Goal: Information Seeking & Learning: Find specific fact

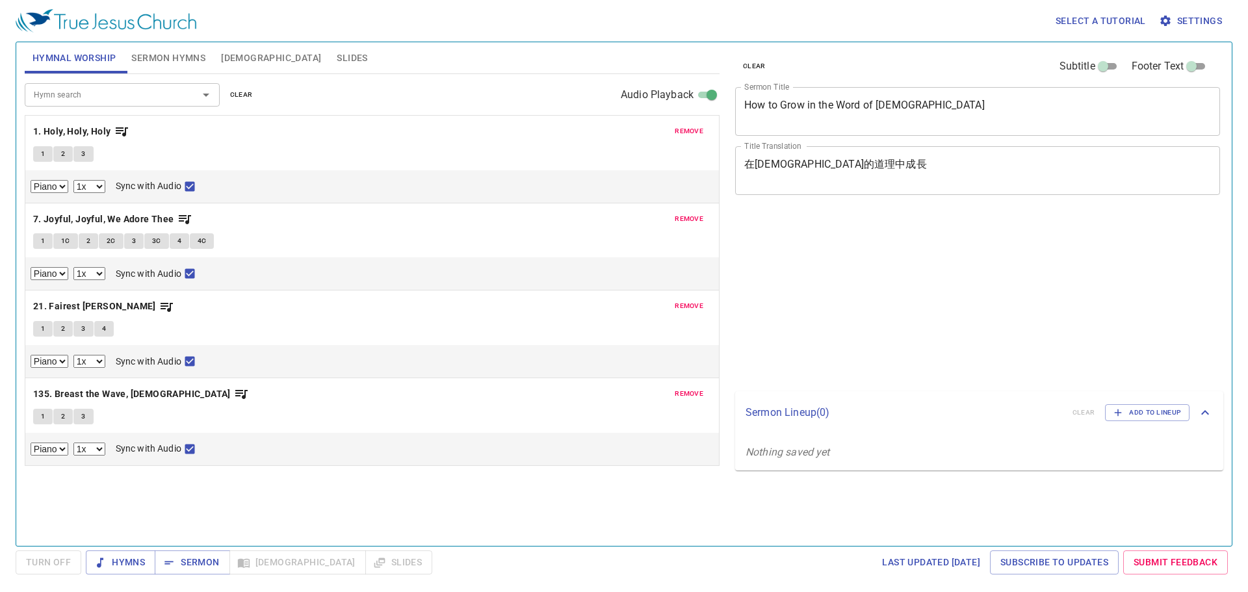
select select "1"
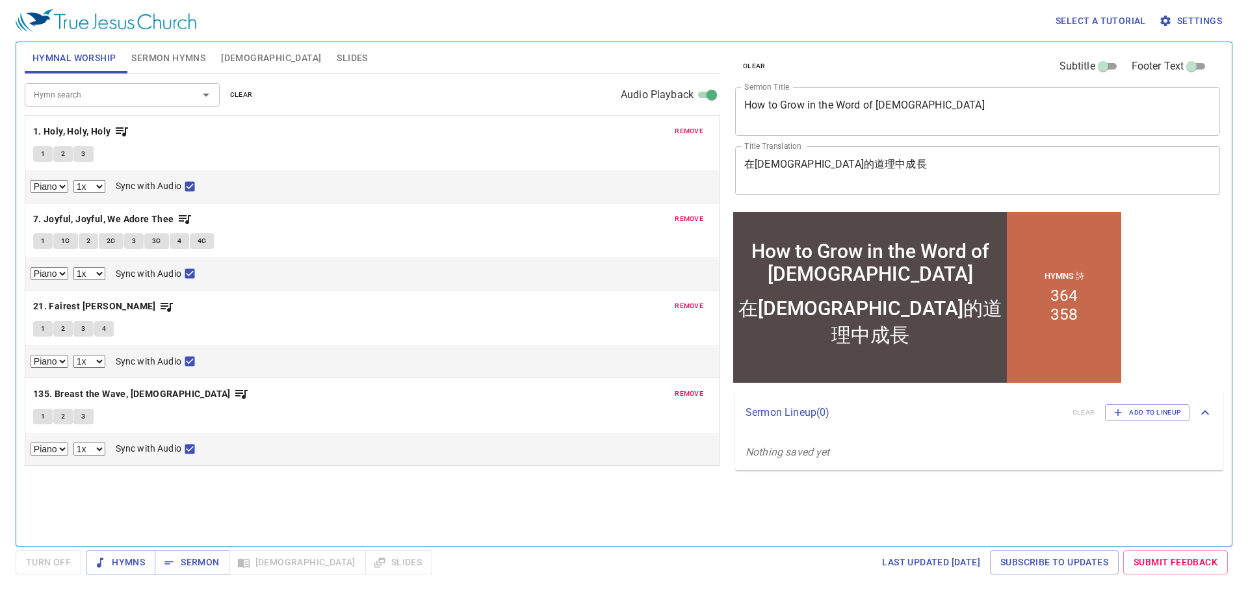
click at [864, 116] on textarea "How to Grow in the Word of God" at bounding box center [977, 111] width 467 height 25
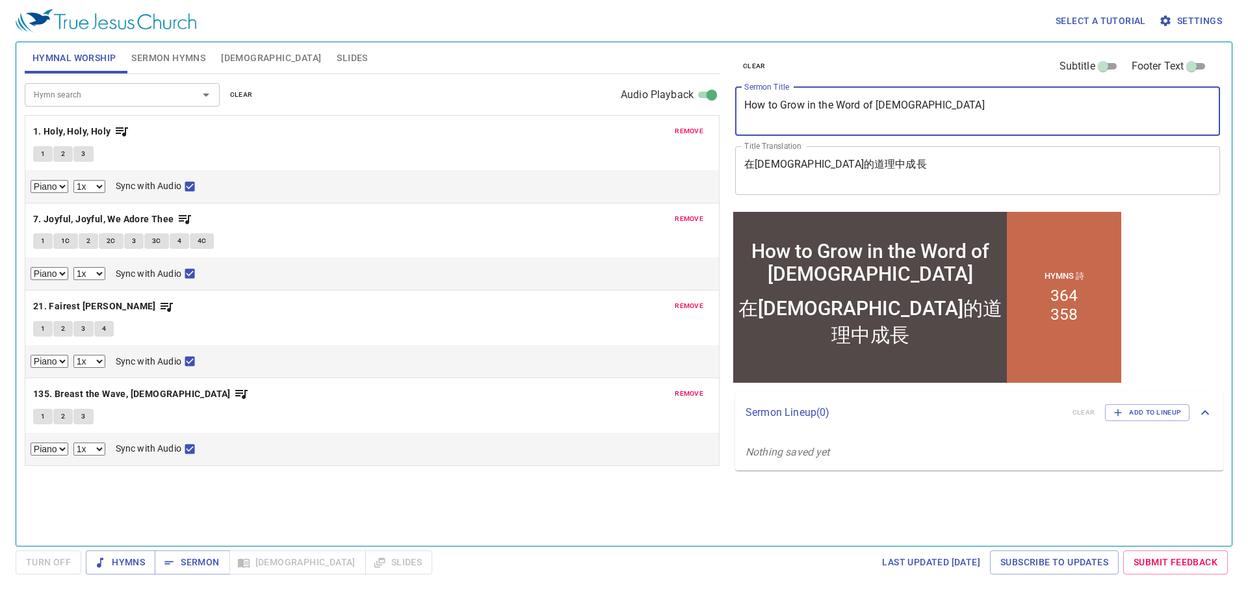
drag, startPoint x: 906, startPoint y: 109, endPoint x: 732, endPoint y: 111, distance: 174.2
click at [732, 111] on div "clear Subtitle Footer Text Sermon Title How to Grow in the Word of God x Sermon…" at bounding box center [976, 125] width 493 height 166
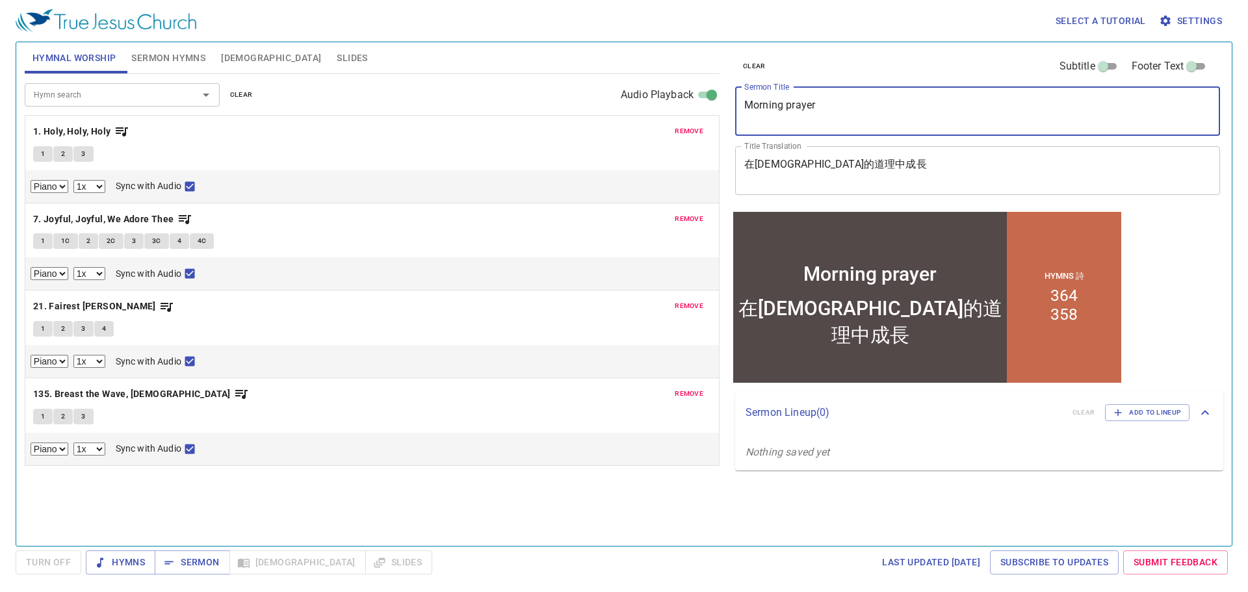
click at [788, 103] on textarea "Morning prayer" at bounding box center [977, 111] width 467 height 25
type textarea "Morning Prayer"
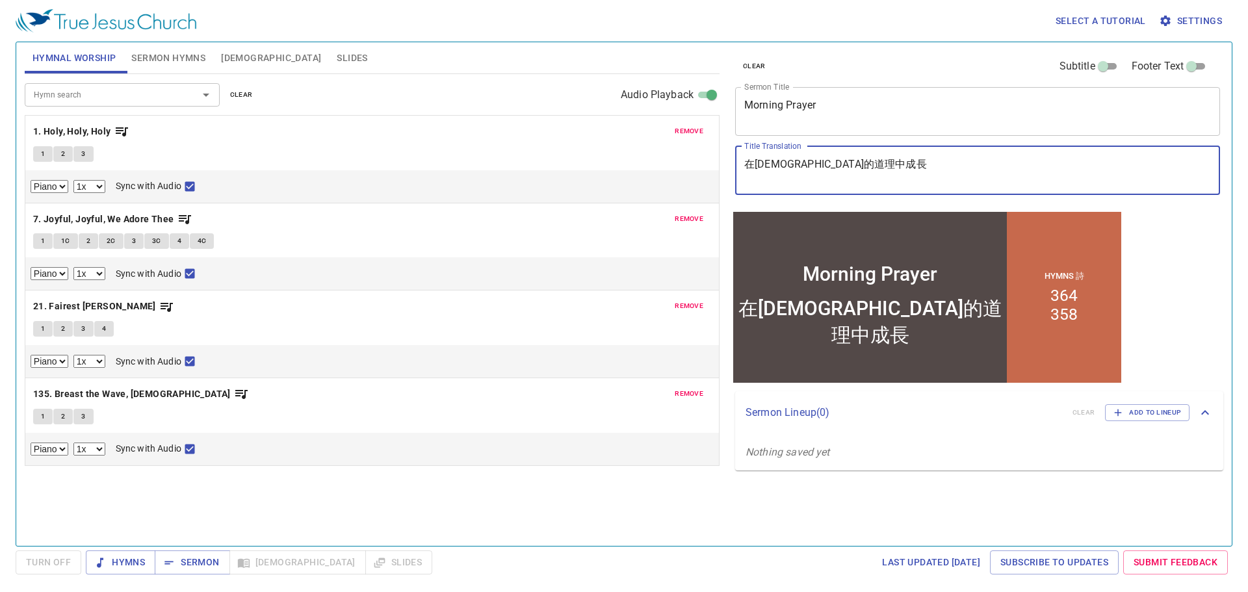
drag, startPoint x: 831, startPoint y: 160, endPoint x: 699, endPoint y: 167, distance: 132.7
click at [699, 167] on div "Hymnal Worship Sermon Hymns Bible Slides Hymn search Hymn search clear Audio Pl…" at bounding box center [623, 289] width 1209 height 504
paste textarea "早禱會"
type textarea "早禱會"
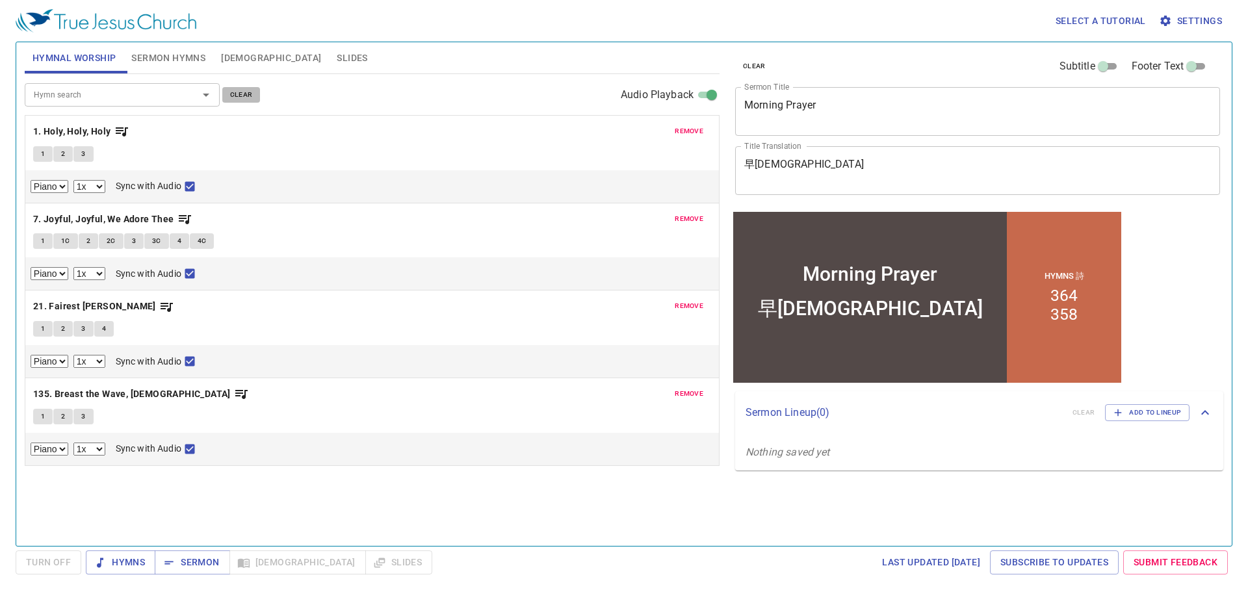
click at [233, 93] on span "clear" at bounding box center [241, 95] width 23 height 12
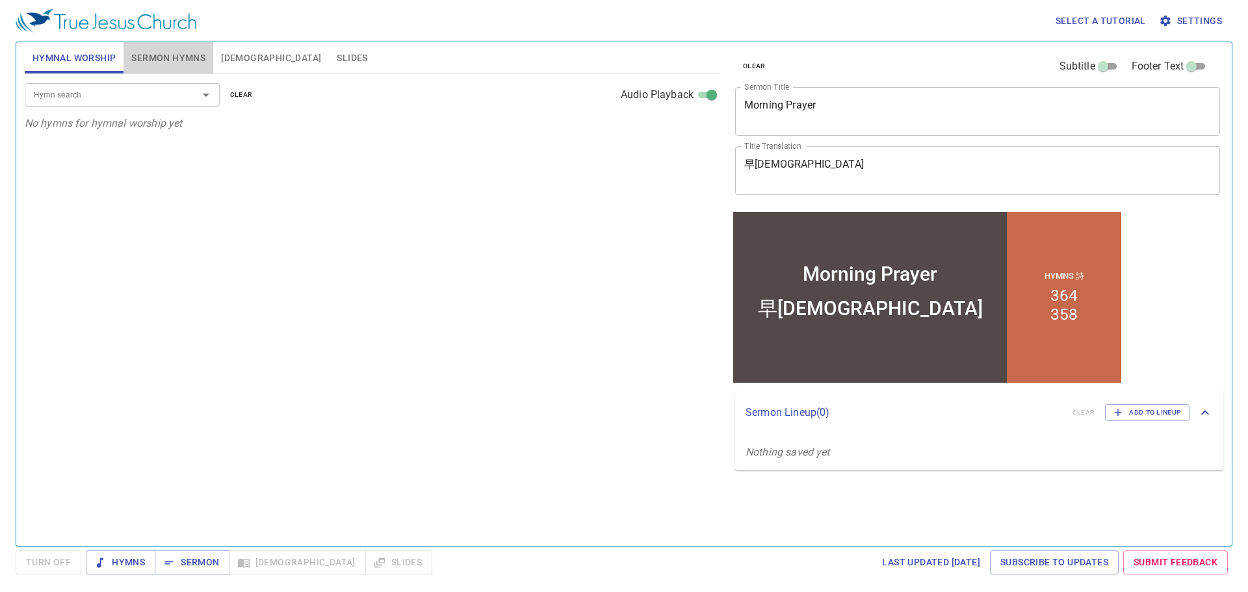
click at [184, 57] on span "Sermon Hymns" at bounding box center [168, 58] width 74 height 16
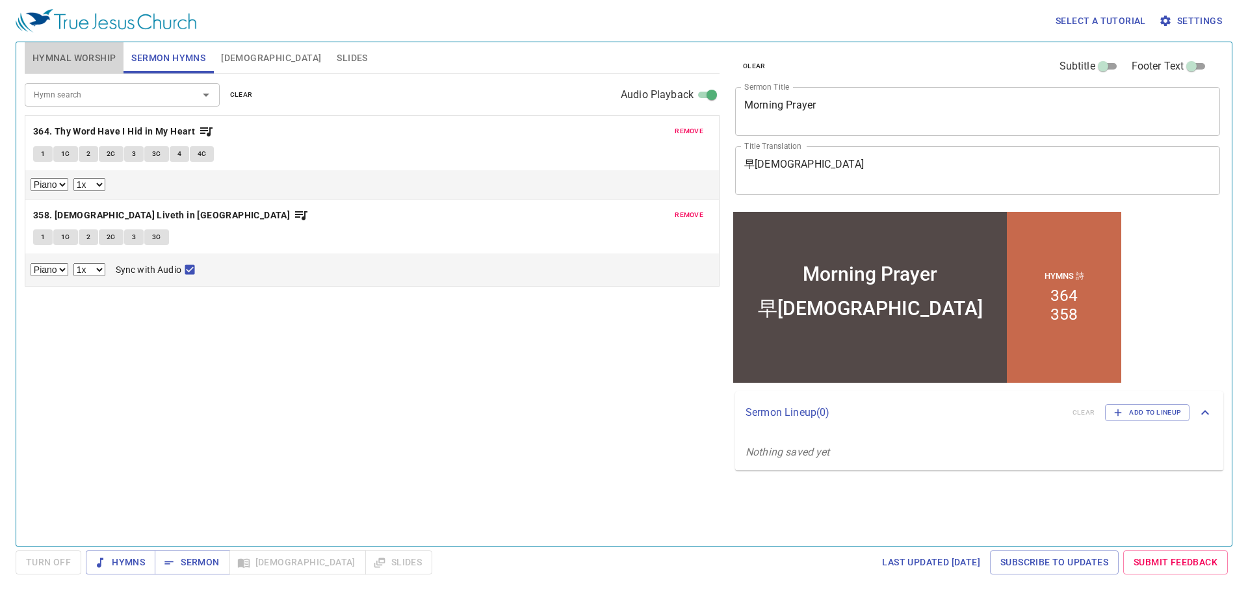
click at [93, 58] on span "Hymnal Worship" at bounding box center [74, 58] width 84 height 16
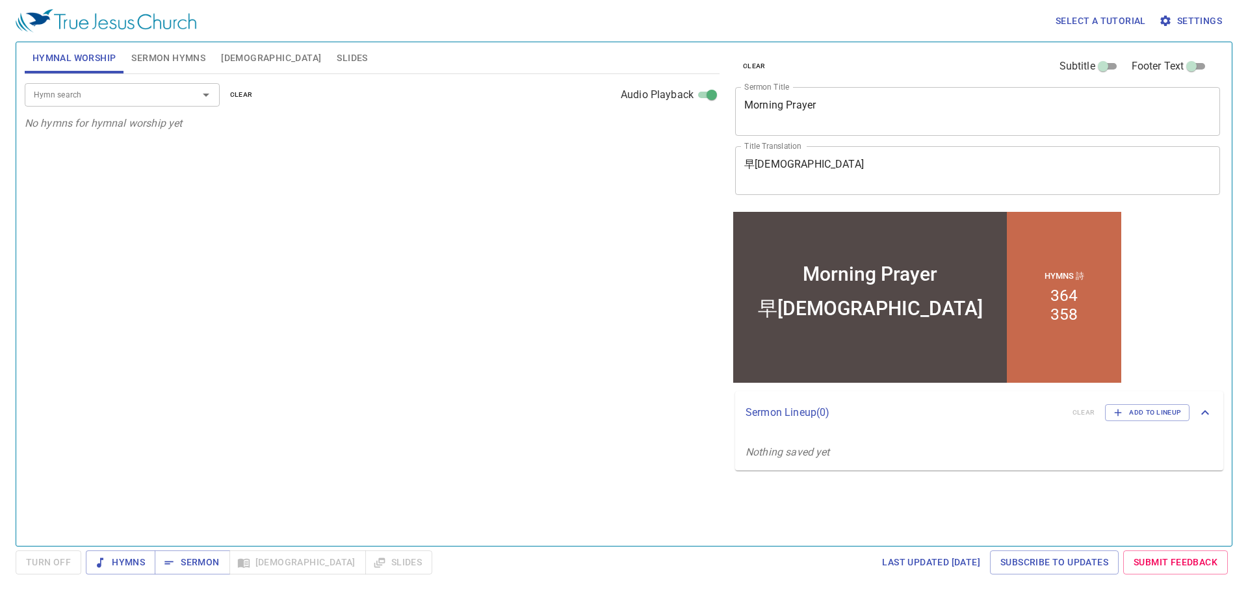
click at [166, 59] on span "Sermon Hymns" at bounding box center [168, 58] width 74 height 16
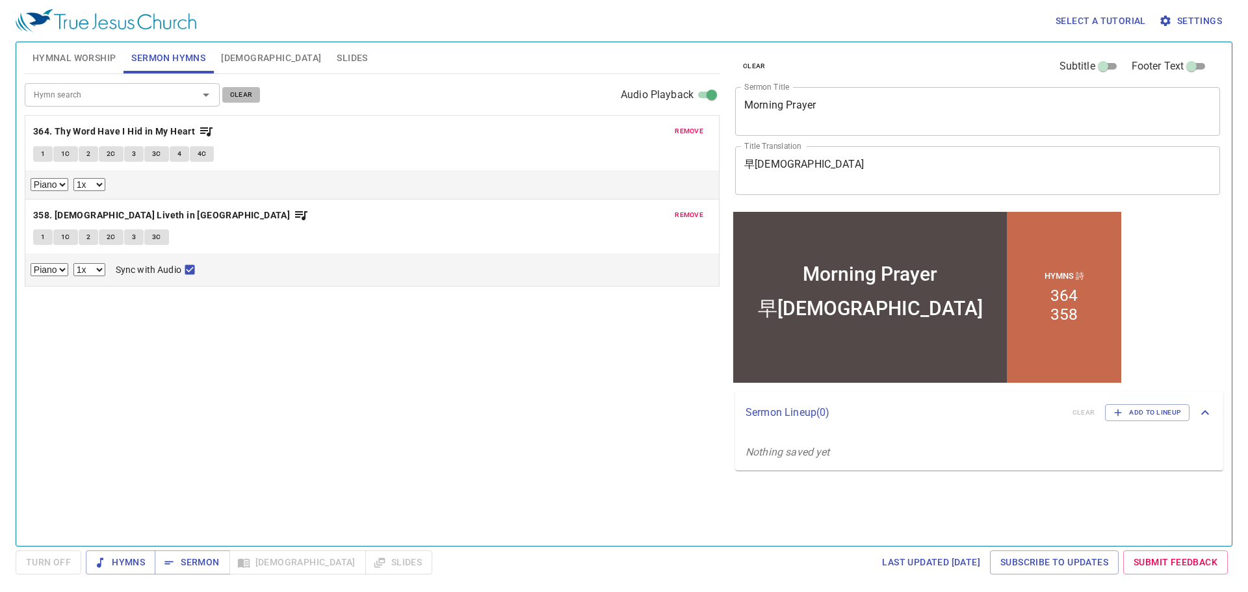
click at [242, 95] on span "clear" at bounding box center [241, 95] width 23 height 12
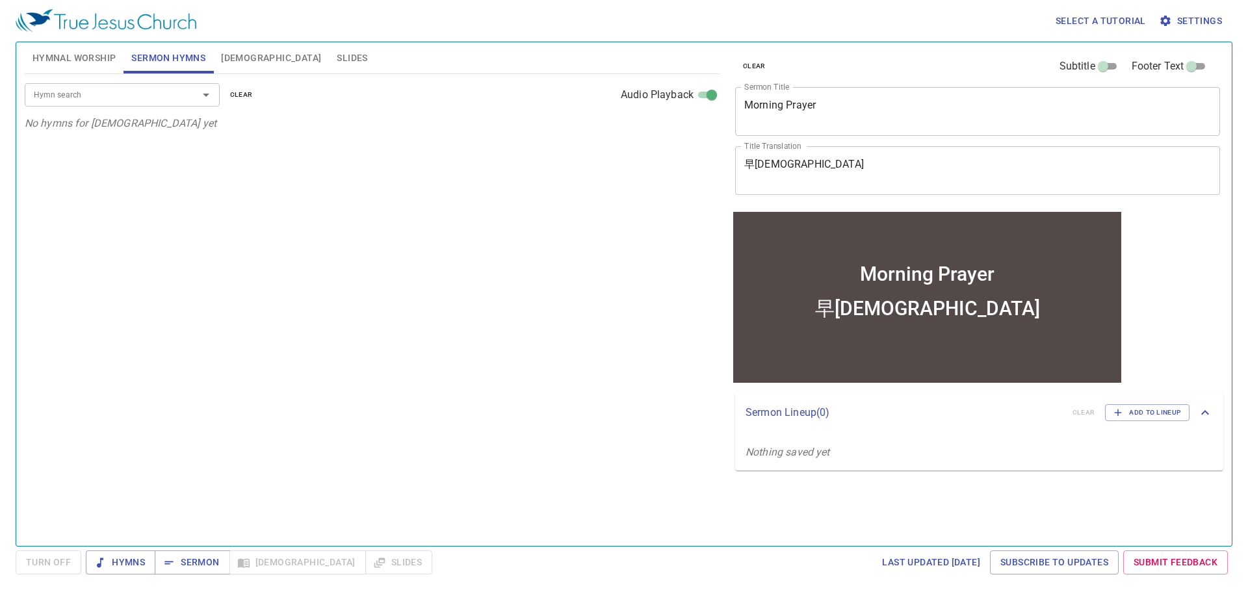
click at [163, 96] on input "Hymn search" at bounding box center [103, 94] width 149 height 15
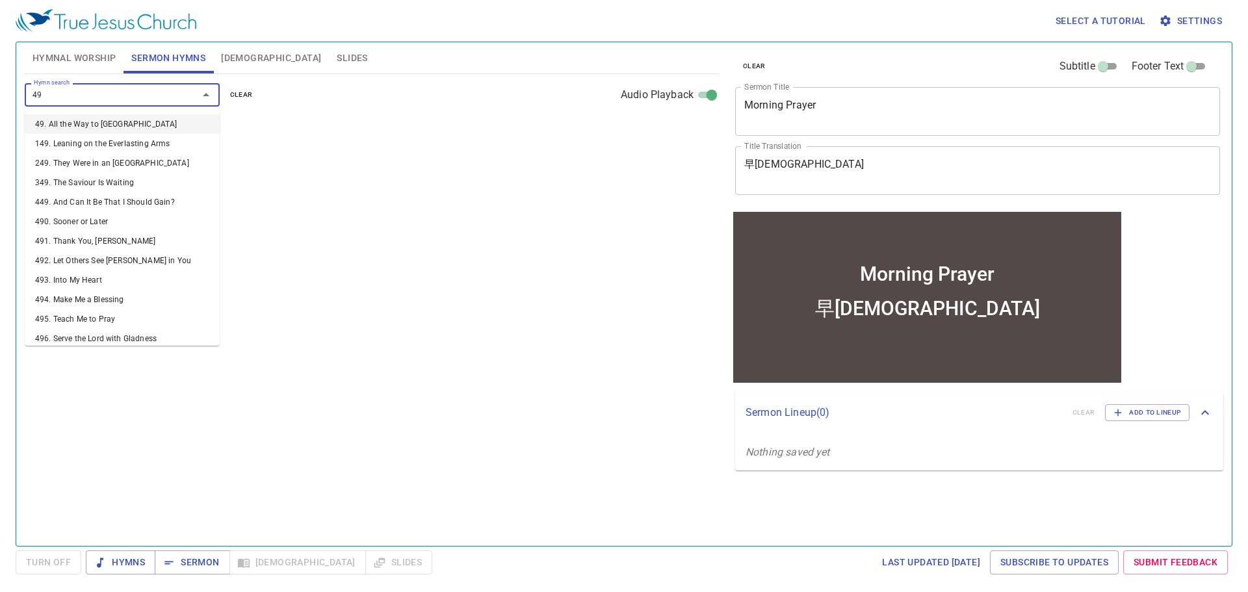
type input "493"
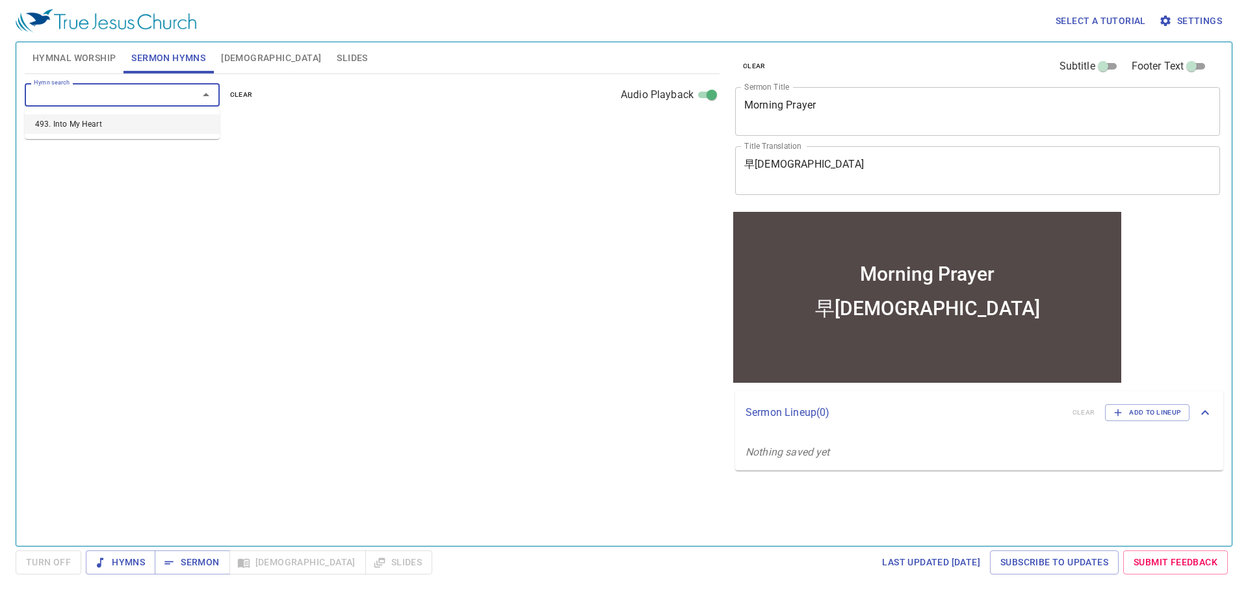
select select "1"
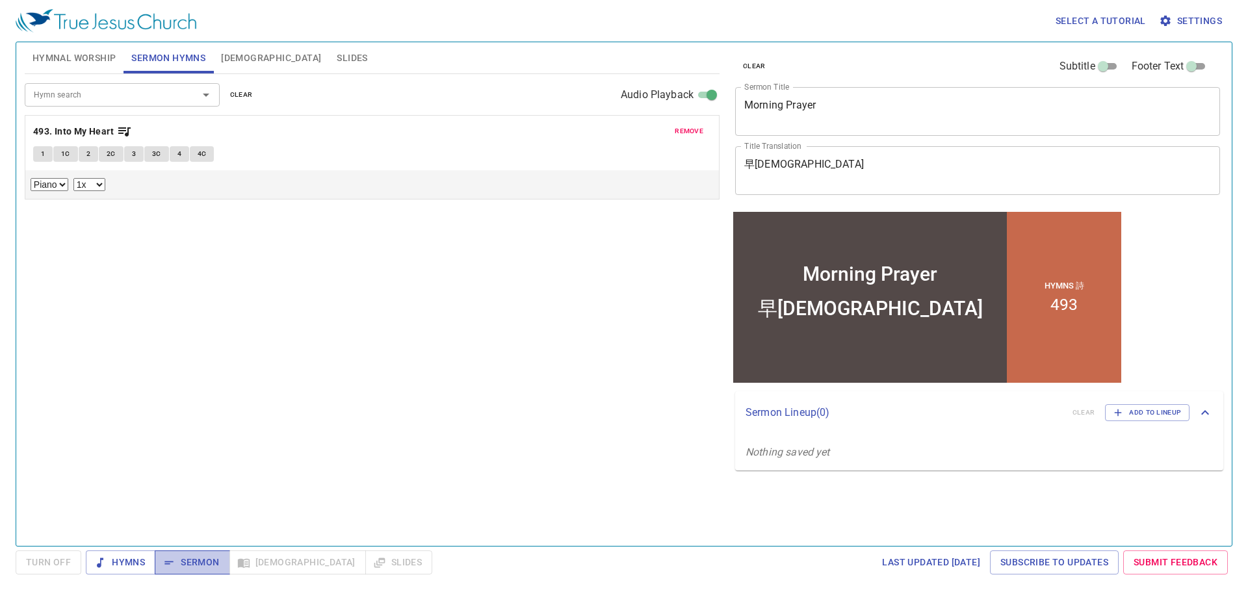
click at [190, 560] on span "Sermon" at bounding box center [192, 562] width 54 height 16
click at [251, 365] on div "Hymn search Hymn search clear Audio Playback remove 493. Into My Heart 1 1C 2 2…" at bounding box center [372, 304] width 695 height 461
click at [89, 54] on span "Hymnal Worship" at bounding box center [74, 58] width 84 height 16
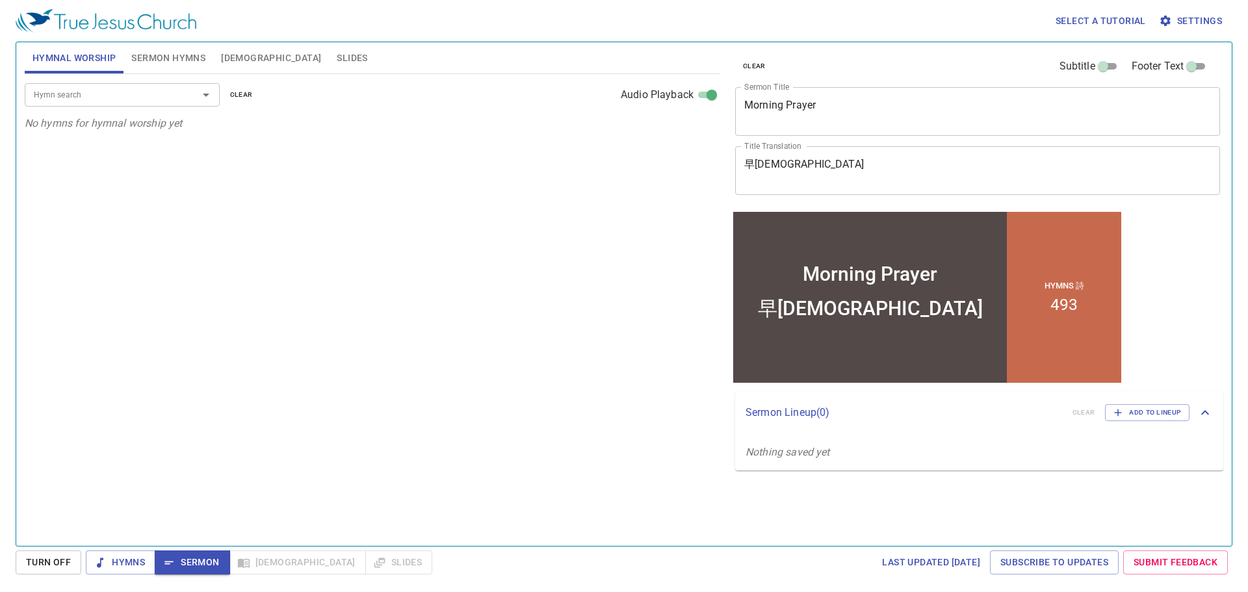
click at [101, 96] on input "Hymn search" at bounding box center [103, 94] width 149 height 15
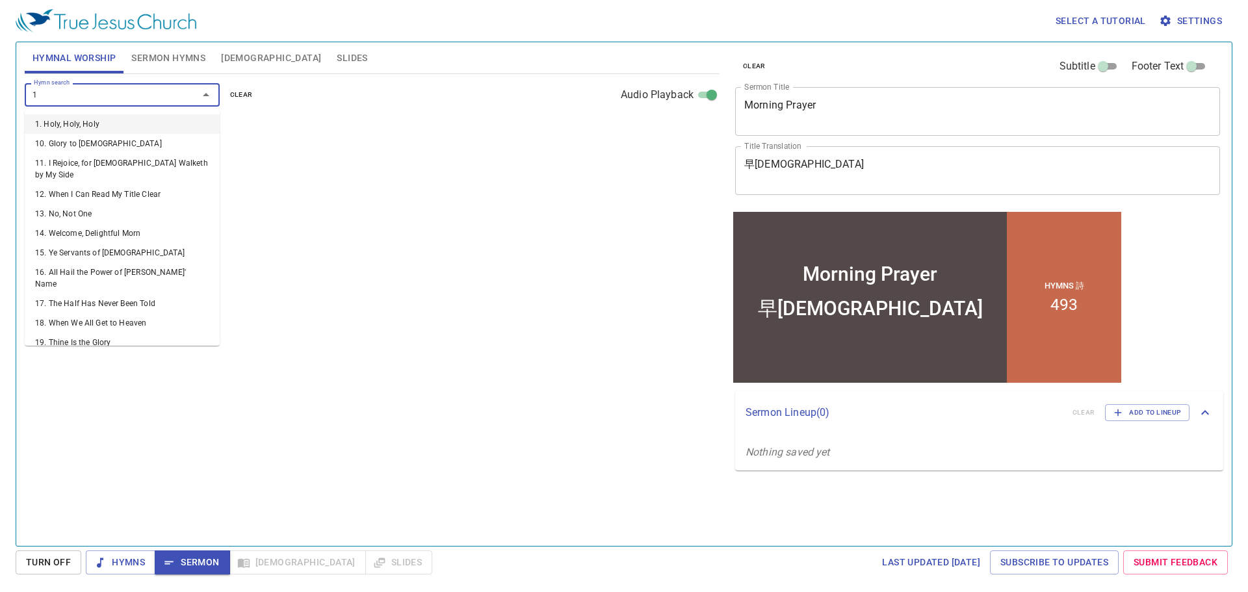
type input "18"
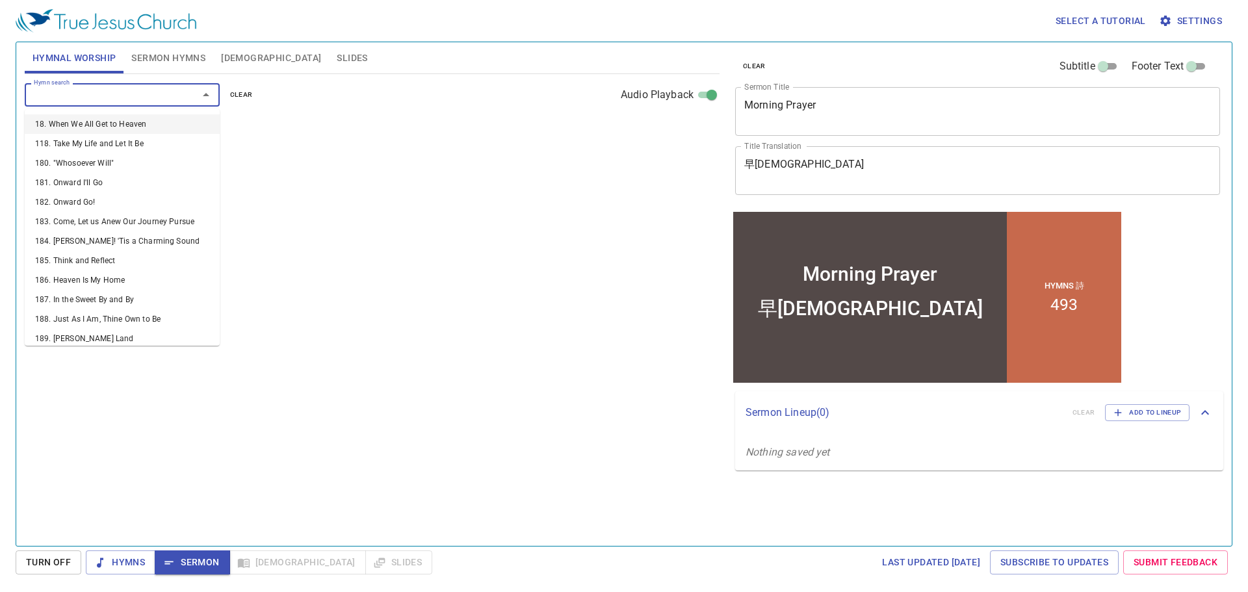
select select "1"
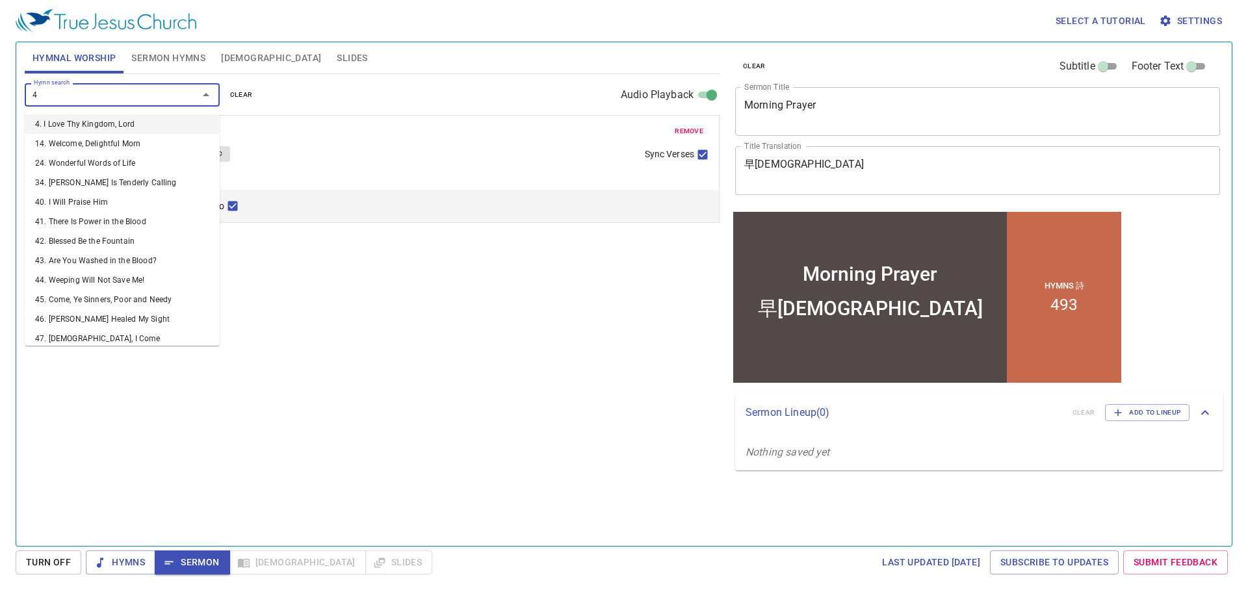
type input "41"
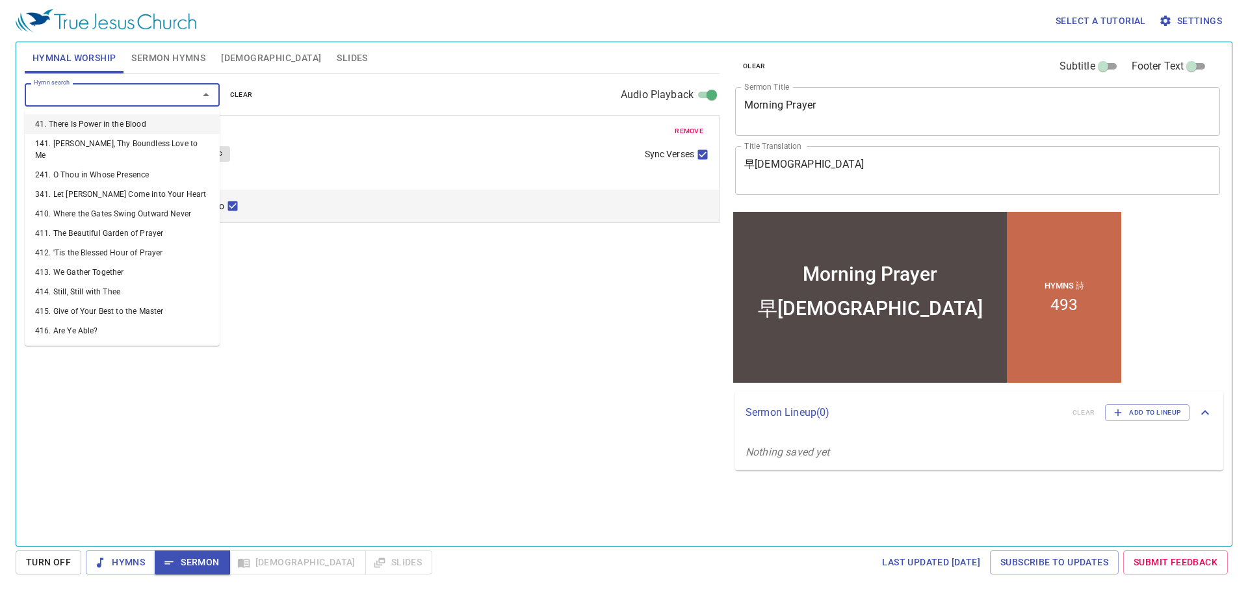
select select "1"
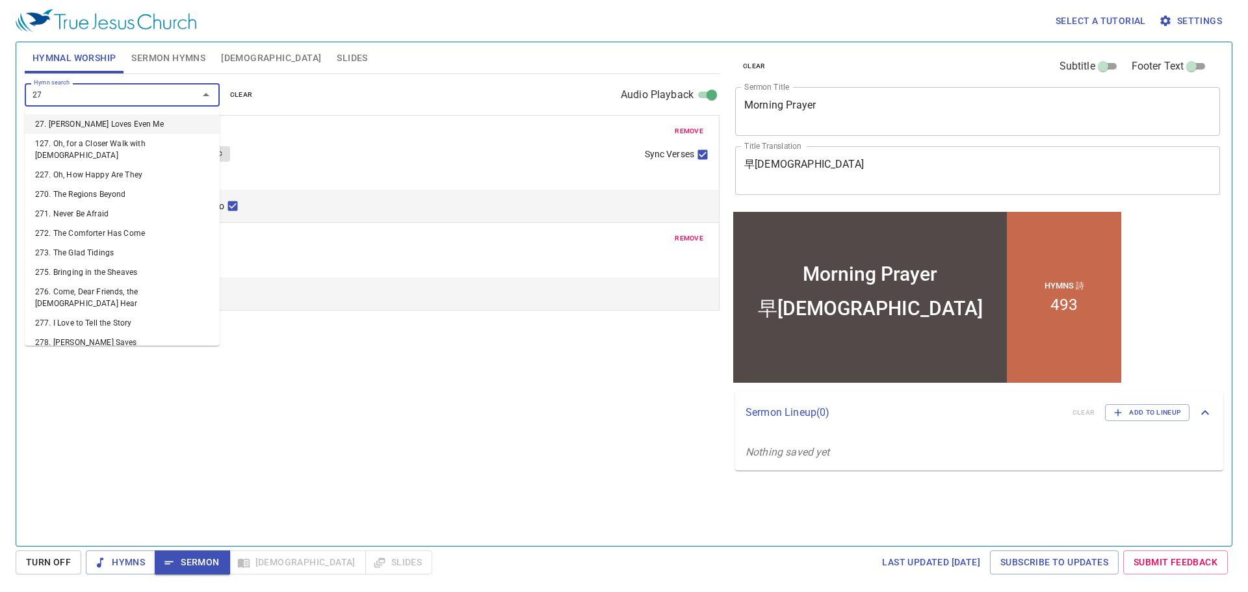
type input "275"
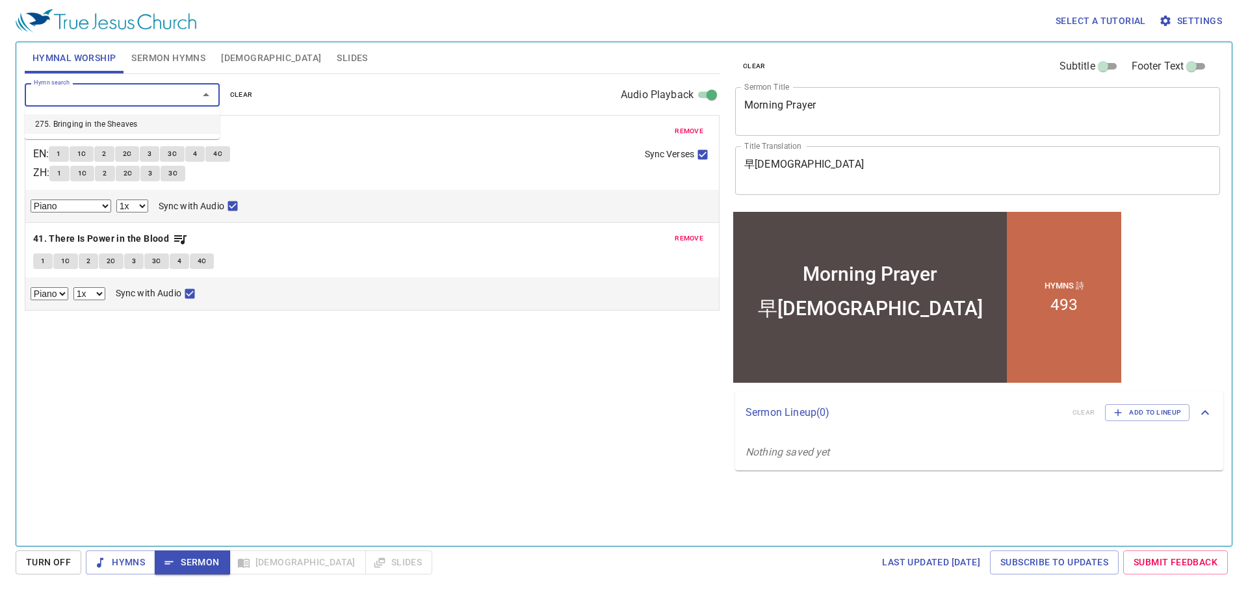
select select "1"
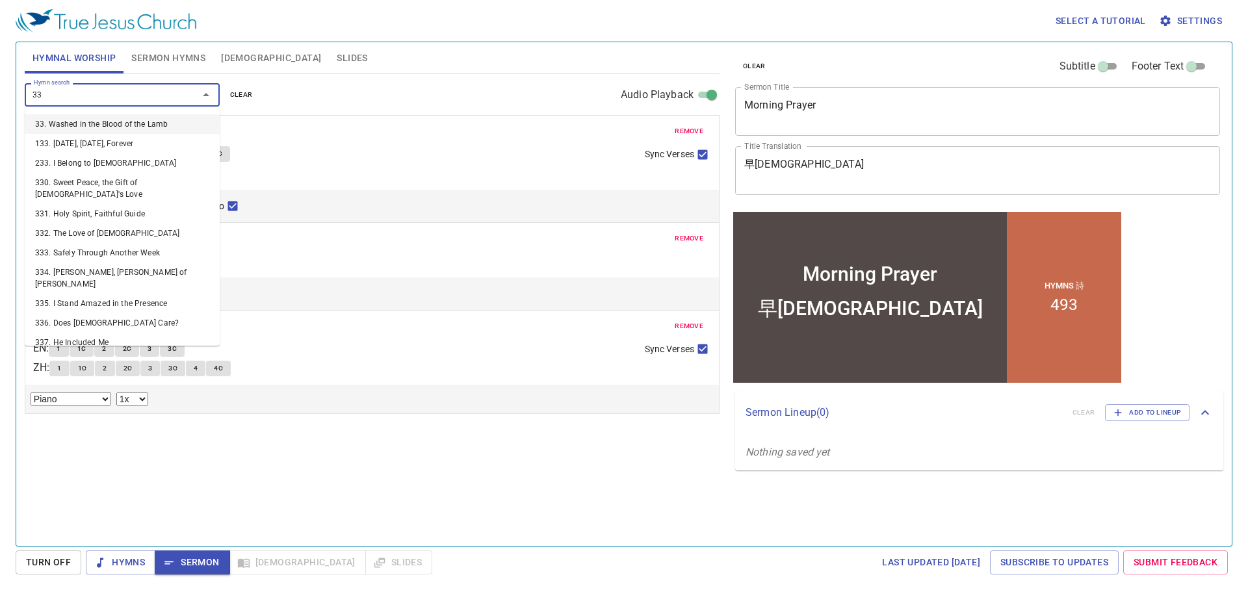
type input "330"
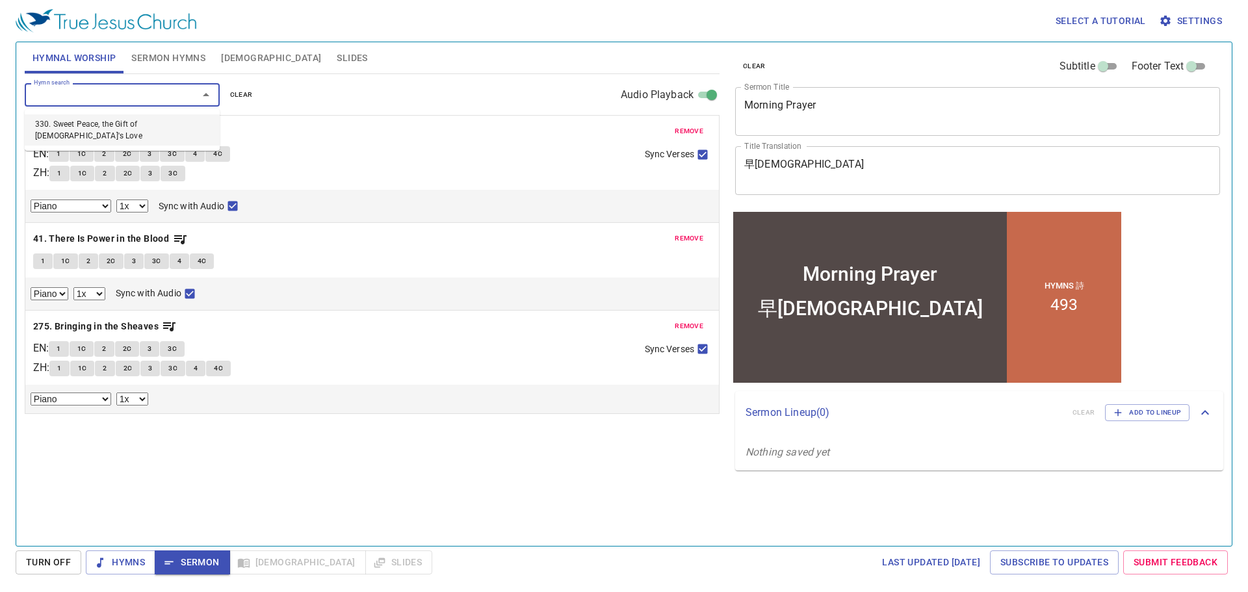
select select "1"
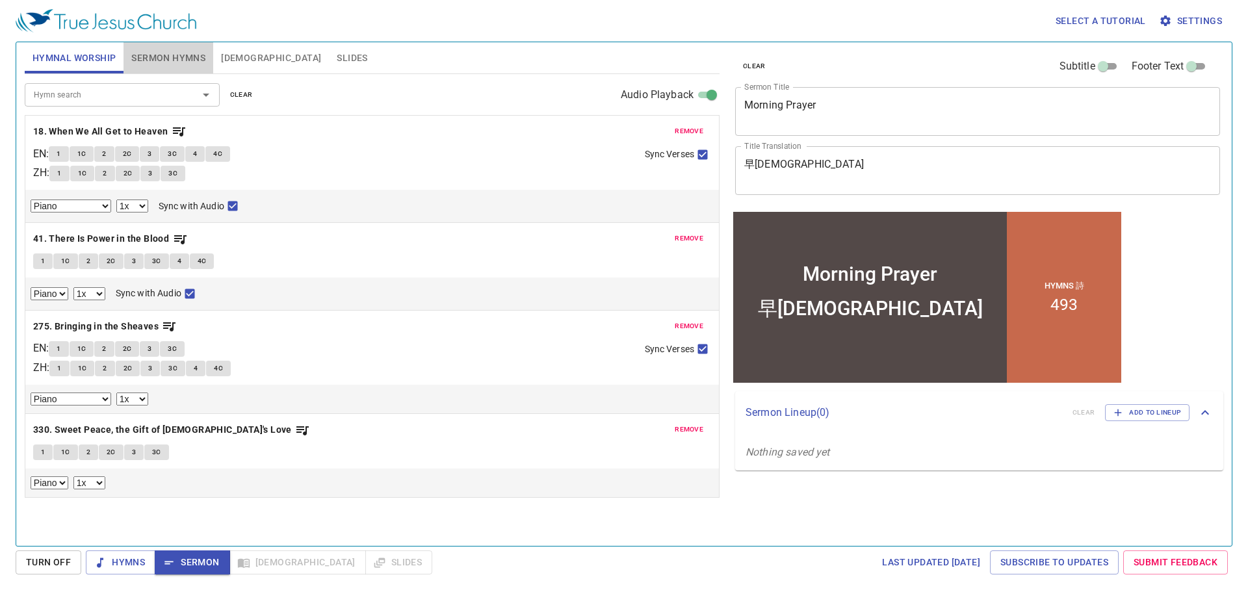
click at [144, 60] on span "Sermon Hymns" at bounding box center [168, 58] width 74 height 16
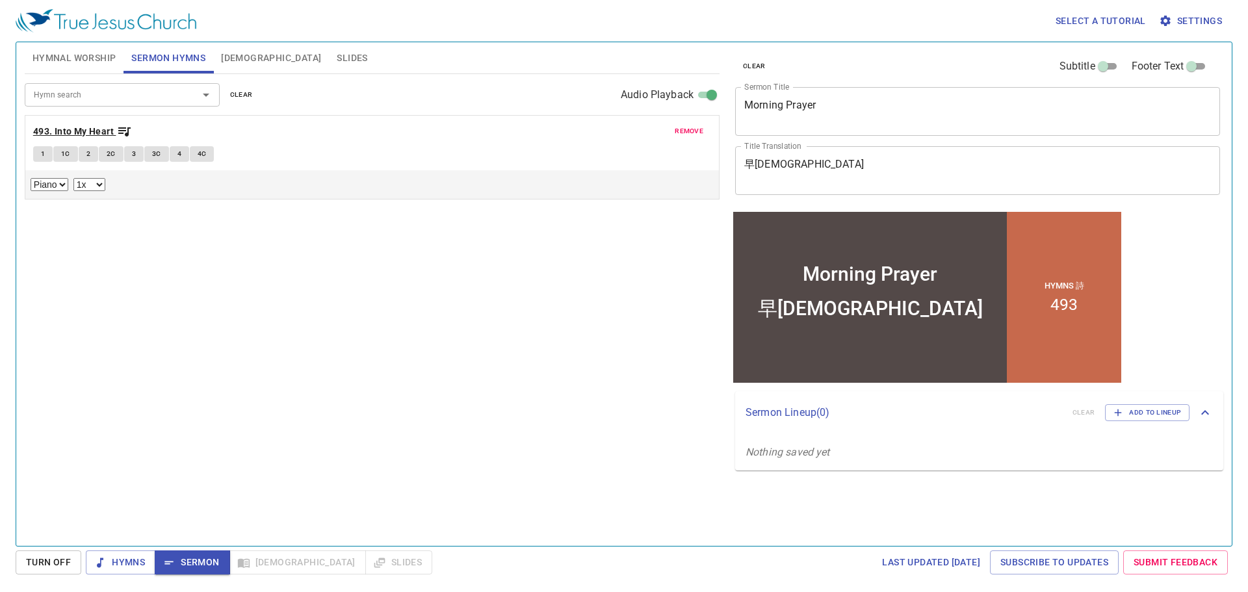
click at [96, 126] on b "493. Into My Heart" at bounding box center [73, 131] width 81 height 16
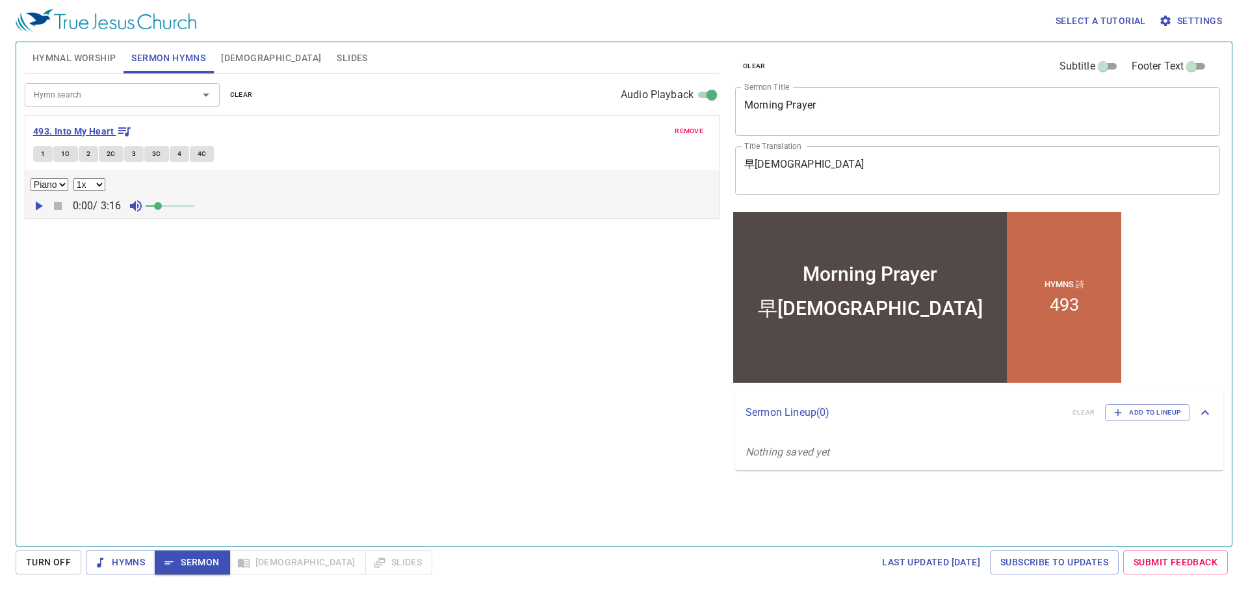
click at [53, 129] on b "493. Into My Heart" at bounding box center [73, 131] width 81 height 16
click at [44, 147] on button "1" at bounding box center [42, 154] width 19 height 16
click at [85, 156] on button "2" at bounding box center [88, 154] width 19 height 16
click at [173, 157] on button "4" at bounding box center [179, 154] width 19 height 16
click at [199, 155] on span "4C" at bounding box center [202, 154] width 9 height 12
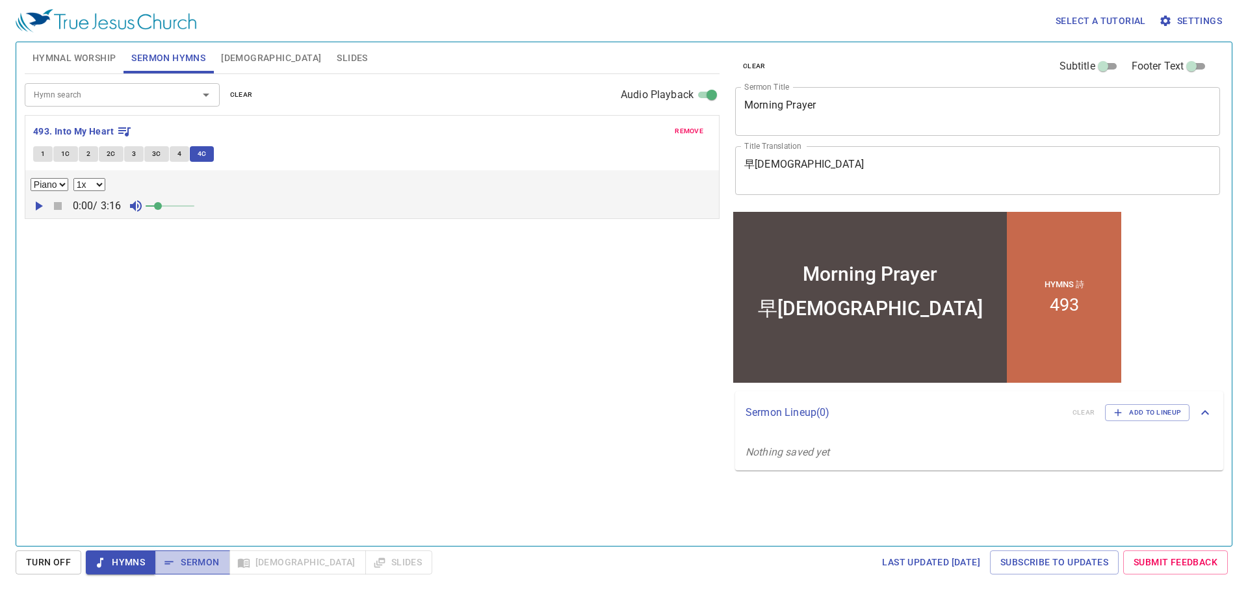
click at [199, 561] on span "Sermon" at bounding box center [192, 562] width 54 height 16
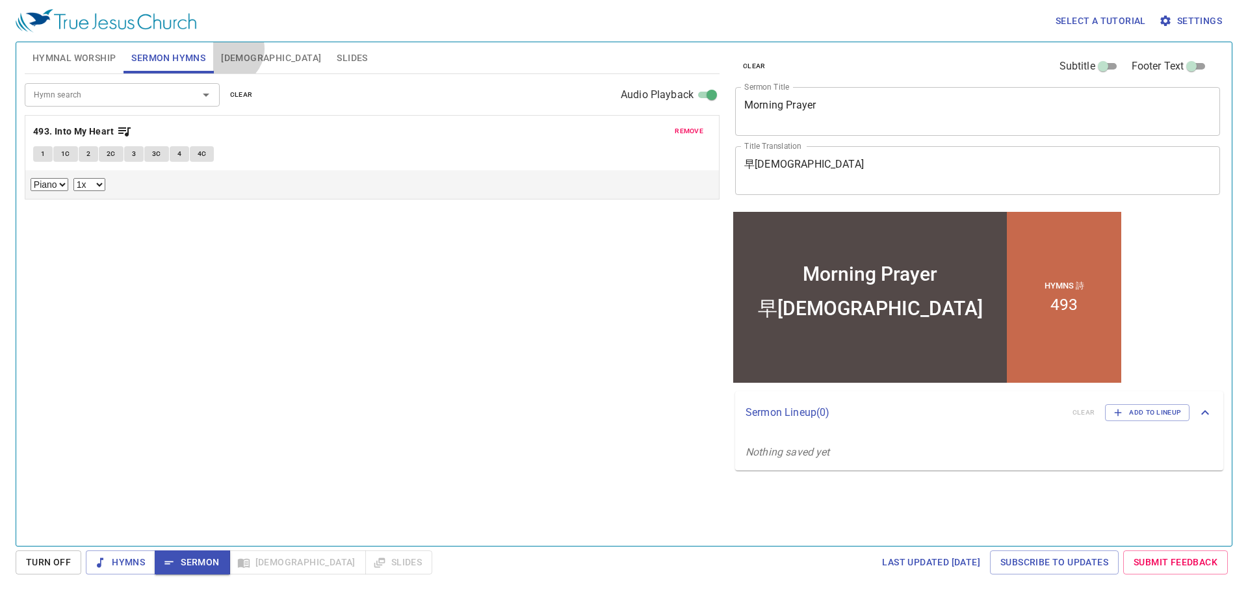
click at [227, 49] on button "Bible" at bounding box center [271, 57] width 116 height 31
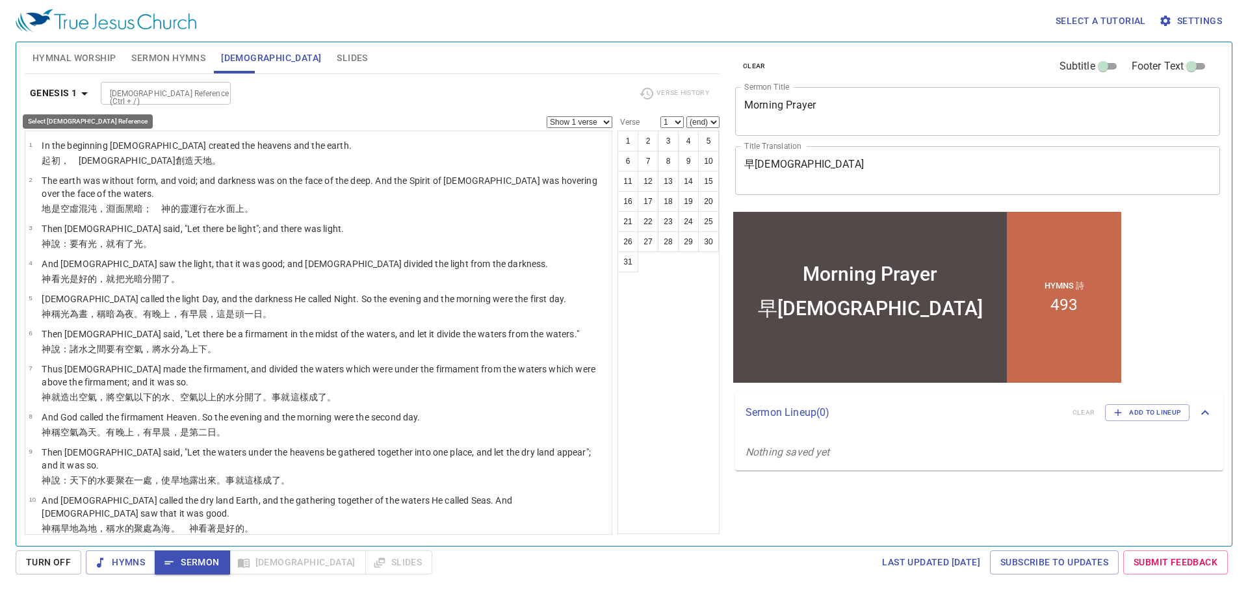
click at [84, 94] on icon "button" at bounding box center [84, 93] width 6 height 3
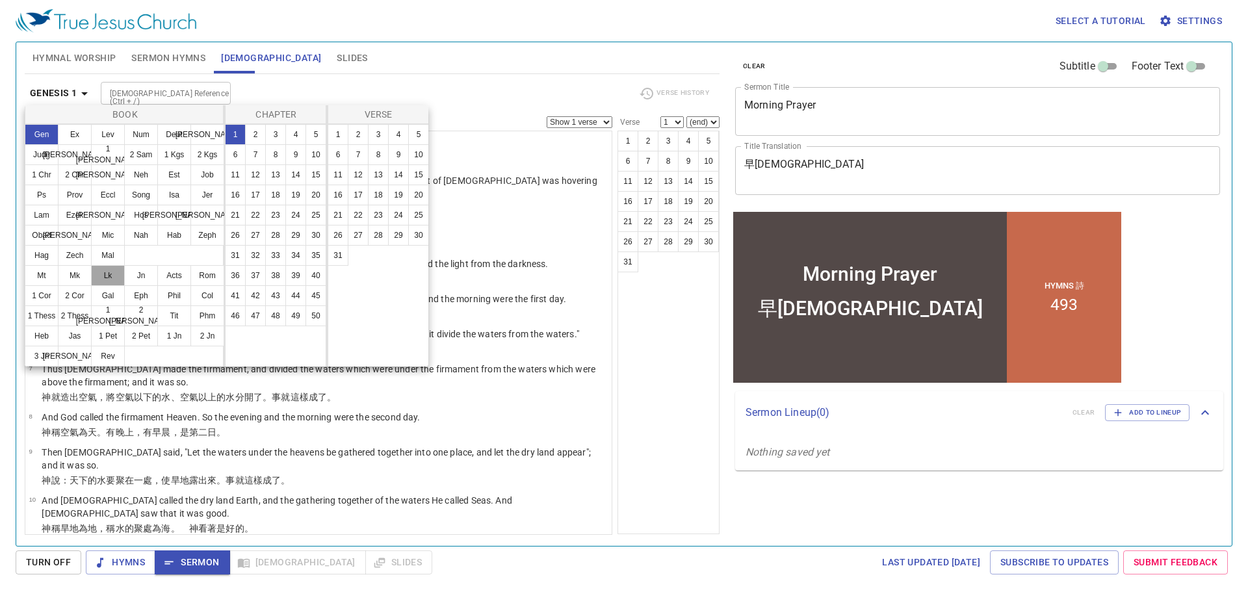
click at [111, 275] on button "Lk" at bounding box center [108, 275] width 34 height 21
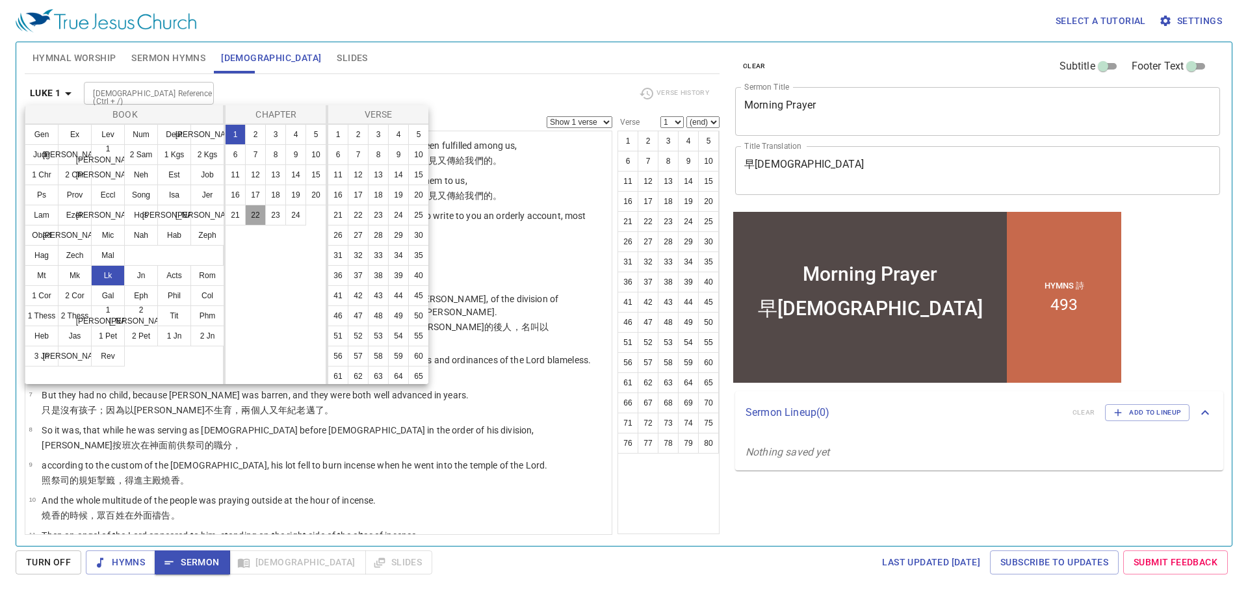
click at [259, 215] on button "22" at bounding box center [255, 215] width 21 height 21
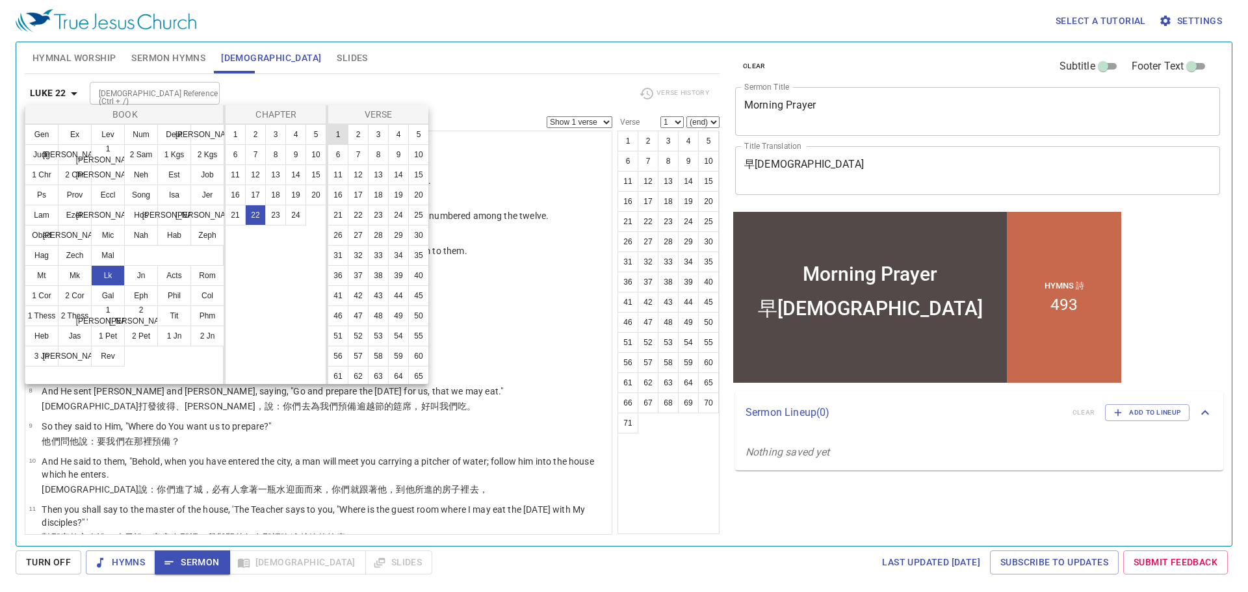
click at [339, 139] on button "1" at bounding box center [337, 134] width 21 height 21
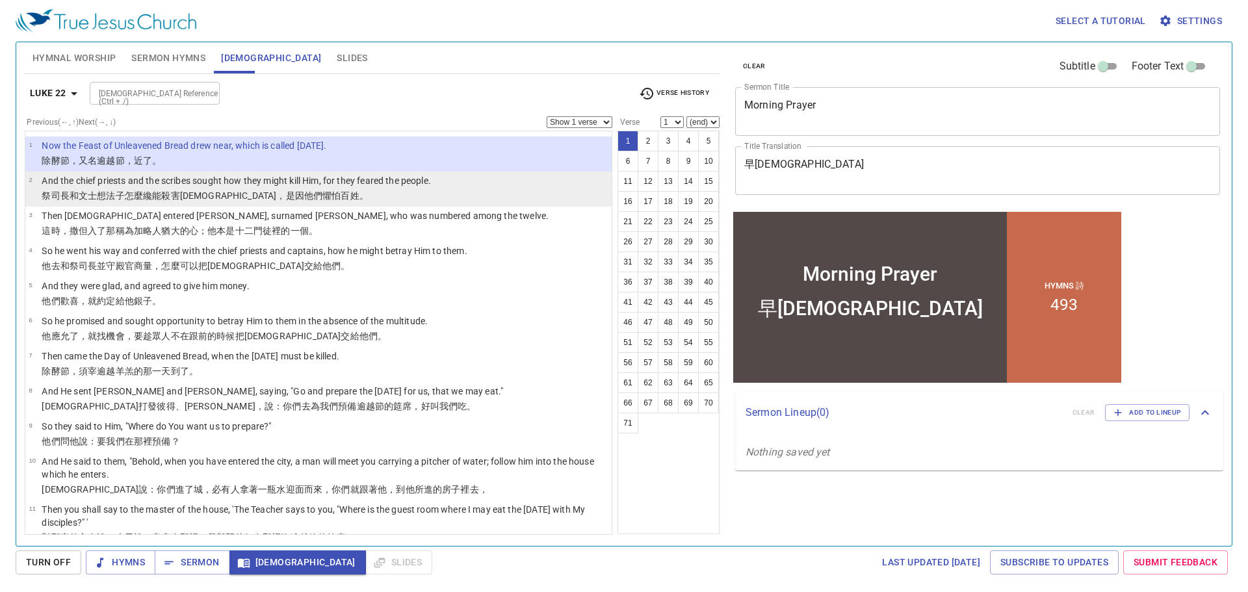
click at [328, 183] on p "And the chief priests and the scribes sought how they might kill Him, for they …" at bounding box center [236, 180] width 389 height 13
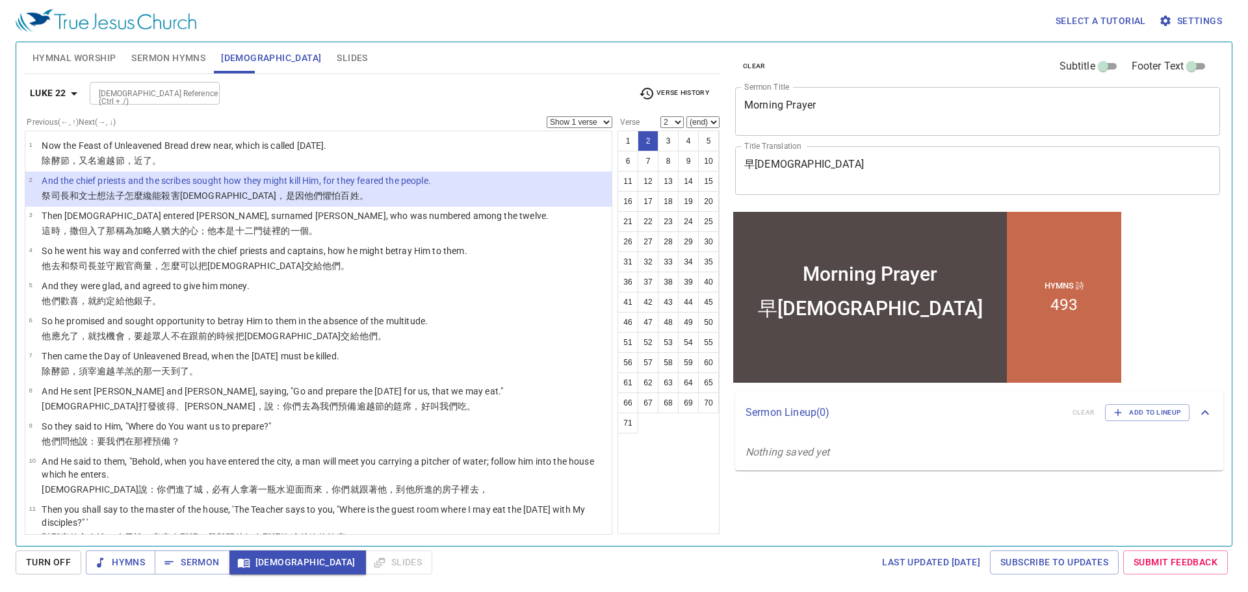
click at [563, 122] on select "Show 1 verse Show 2 verses Show 3 verses Show 4 verses Show 5 verses" at bounding box center [579, 122] width 66 height 12
click at [413, 107] on div "Luke 22 Bible Reference (Ctrl + /) Bible Reference (Ctrl + /) Verse History" at bounding box center [372, 99] width 695 height 36
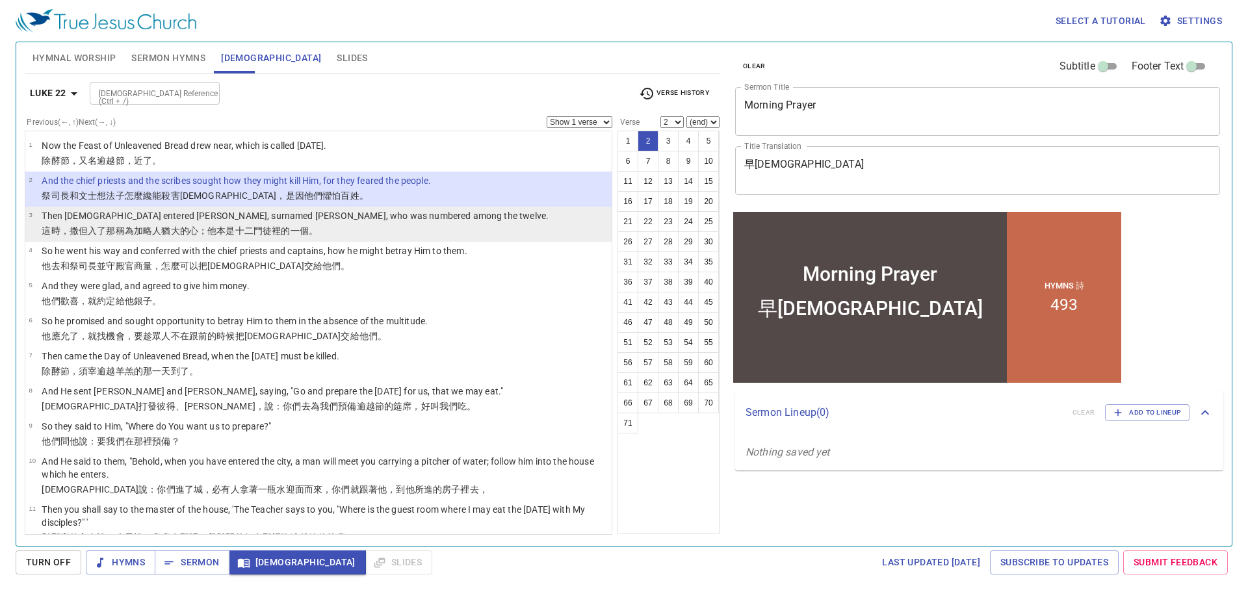
click at [291, 215] on p "Then Satan entered Judas, surnamed Iscariot, who was numbered among the twelve." at bounding box center [295, 215] width 507 height 13
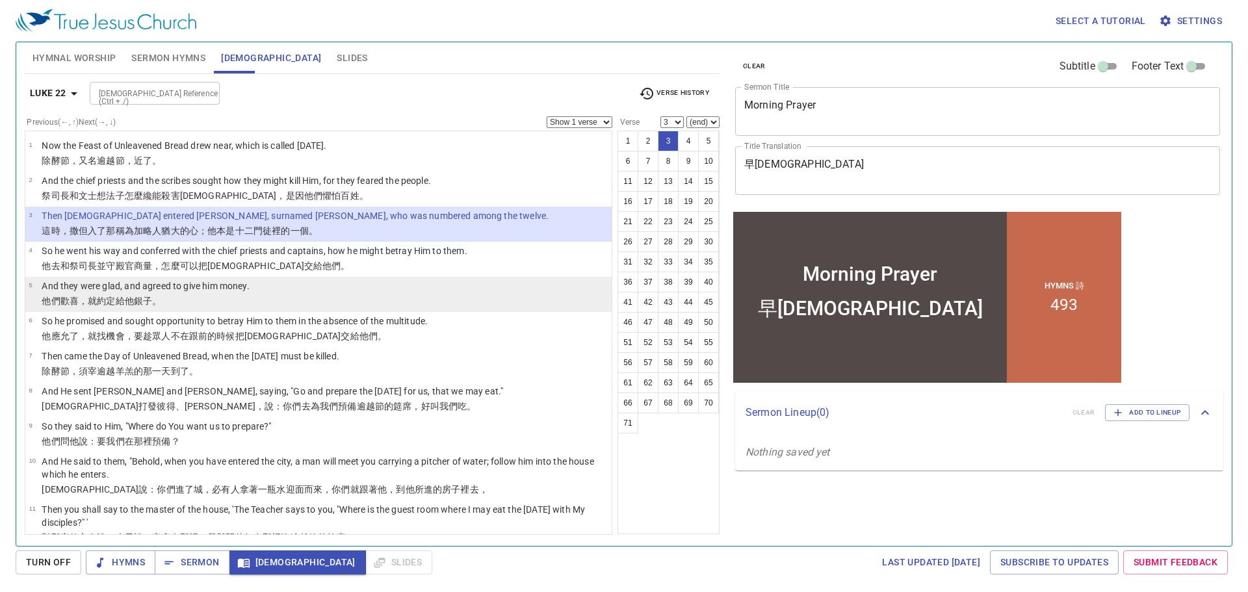
click at [272, 281] on li "5 And they were glad, and agreed to give him money. 他們歡喜 ，就 約定 給 他 銀子 。" at bounding box center [318, 294] width 586 height 35
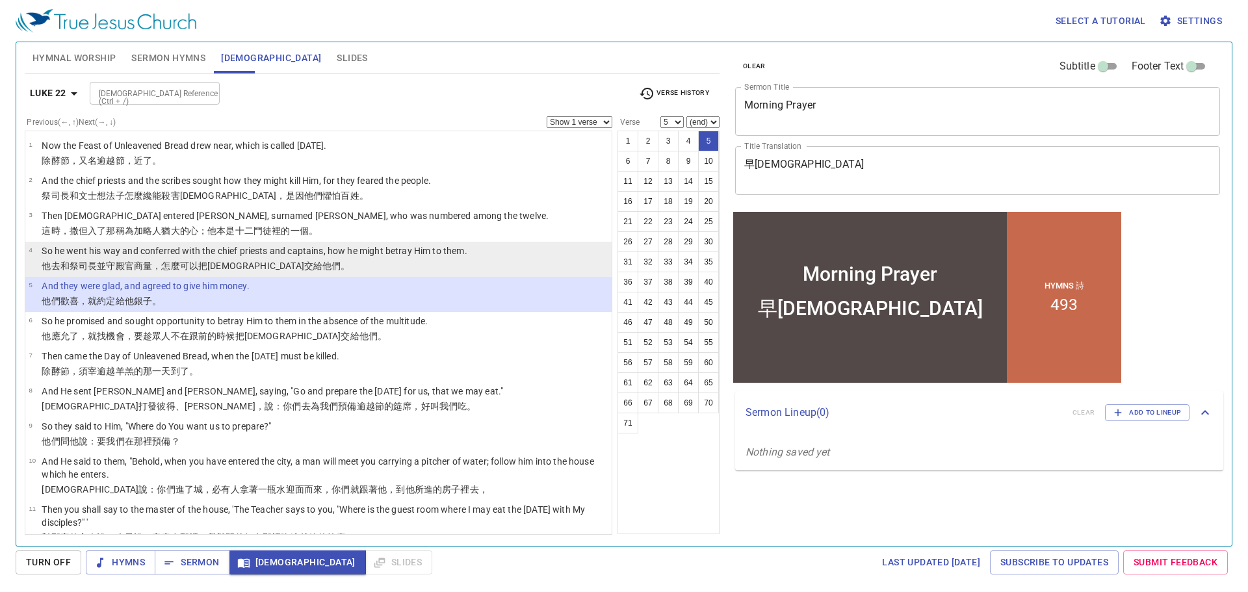
click at [268, 257] on p "So he went his way and conferred with the chief priests and captains, how he mi…" at bounding box center [254, 250] width 425 height 13
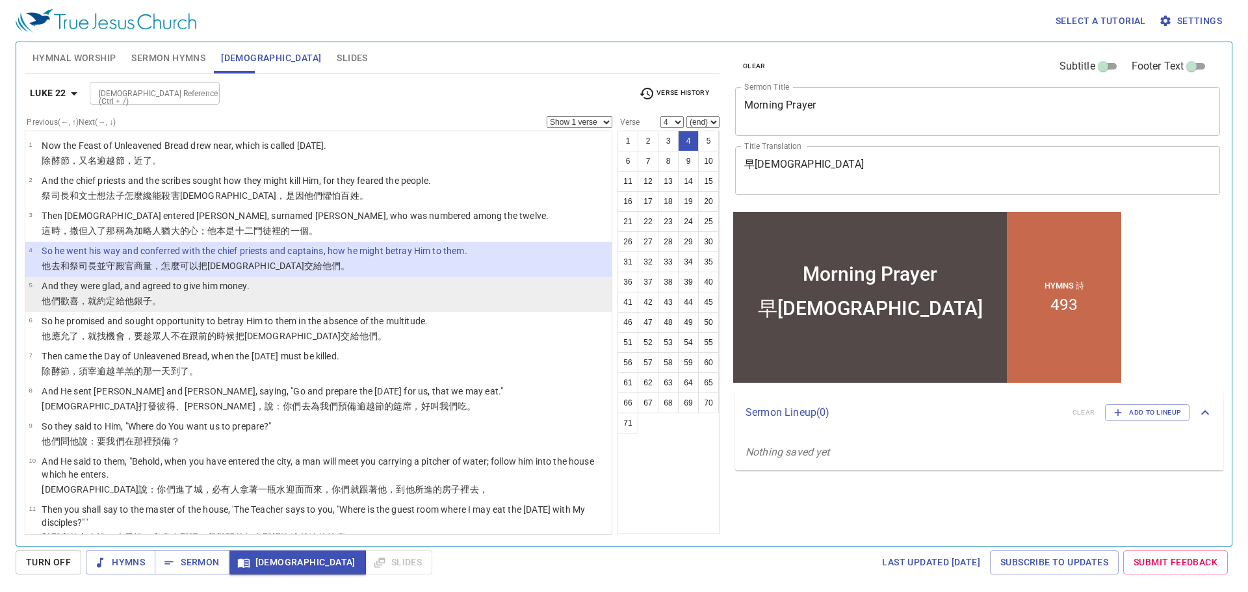
click at [248, 288] on p "And they were glad, and agreed to give him money." at bounding box center [145, 285] width 207 height 13
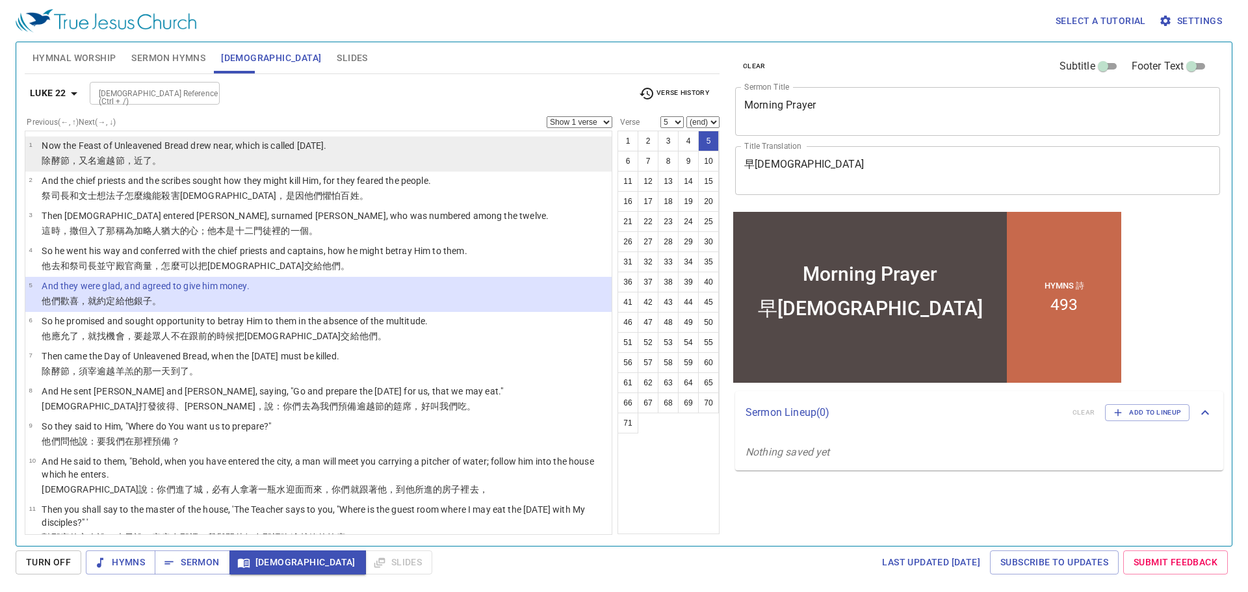
click at [176, 153] on td "Now the Feast of Unleavened Bread drew near, which is called Passover." at bounding box center [184, 146] width 285 height 15
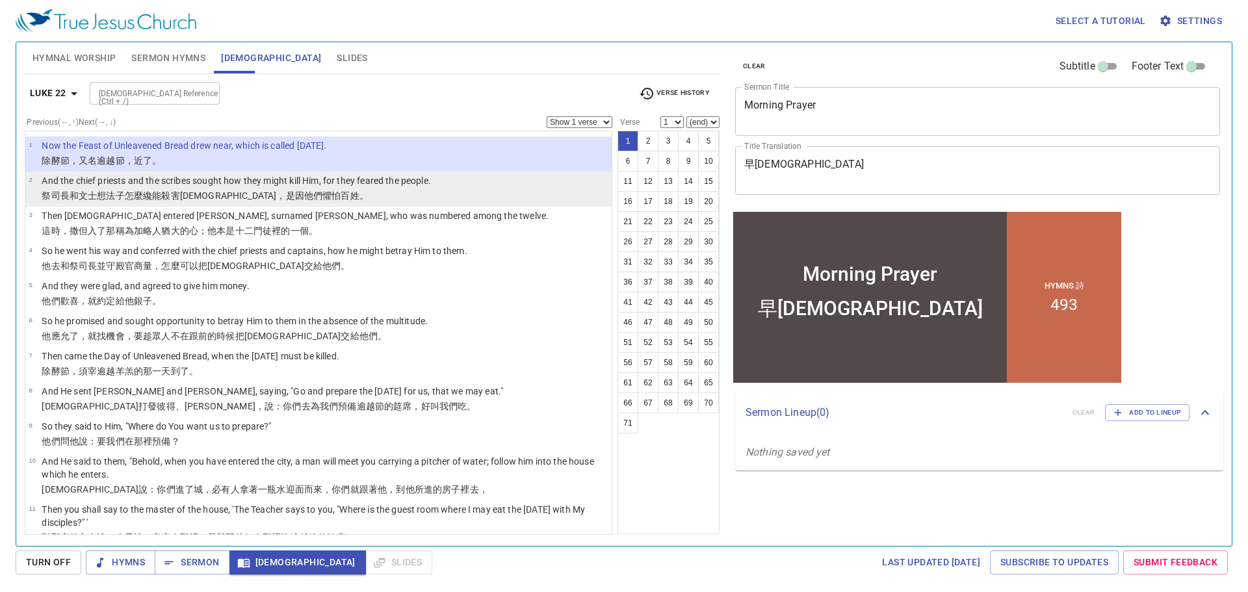
click at [144, 190] on wg4459 "纔能殺害 耶穌，是因 他們懼怕 百姓 。" at bounding box center [255, 195] width 225 height 10
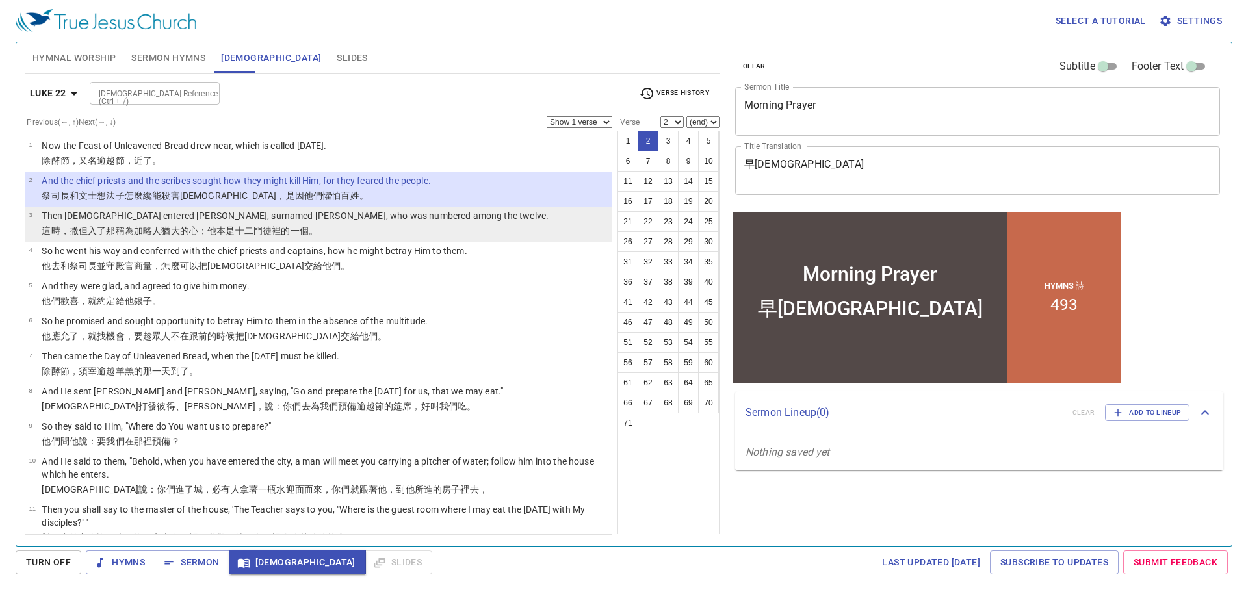
click at [139, 214] on p "Then Satan entered Judas, surnamed Iscariot, who was numbered among the twelve." at bounding box center [295, 215] width 507 height 13
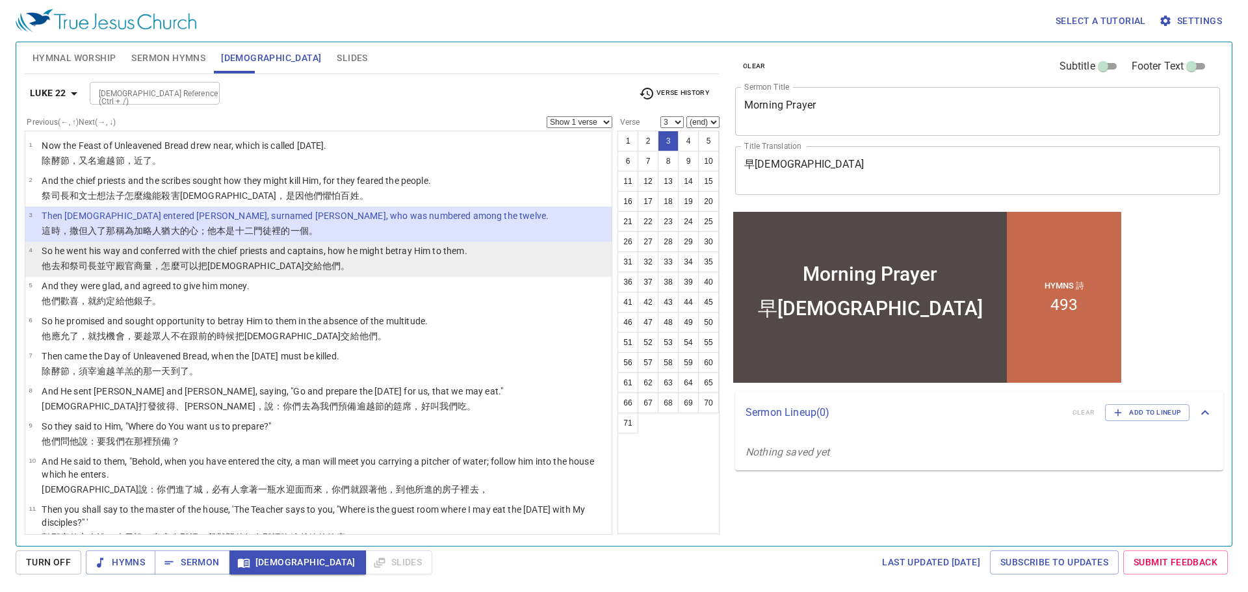
click at [131, 246] on p "So he went his way and conferred with the chief priests and captains, how he mi…" at bounding box center [254, 250] width 425 height 13
select select "4"
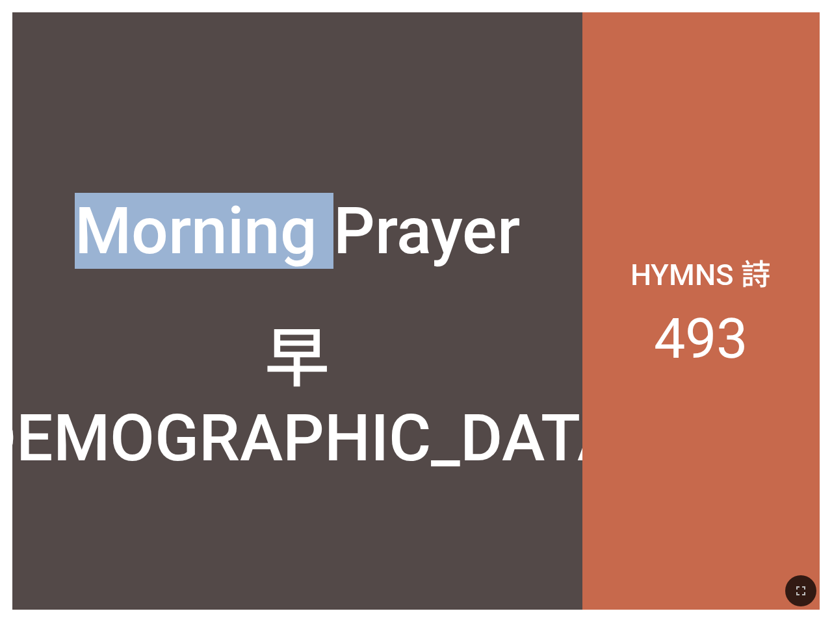
drag, startPoint x: 327, startPoint y: 5, endPoint x: -216, endPoint y: 58, distance: 545.2
click at [0, 5] on html "Morning Prayer Morning Prayer 早禱會 早禱會 Hymns 詩 493 Hymnal Worship Hymnal Worship…" at bounding box center [416, 2] width 832 height 5
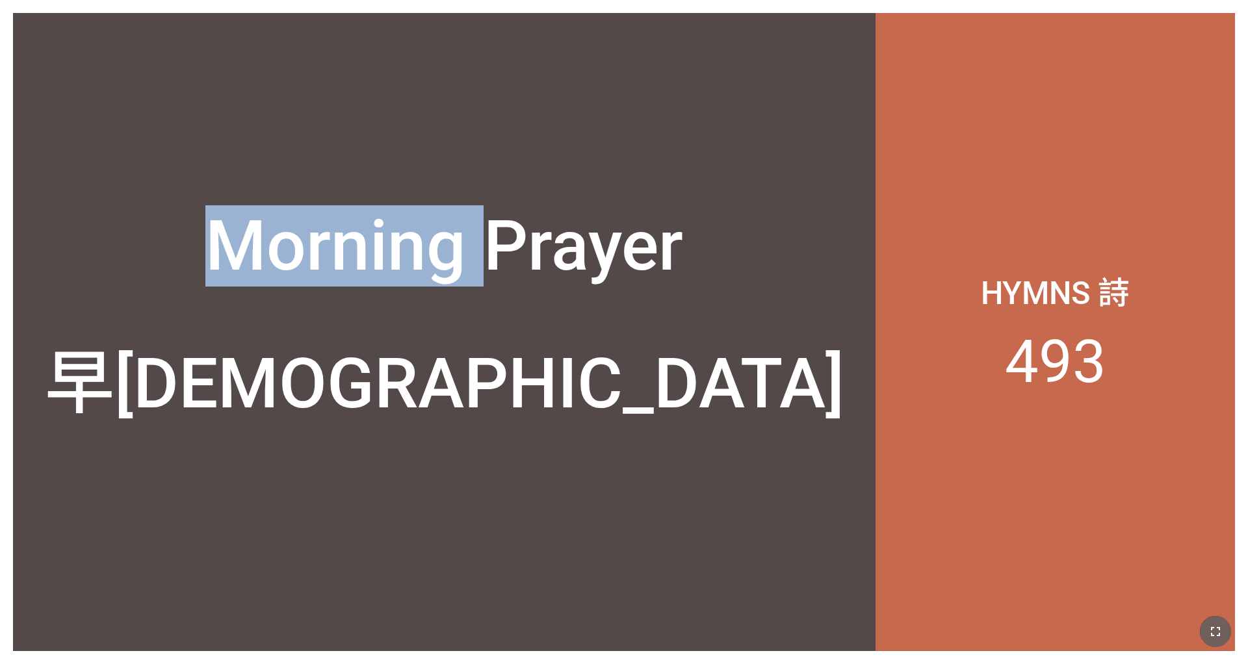
click at [831, 622] on icon "button" at bounding box center [1215, 632] width 16 height 16
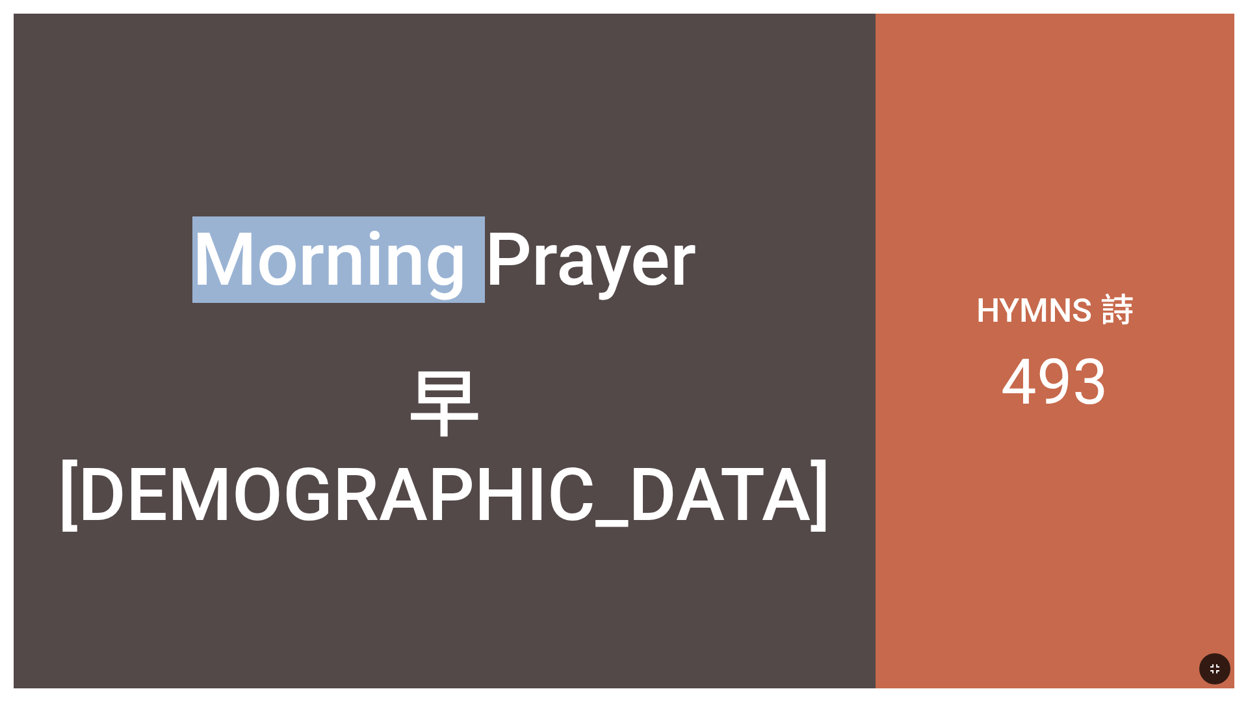
click at [480, 261] on div "Morning Prayer" at bounding box center [444, 259] width 504 height 86
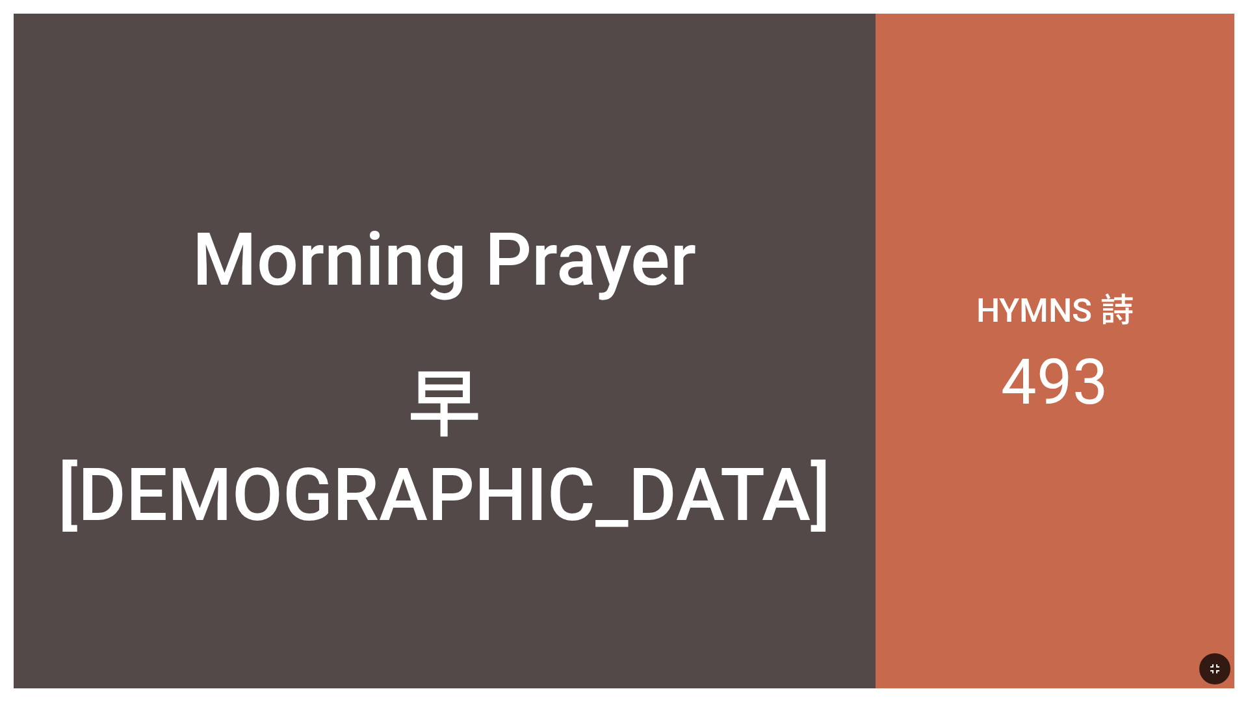
click at [582, 345] on div "早[DEMOGRAPHIC_DATA]" at bounding box center [445, 435] width 862 height 236
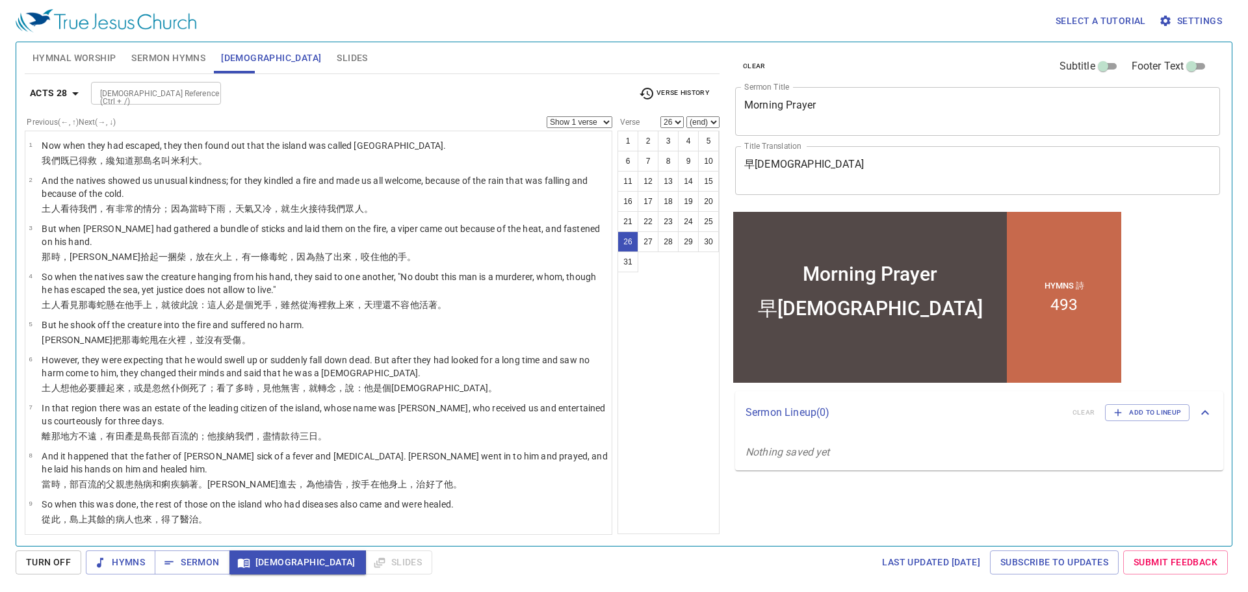
scroll to position [913, 0]
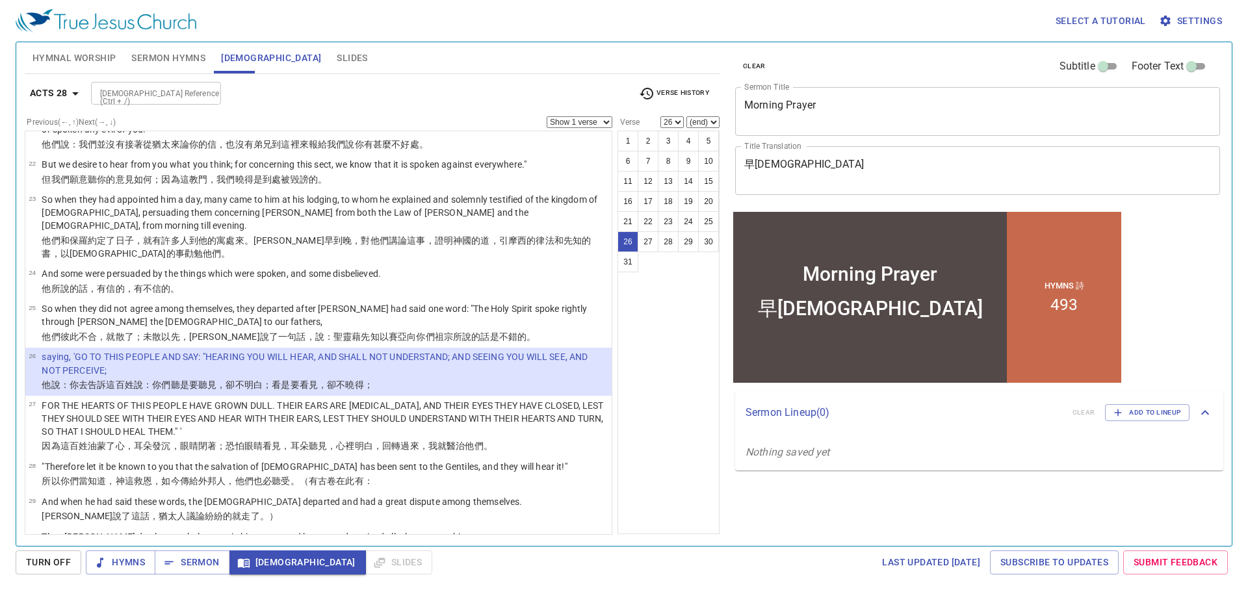
click at [114, 98] on input "[DEMOGRAPHIC_DATA] Reference (Ctrl + /)" at bounding box center [145, 93] width 101 height 15
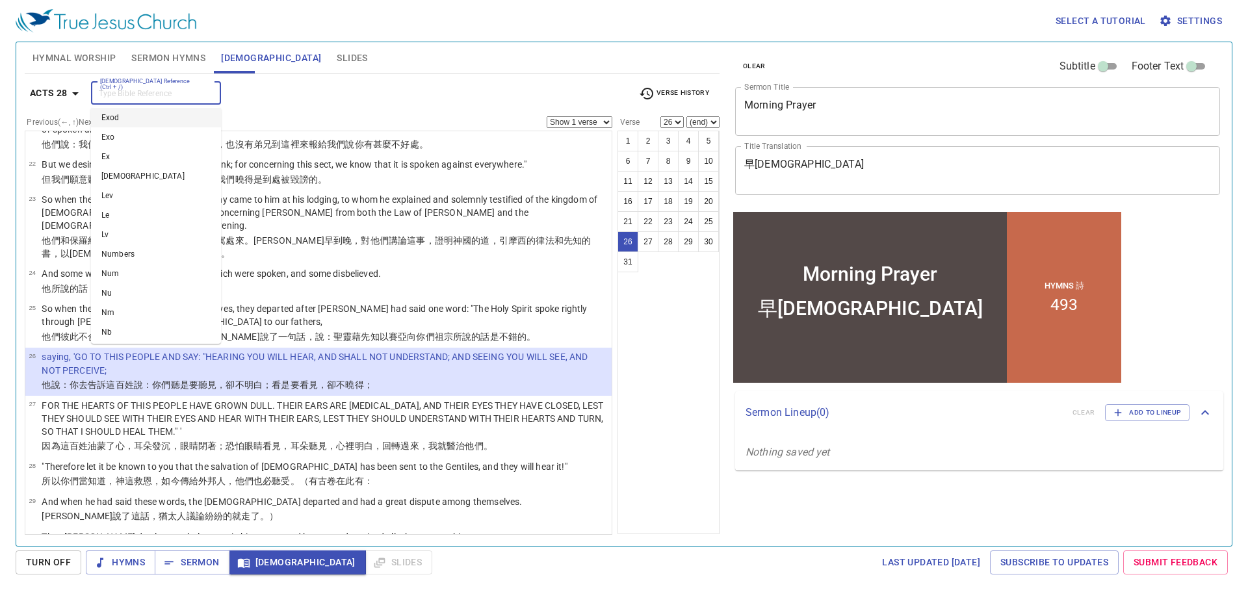
scroll to position [195, 0]
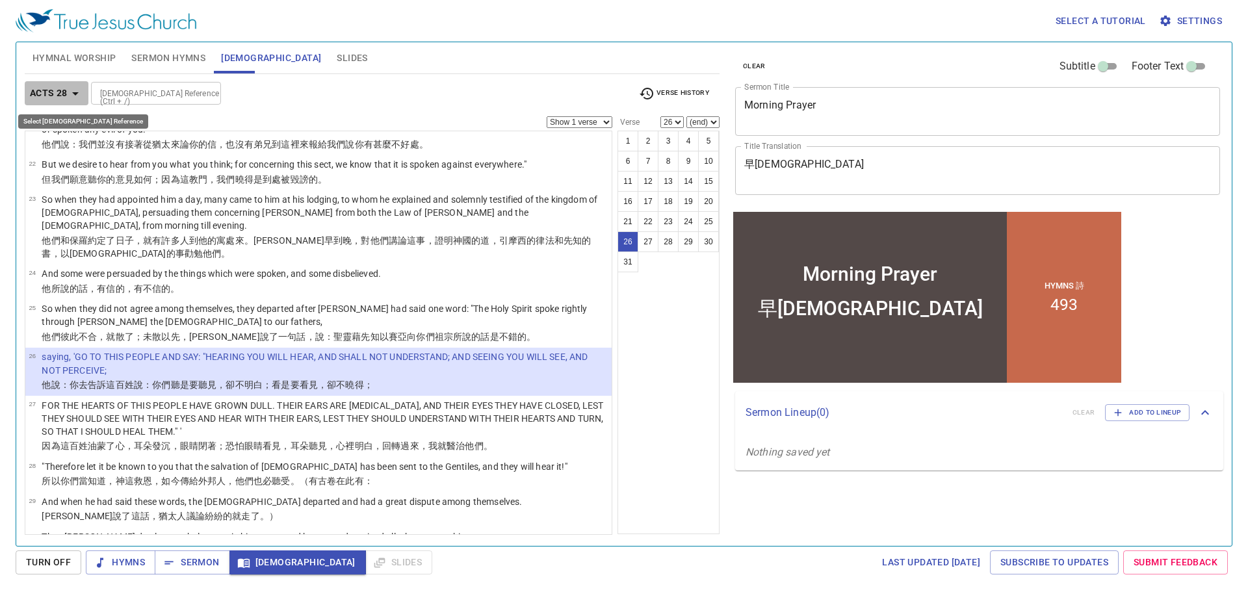
click at [75, 99] on icon "button" at bounding box center [76, 94] width 16 height 16
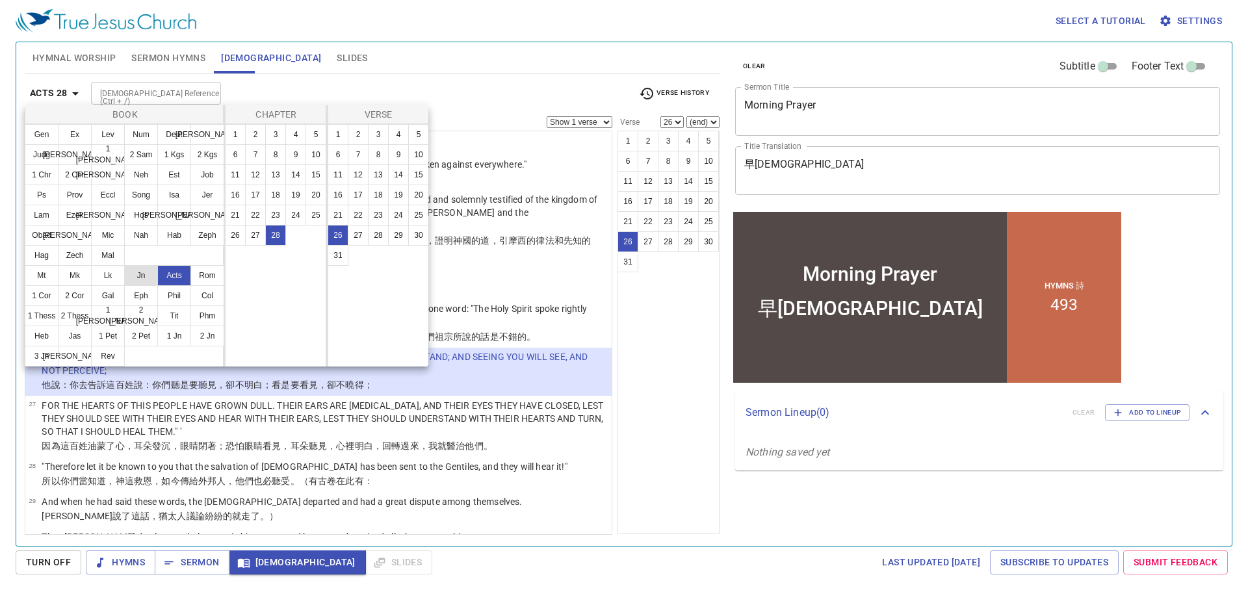
click at [144, 276] on button "Jn" at bounding box center [141, 275] width 34 height 21
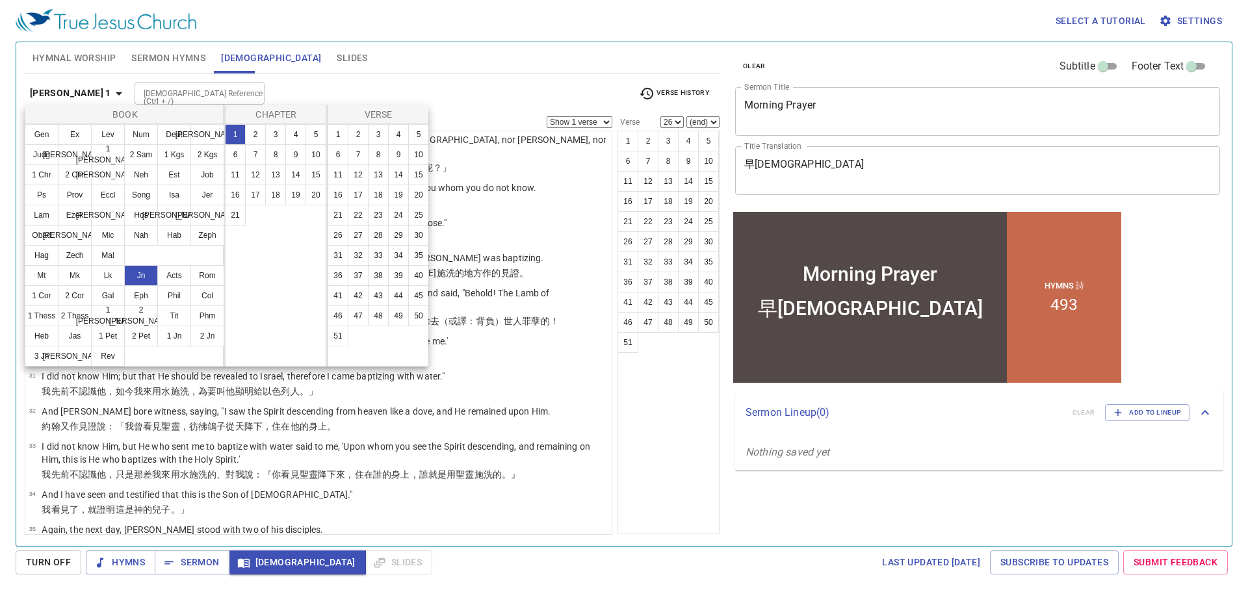
scroll to position [0, 0]
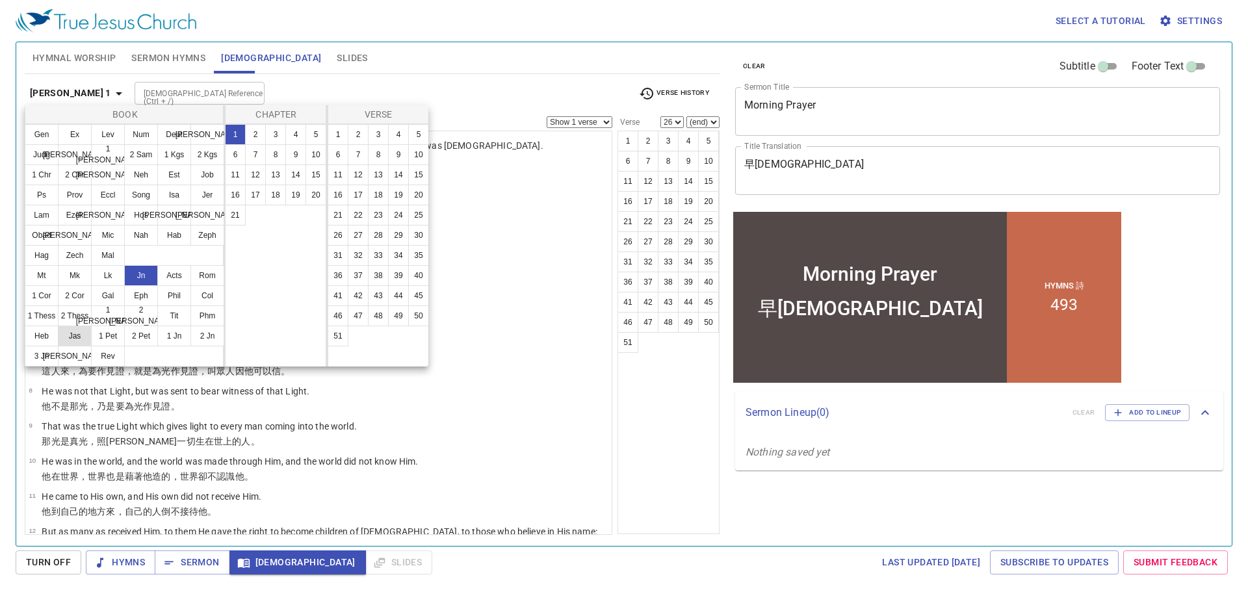
click at [79, 335] on button "Jas" at bounding box center [75, 336] width 34 height 21
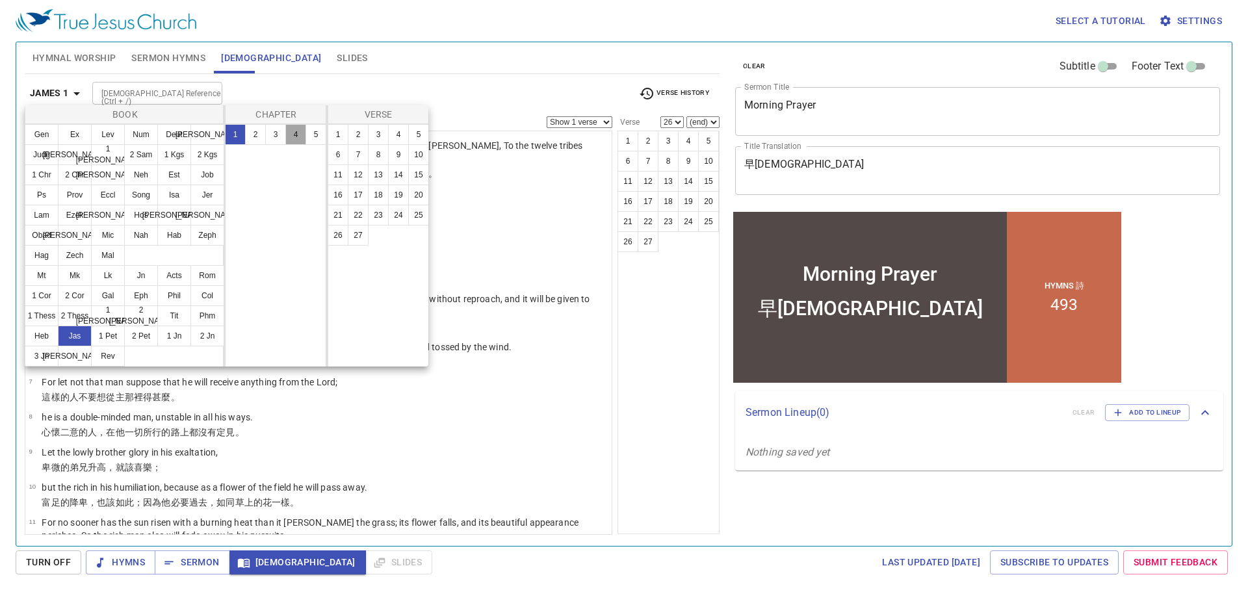
click at [298, 138] on button "4" at bounding box center [295, 134] width 21 height 21
select select "1"
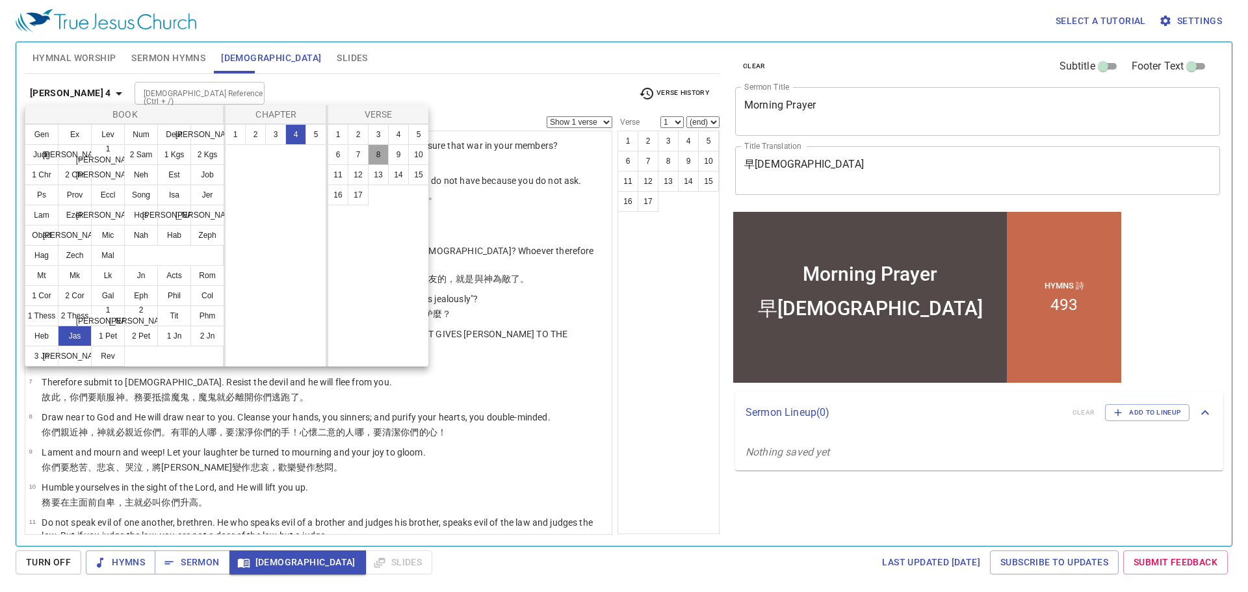
click at [374, 150] on button "8" at bounding box center [378, 154] width 21 height 21
select select "8"
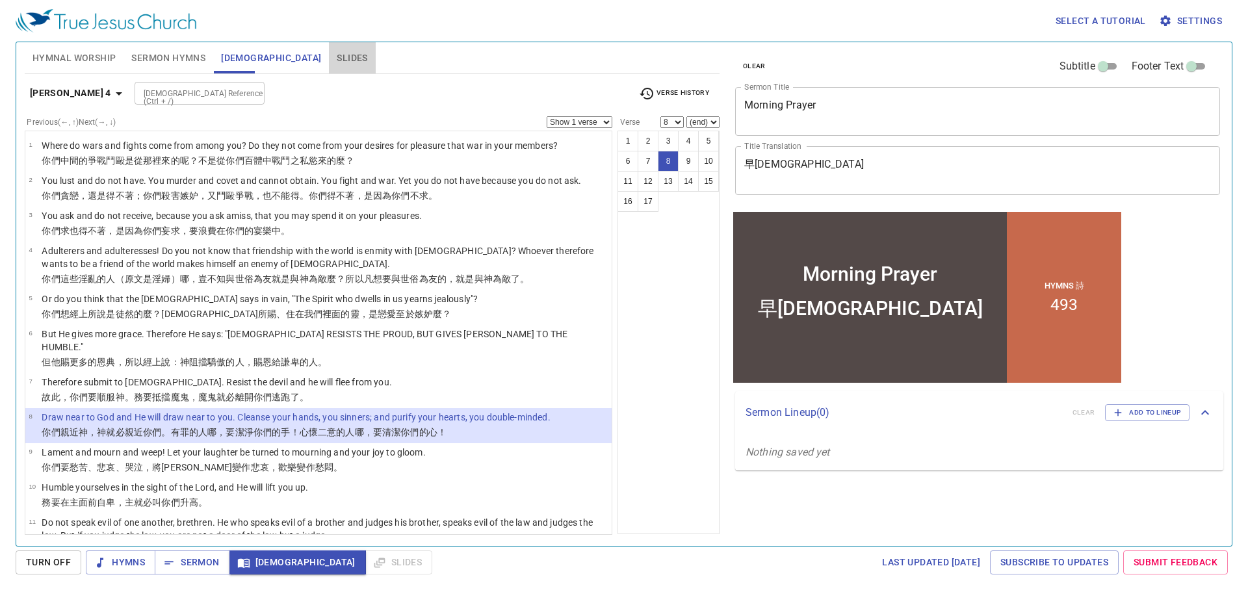
click at [337, 51] on span "Slides" at bounding box center [352, 58] width 31 height 16
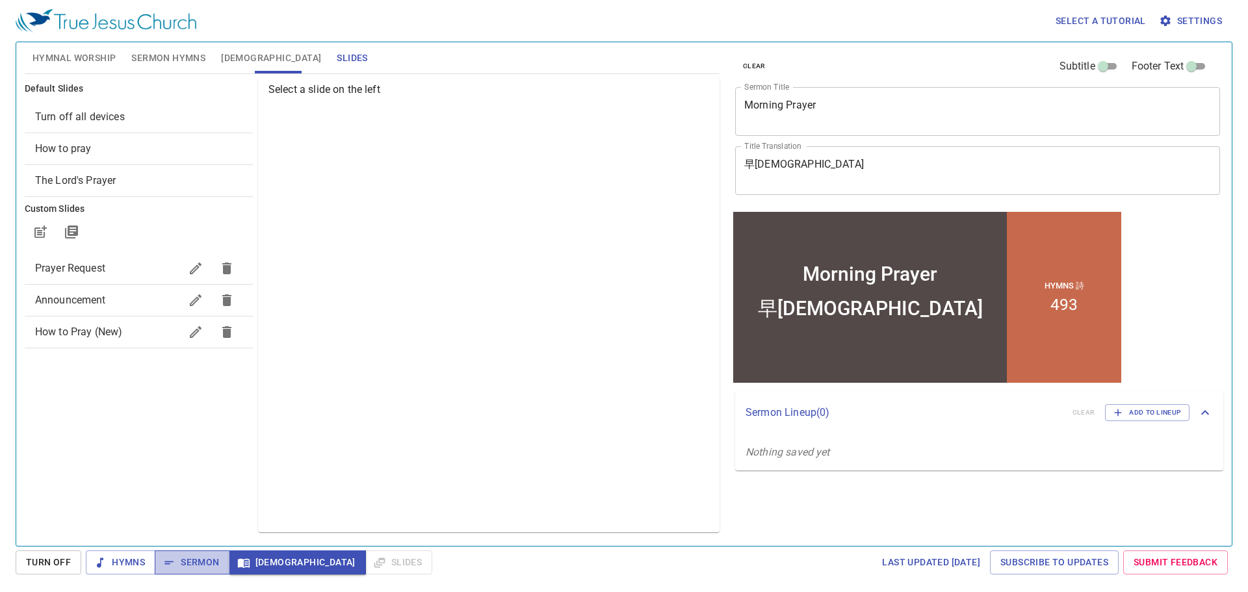
click at [196, 561] on span "Sermon" at bounding box center [192, 562] width 54 height 16
click at [94, 327] on span "How to Pray (New)" at bounding box center [79, 332] width 88 height 12
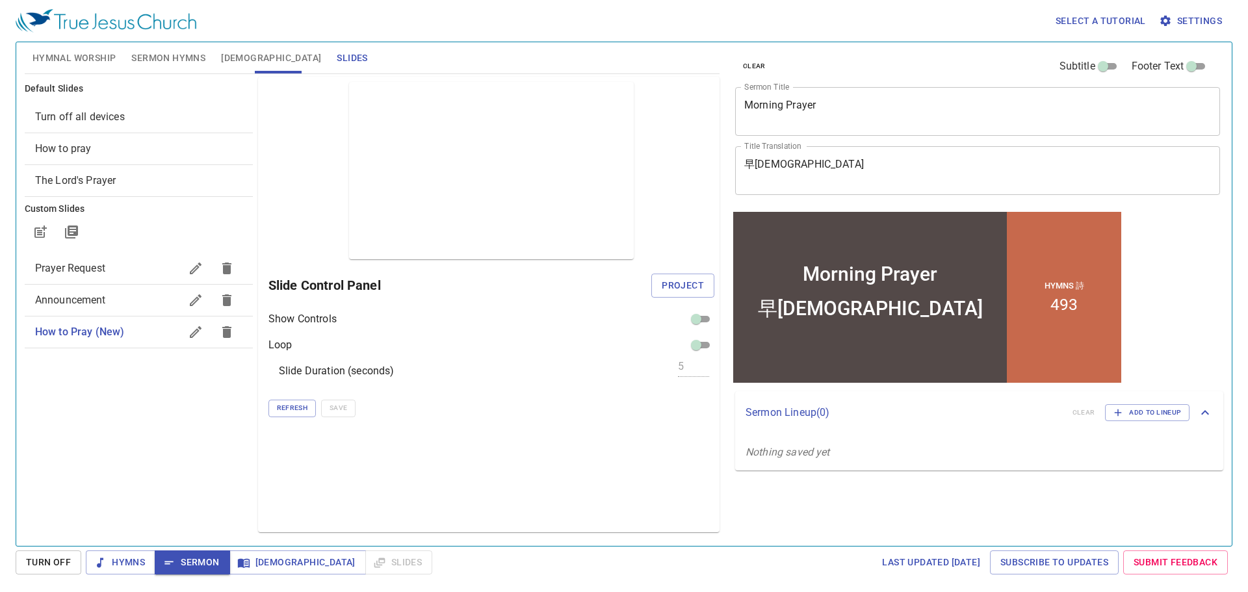
click at [92, 270] on span "Prayer Request" at bounding box center [70, 268] width 70 height 12
click at [678, 281] on span "Project" at bounding box center [682, 285] width 42 height 16
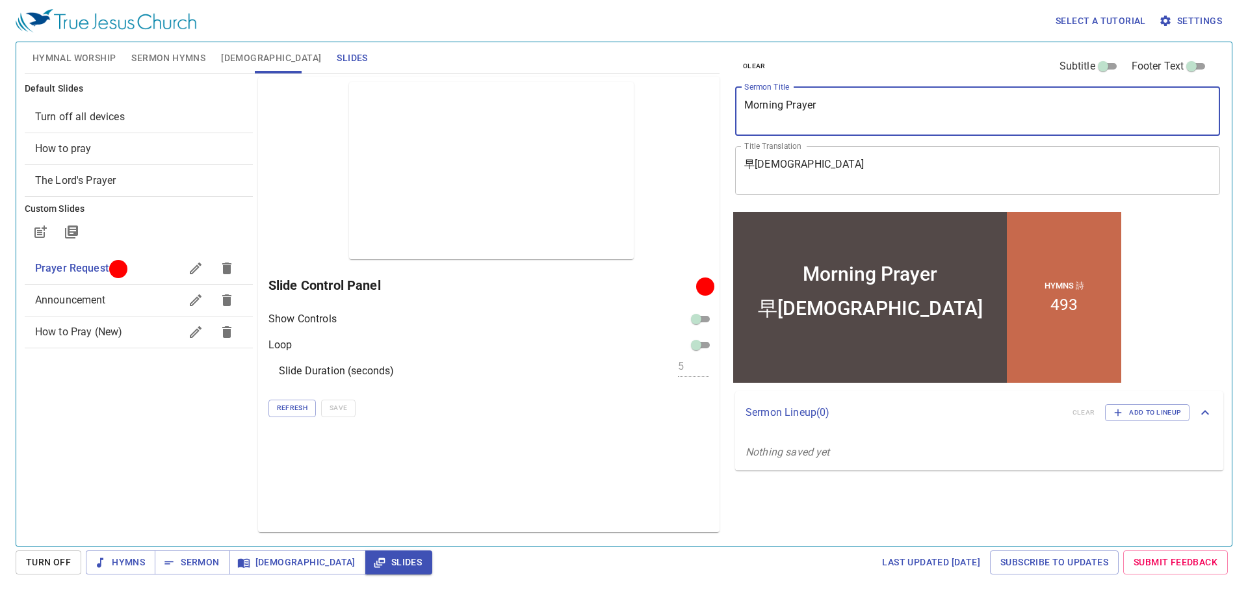
click at [786, 109] on textarea "Morning Prayer" at bounding box center [977, 111] width 467 height 25
drag, startPoint x: 821, startPoint y: 107, endPoint x: 697, endPoint y: 103, distance: 124.8
click at [697, 103] on div "Hymnal Worship Sermon Hymns Bible Slides Hymn search Hymn search clear Audio Pl…" at bounding box center [623, 289] width 1209 height 504
paste textarea "Don't Be a Fool"
type textarea "Don't Be a Fool"
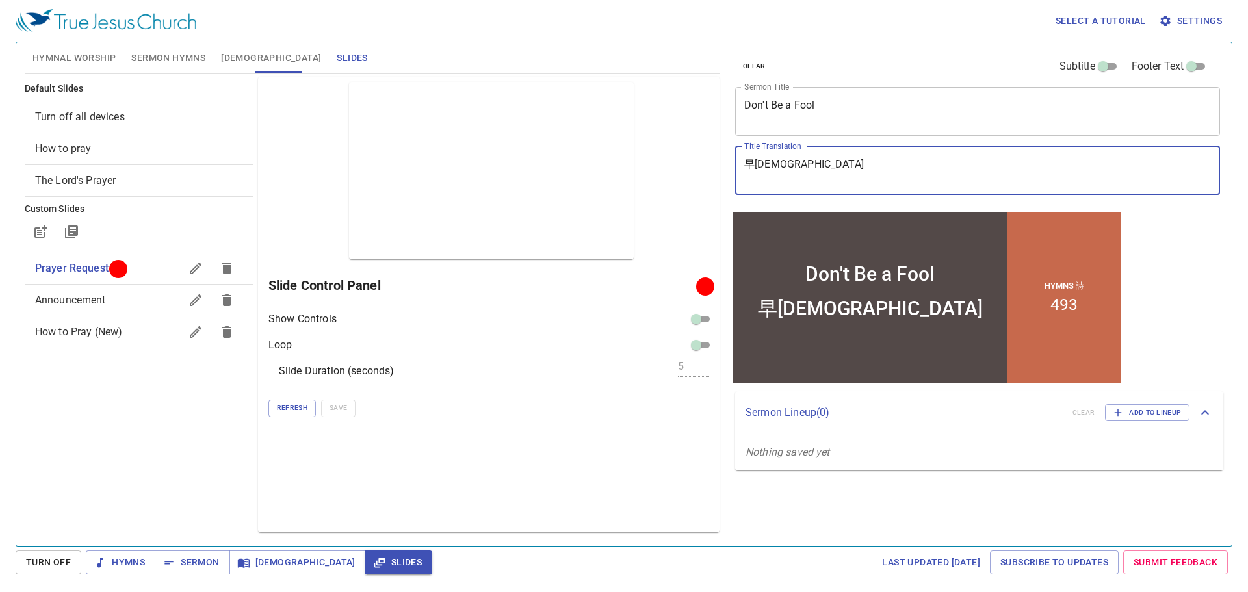
drag, startPoint x: 773, startPoint y: 168, endPoint x: 707, endPoint y: 163, distance: 65.8
click at [707, 163] on div "Hymnal Worship Sermon Hymns Bible Slides Hymn search Hymn search clear Audio Pl…" at bounding box center [623, 289] width 1209 height 504
paste textarea "不要作糊塗人"
type textarea "不要作糊塗人"
click at [130, 560] on span "Hymns" at bounding box center [120, 562] width 49 height 16
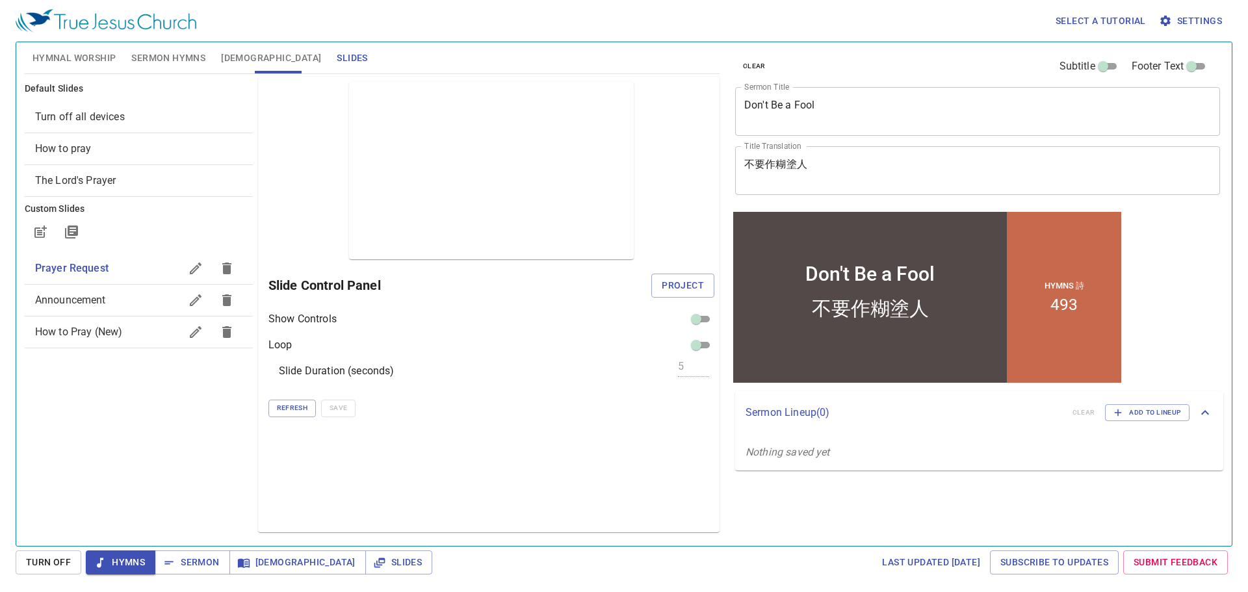
click at [71, 52] on span "Hymnal Worship" at bounding box center [74, 58] width 84 height 16
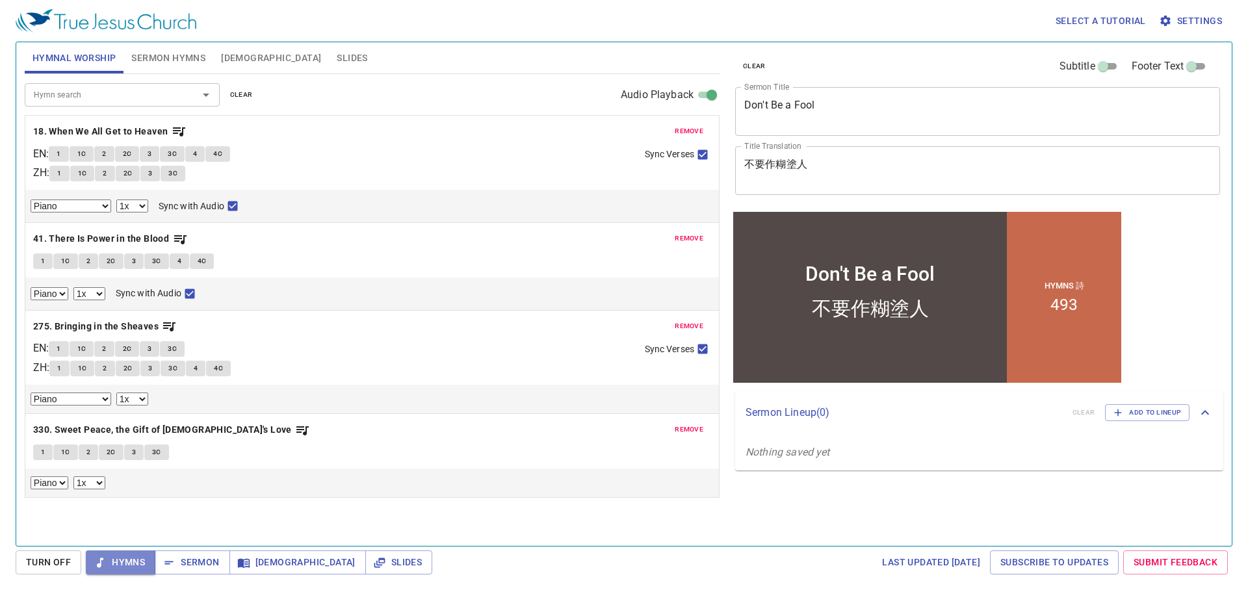
click at [122, 561] on span "Hymns" at bounding box center [120, 562] width 49 height 16
click at [94, 135] on b "18. When We All Get to Heaven" at bounding box center [100, 131] width 135 height 16
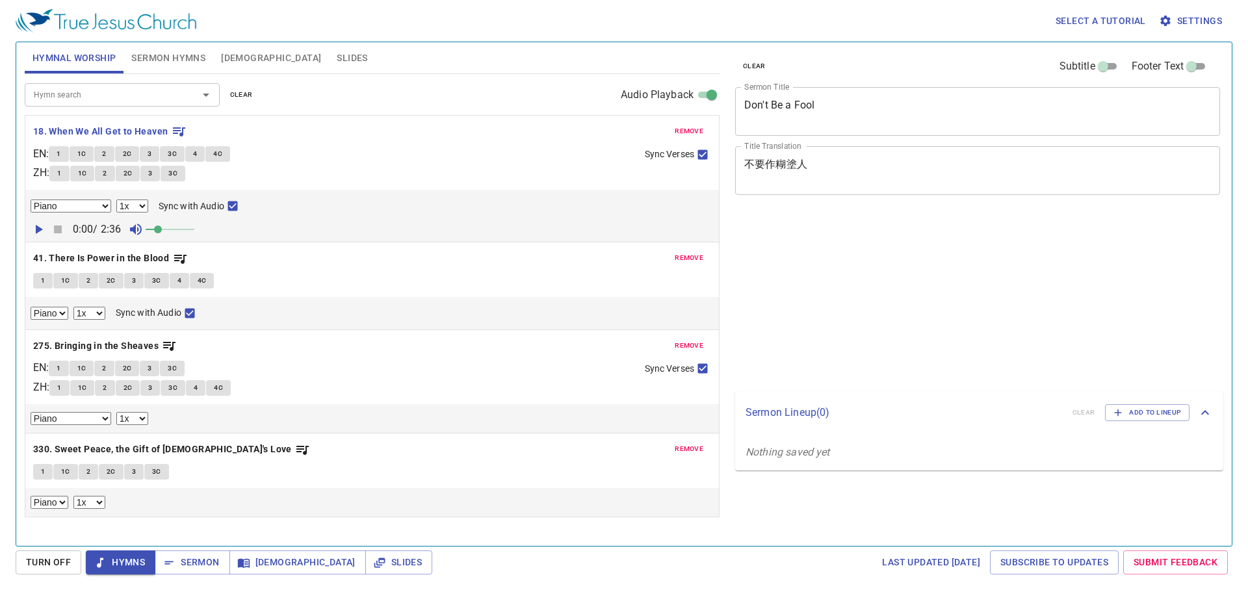
select select "1"
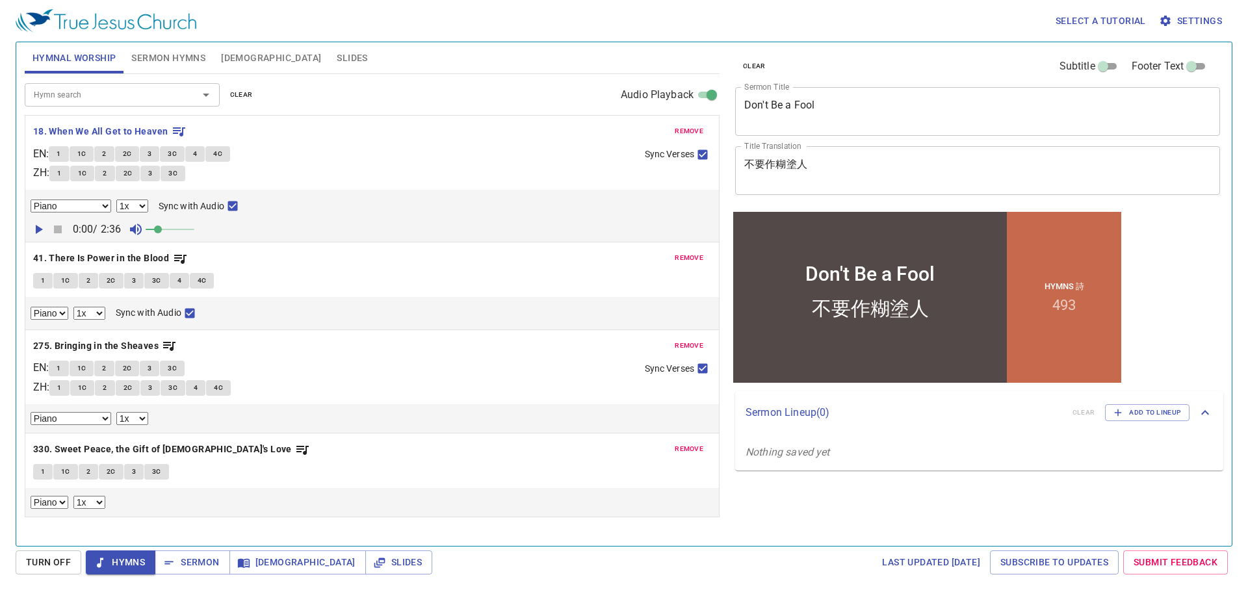
click at [60, 151] on span "1" at bounding box center [59, 154] width 4 height 12
checkbox input "false"
click at [86, 151] on span "1C" at bounding box center [81, 154] width 9 height 12
click at [106, 155] on span "2" at bounding box center [104, 154] width 4 height 12
click at [151, 152] on span "3" at bounding box center [149, 154] width 4 height 12
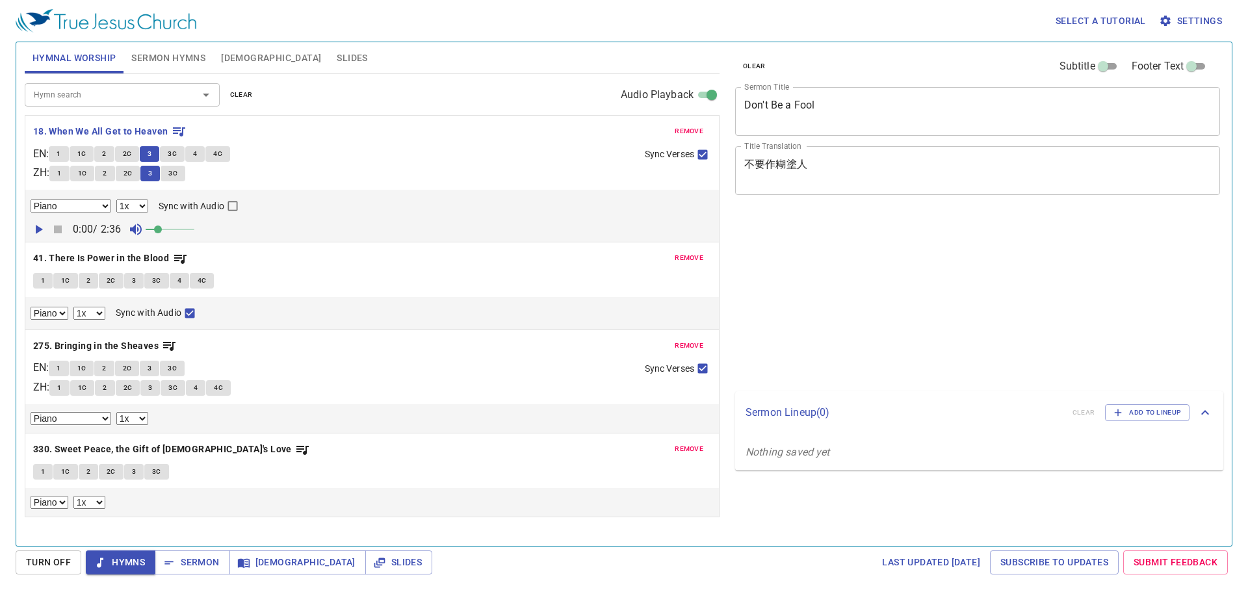
select select "1"
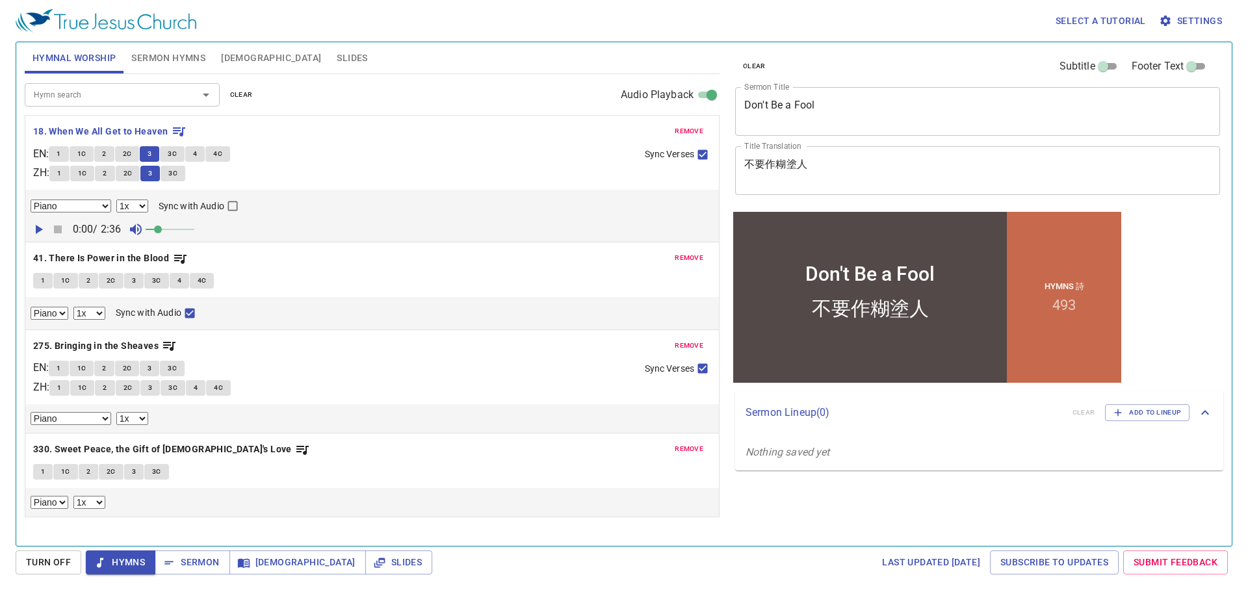
click at [177, 153] on span "3C" at bounding box center [172, 154] width 9 height 12
click at [205, 153] on button "4" at bounding box center [194, 154] width 19 height 16
click at [227, 155] on button "4C" at bounding box center [217, 154] width 25 height 16
click at [177, 58] on span "Sermon Hymns" at bounding box center [168, 58] width 74 height 16
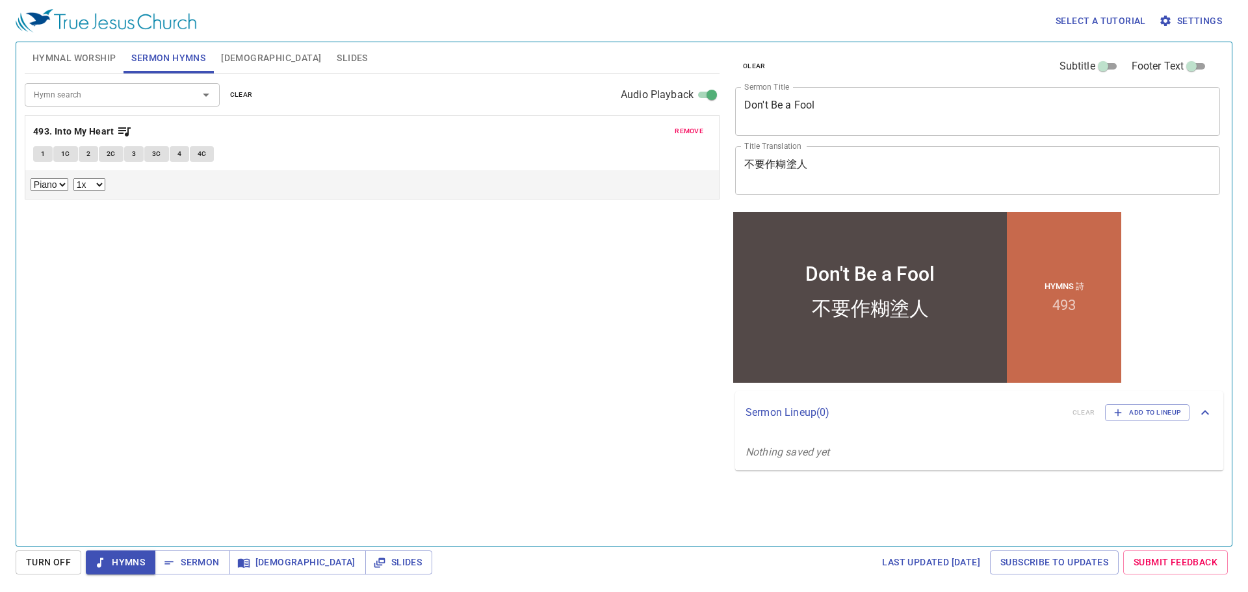
click at [238, 95] on span "clear" at bounding box center [241, 95] width 23 height 12
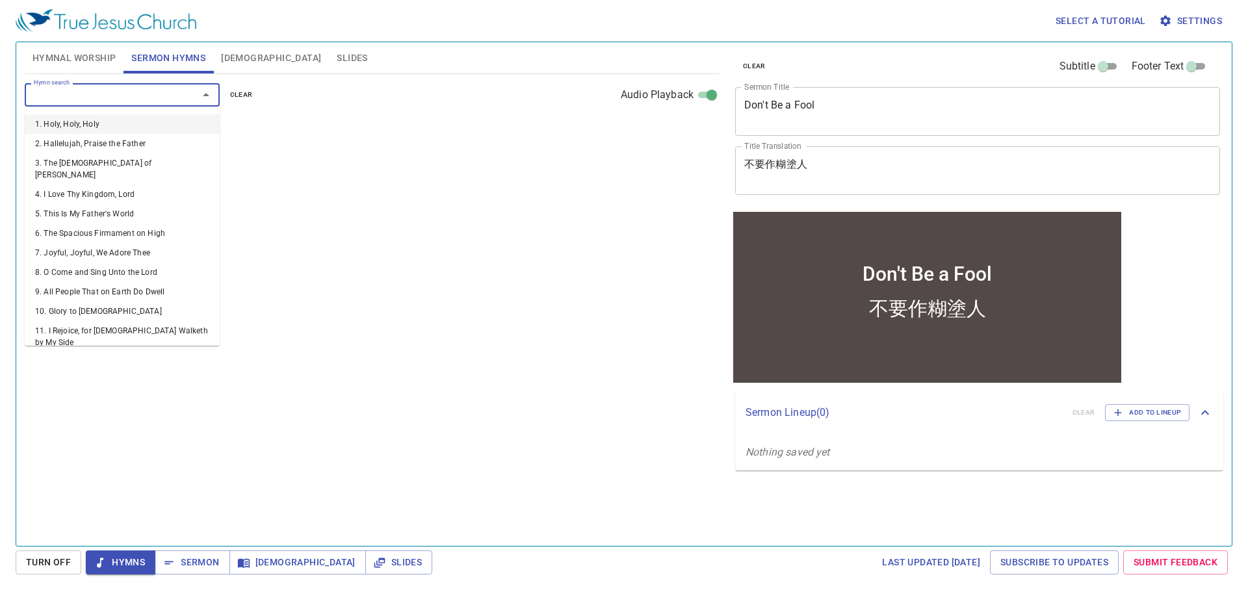
click at [160, 98] on input "Hymn search" at bounding box center [103, 94] width 149 height 15
type input "452"
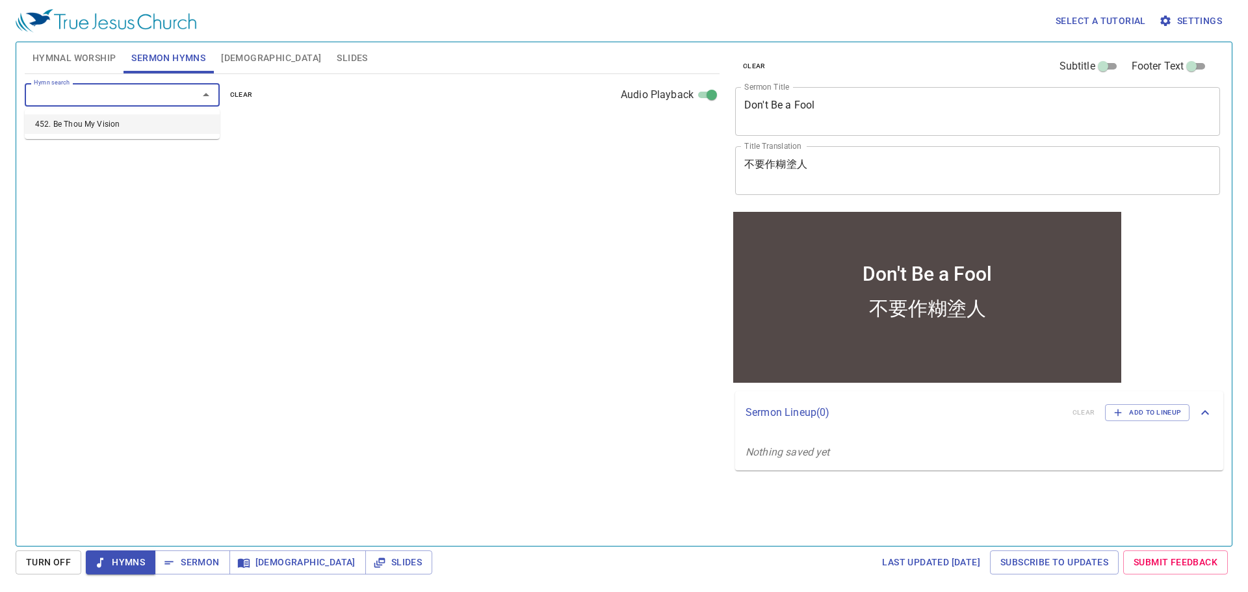
select select "1"
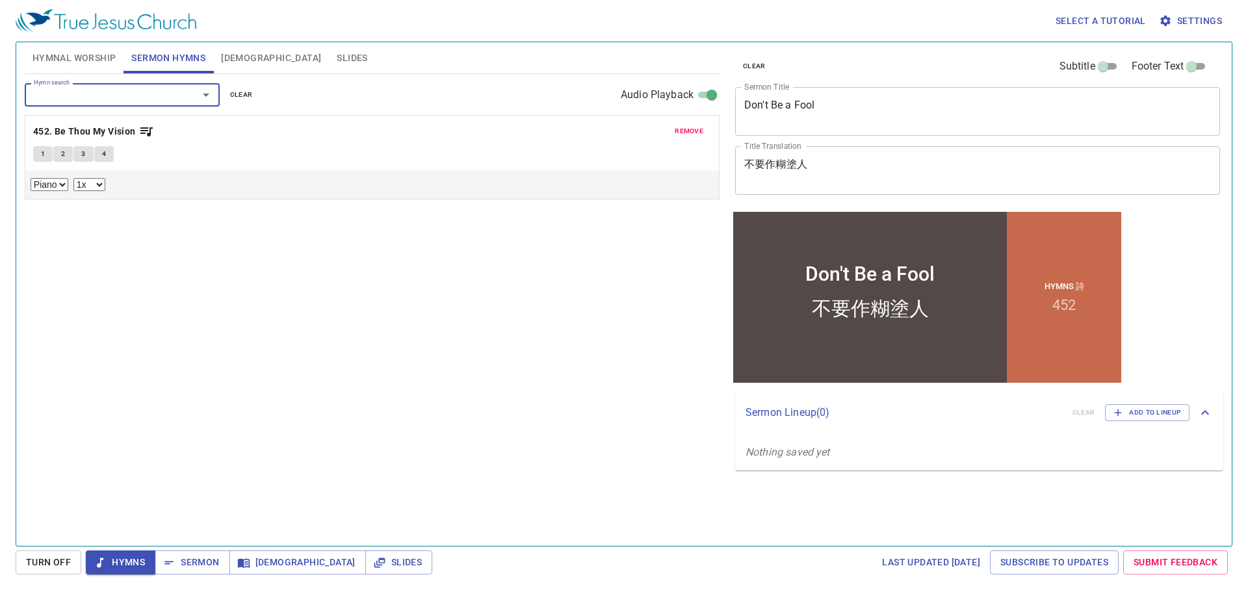
click at [167, 94] on input "Hymn search" at bounding box center [103, 94] width 149 height 15
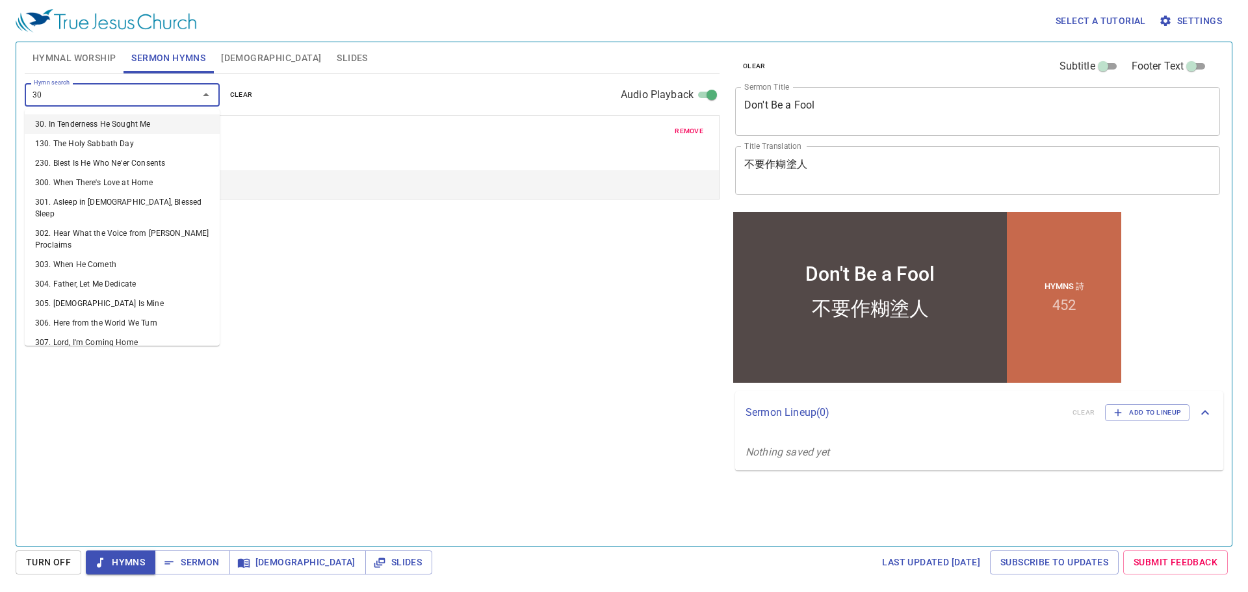
type input "307"
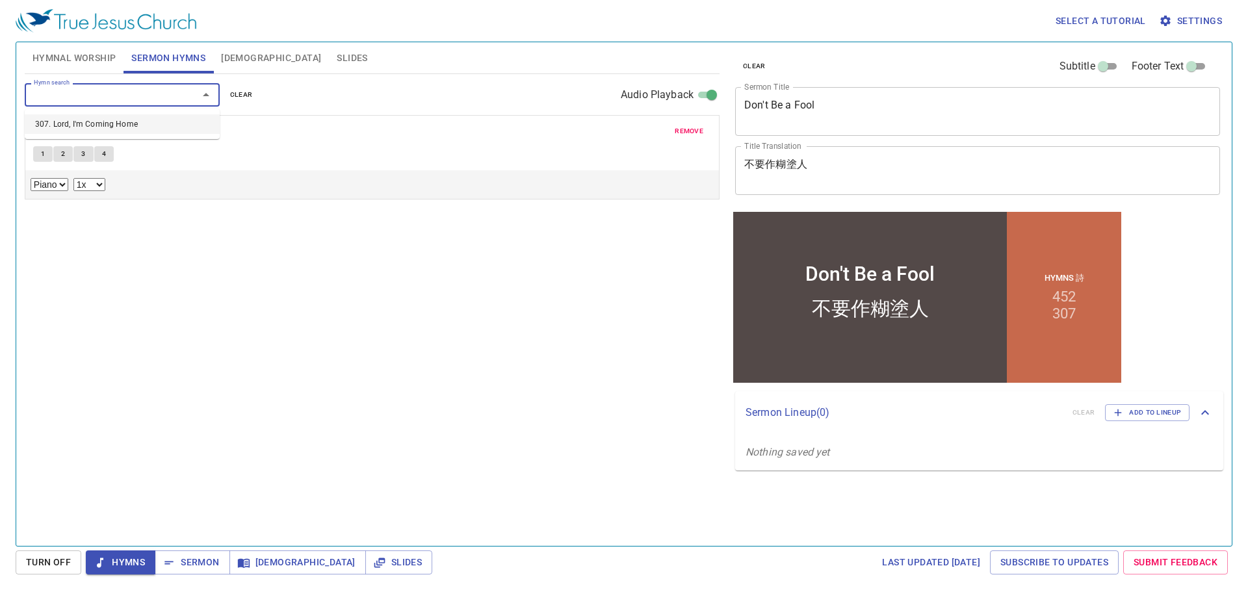
select select "1"
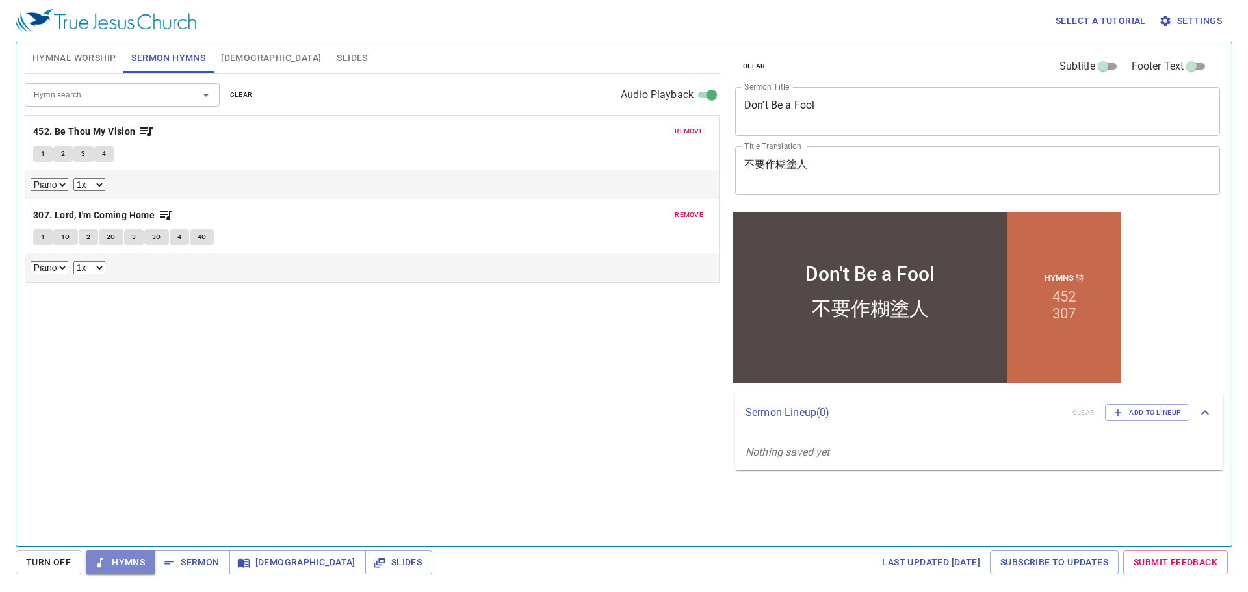
click at [127, 559] on span "Hymns" at bounding box center [120, 562] width 49 height 16
click at [78, 63] on span "Hymnal Worship" at bounding box center [74, 58] width 84 height 16
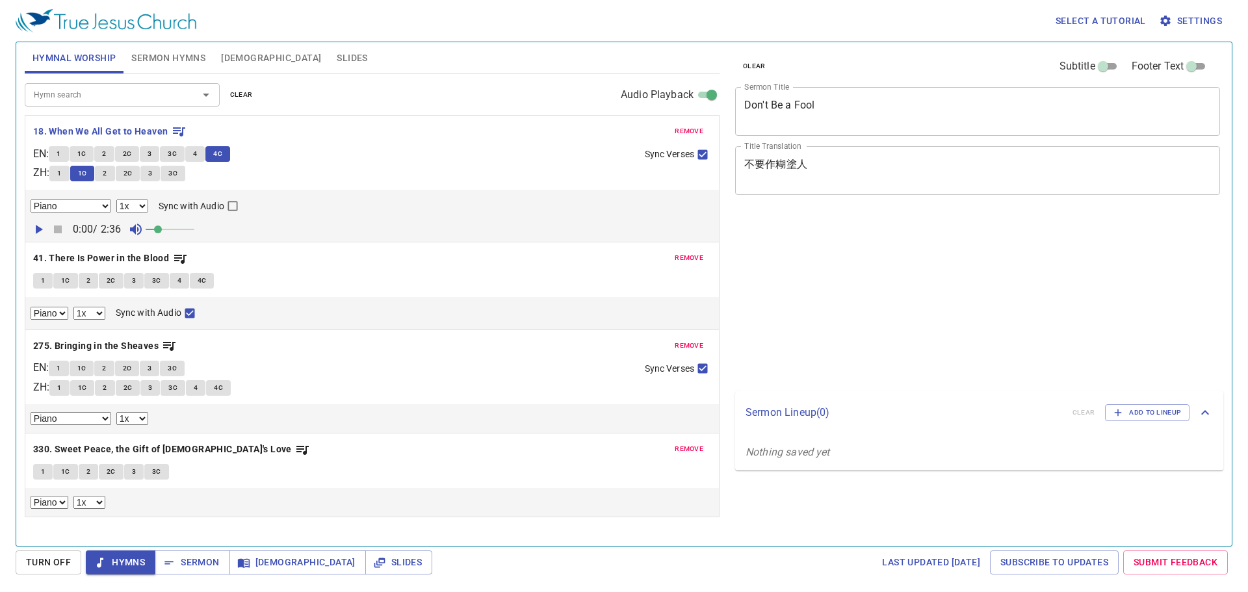
select select "1"
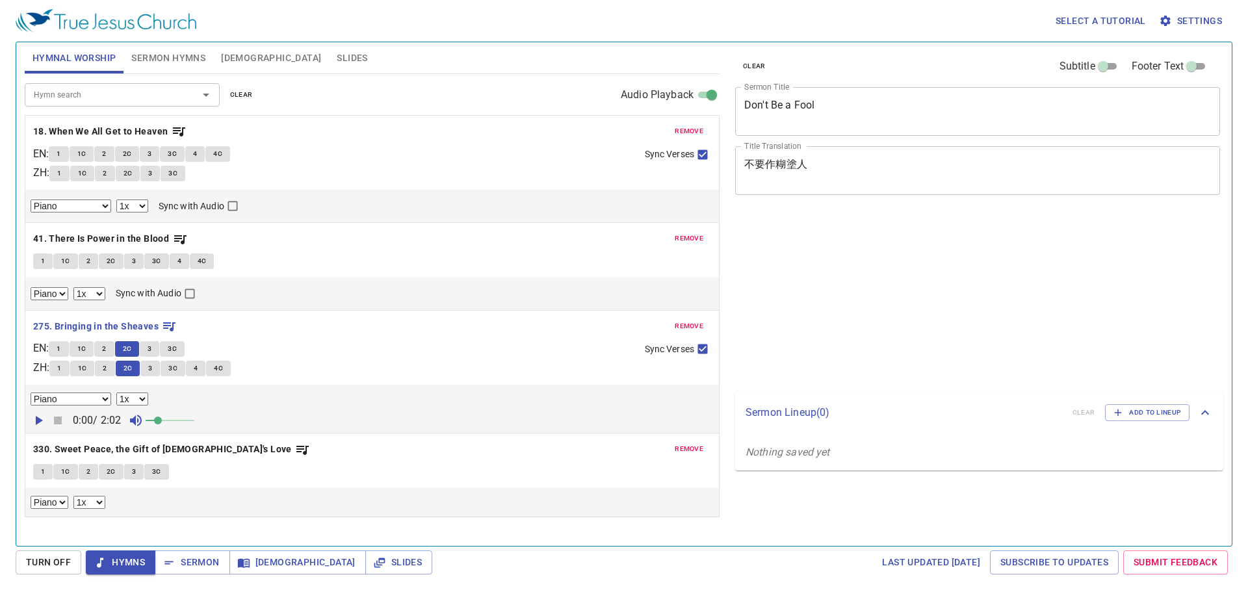
select select "1"
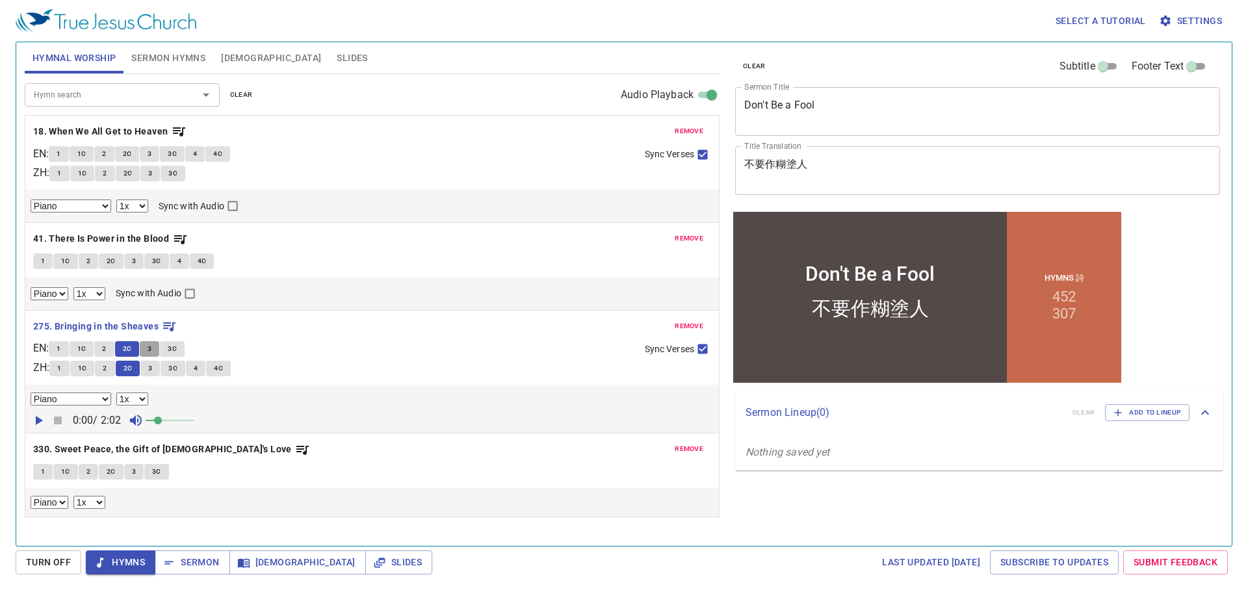
click at [158, 349] on button "3" at bounding box center [149, 349] width 19 height 16
click at [184, 352] on button "3C" at bounding box center [172, 349] width 25 height 16
click at [112, 452] on b "330. Sweet Peace, the Gift of [DEMOGRAPHIC_DATA]'s Love" at bounding box center [162, 449] width 259 height 16
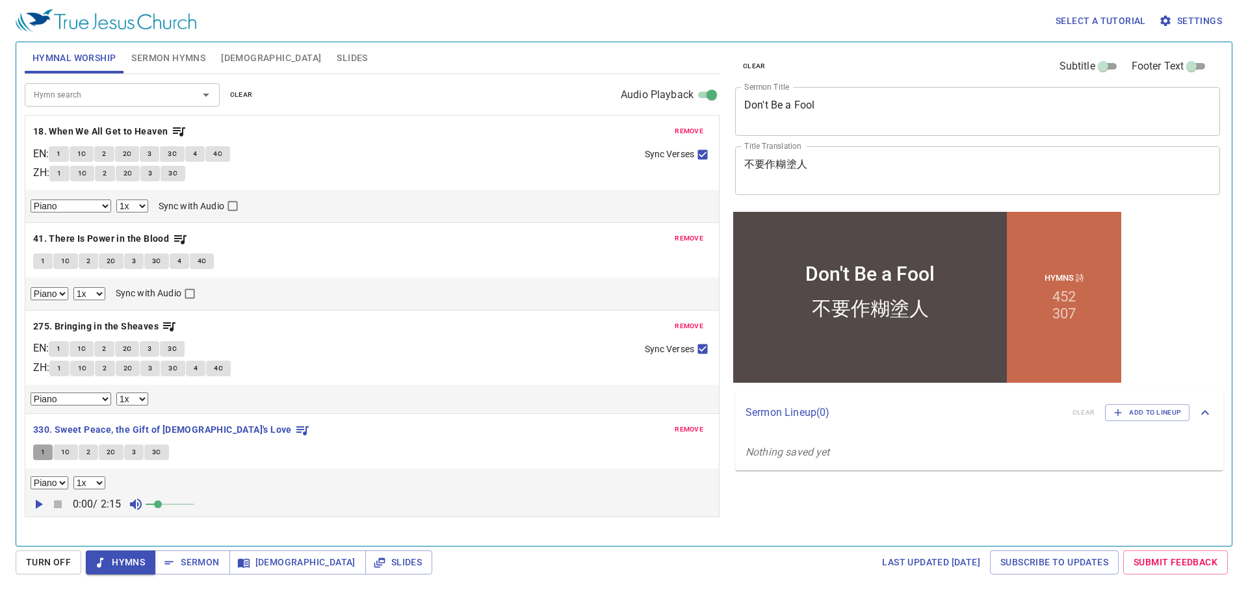
click at [47, 452] on button "1" at bounding box center [42, 452] width 19 height 16
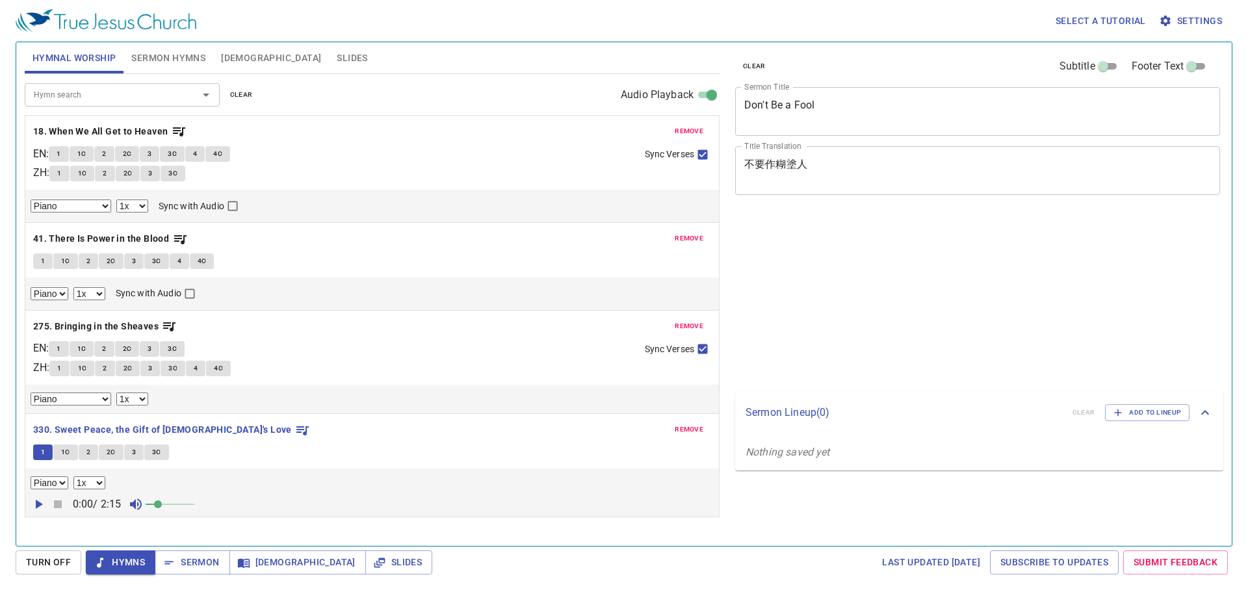
select select "1"
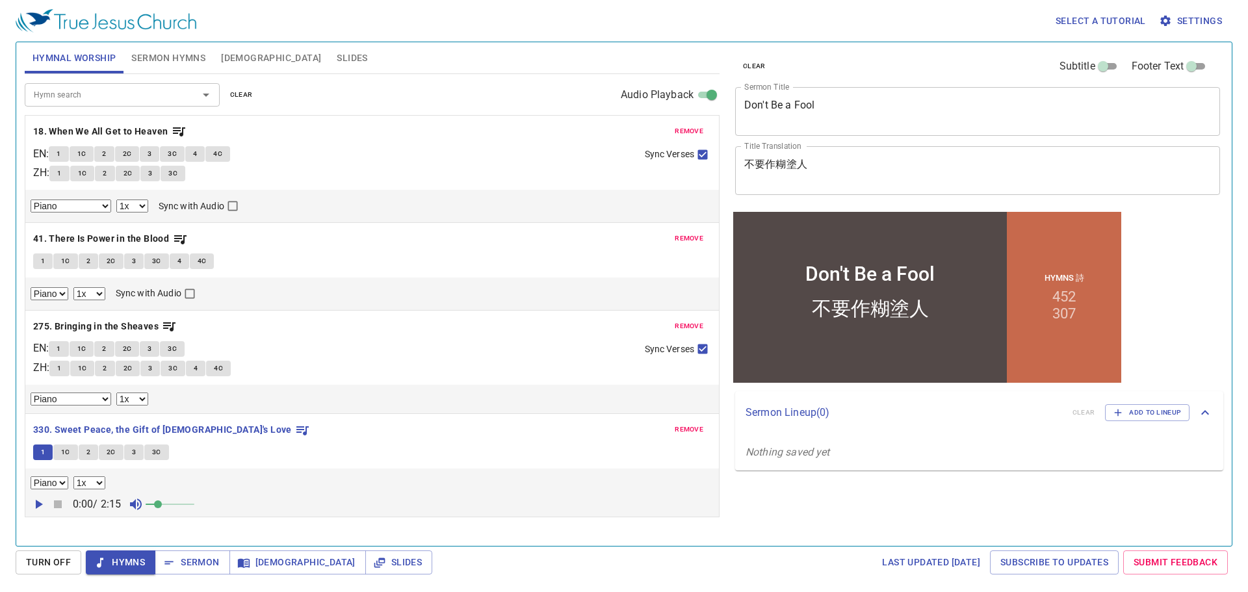
click at [66, 450] on span "1C" at bounding box center [65, 452] width 9 height 12
click at [127, 452] on button "3" at bounding box center [133, 452] width 19 height 16
click at [155, 450] on span "3C" at bounding box center [156, 452] width 9 height 12
click at [196, 564] on span "Sermon" at bounding box center [192, 562] width 54 height 16
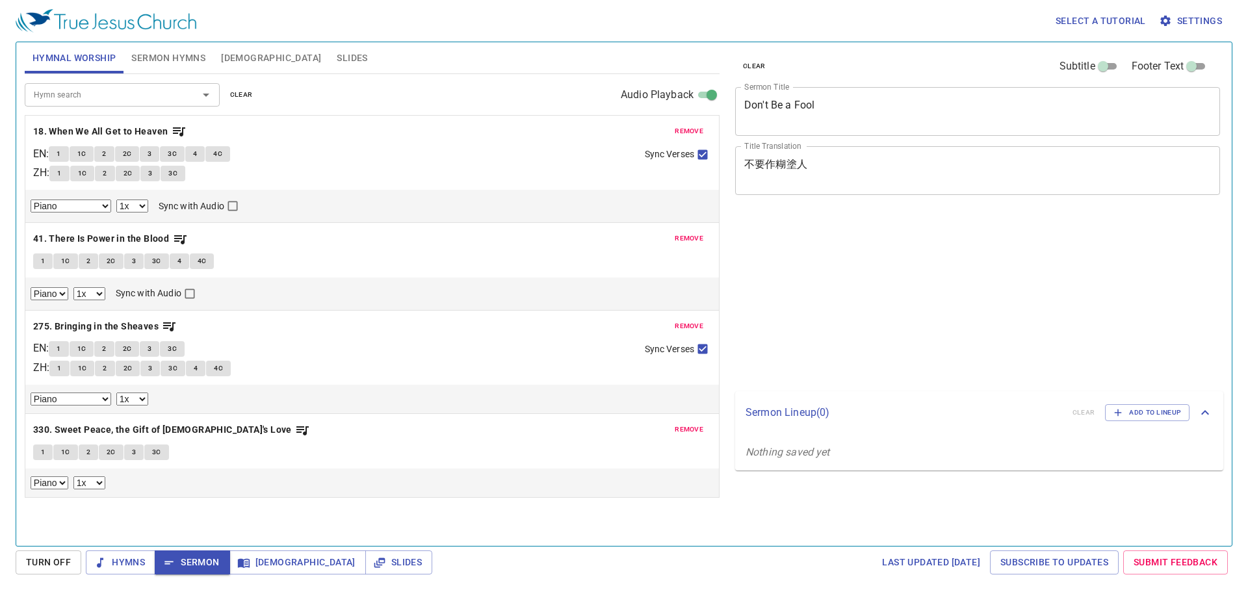
select select "1"
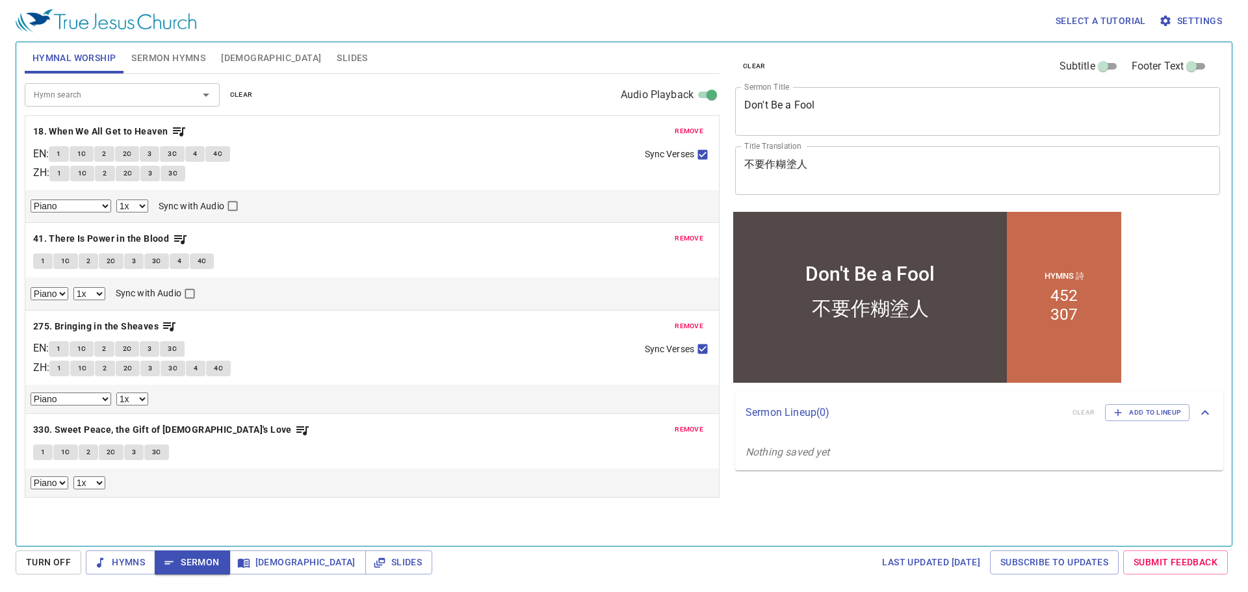
click at [170, 60] on span "Sermon Hymns" at bounding box center [168, 58] width 74 height 16
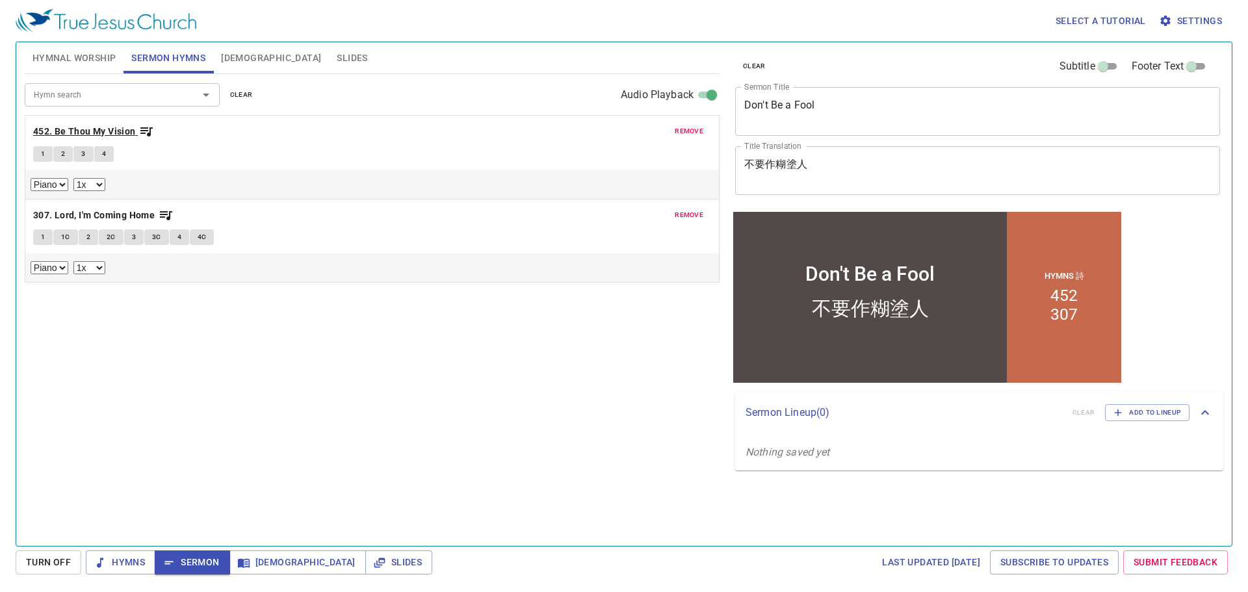
click at [90, 131] on b "452. Be Thou My Vision" at bounding box center [84, 131] width 103 height 16
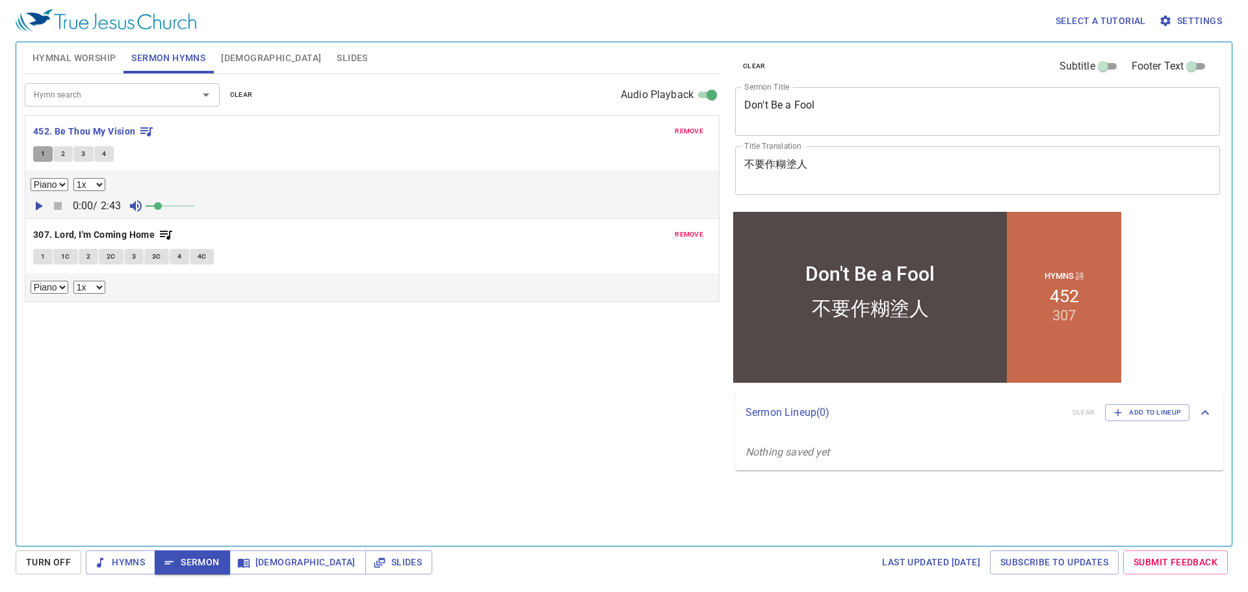
click at [44, 151] on span "1" at bounding box center [43, 154] width 4 height 12
click at [61, 147] on button "2" at bounding box center [62, 154] width 19 height 16
click at [89, 151] on button "3" at bounding box center [82, 154] width 19 height 16
click at [109, 152] on button "4" at bounding box center [103, 154] width 19 height 16
click at [194, 553] on button "Sermon" at bounding box center [192, 562] width 75 height 24
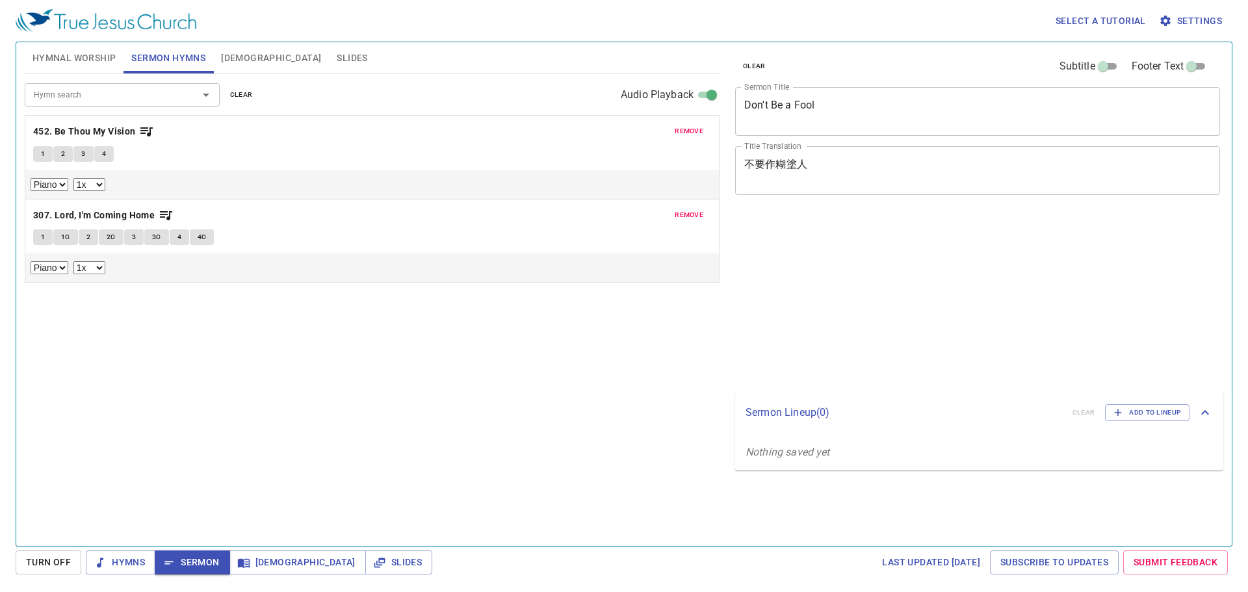
select select "1"
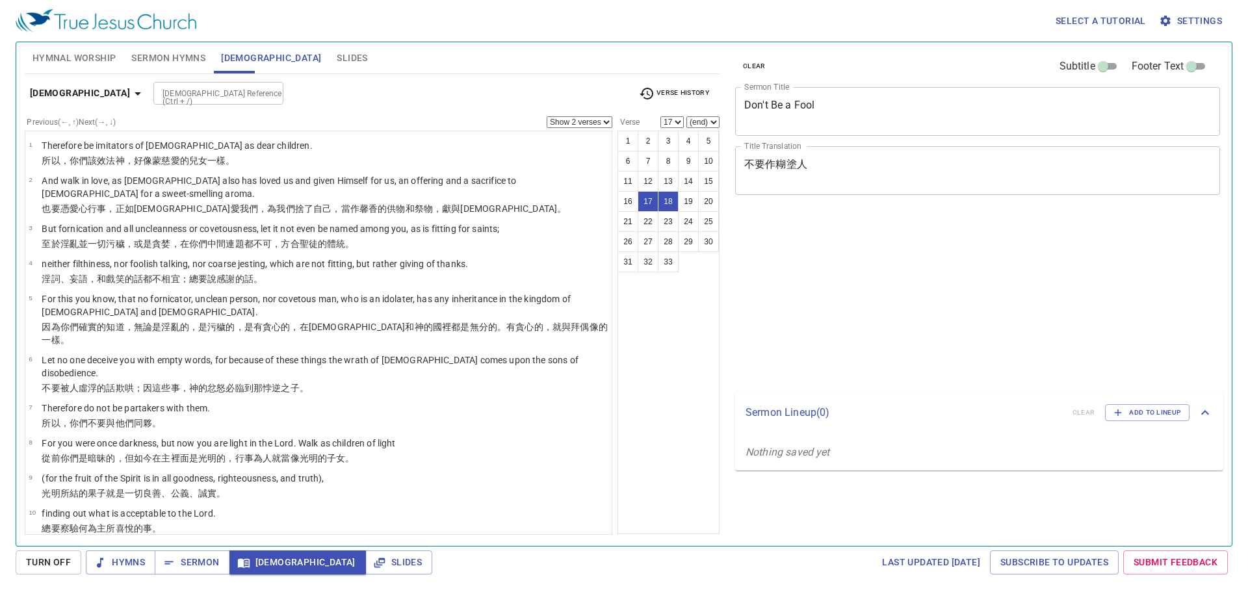
select select "2"
select select "17"
select select "2"
select select "17"
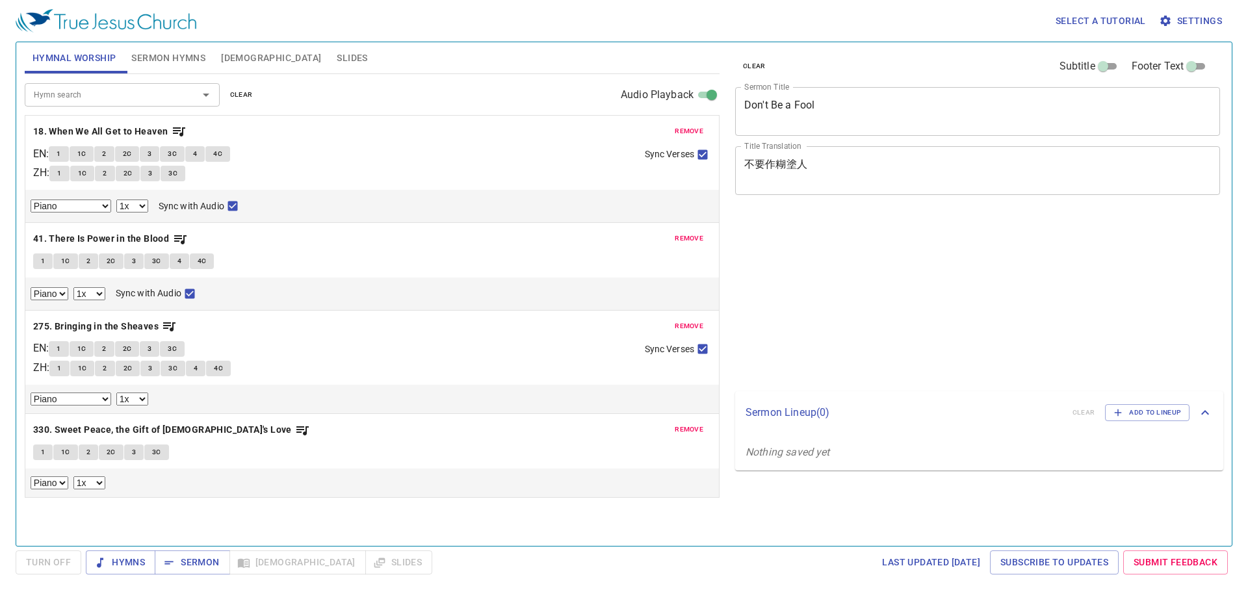
select select "1"
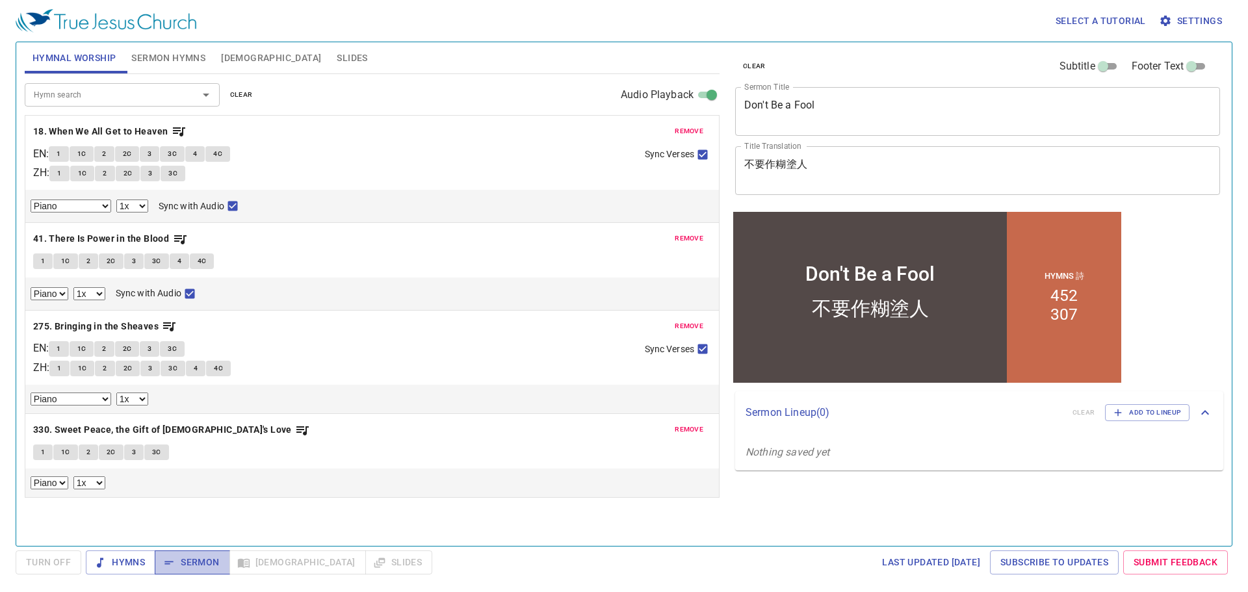
click at [201, 561] on span "Sermon" at bounding box center [192, 562] width 54 height 16
click at [238, 53] on span "[DEMOGRAPHIC_DATA]" at bounding box center [271, 58] width 100 height 16
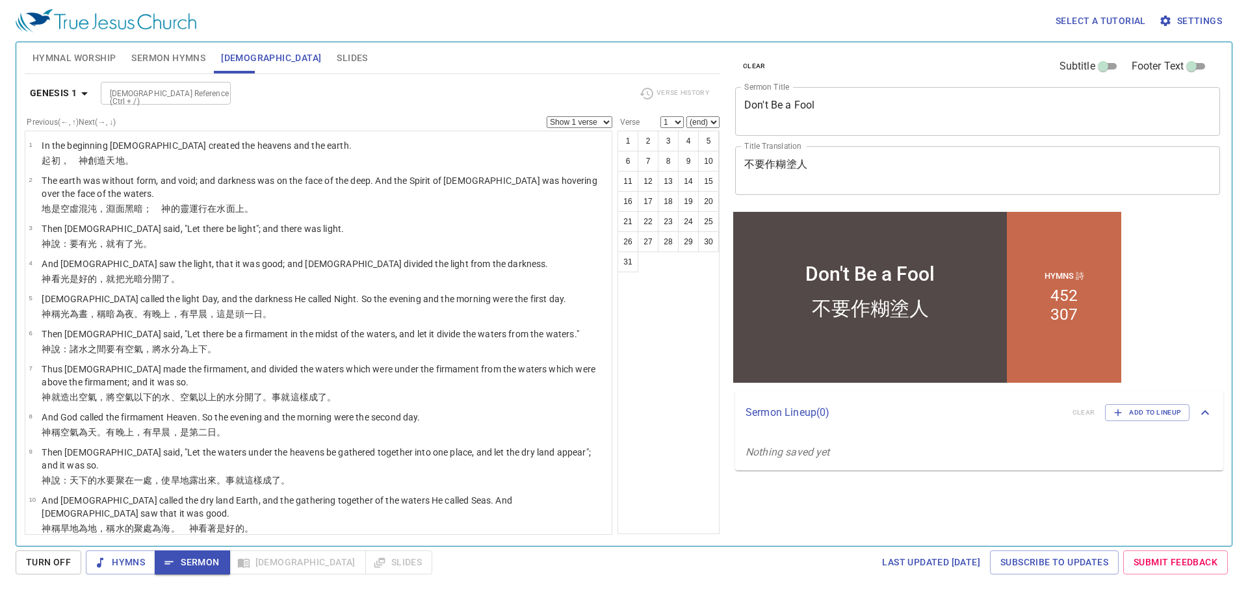
click at [691, 93] on div "Verse History" at bounding box center [674, 93] width 86 height 19
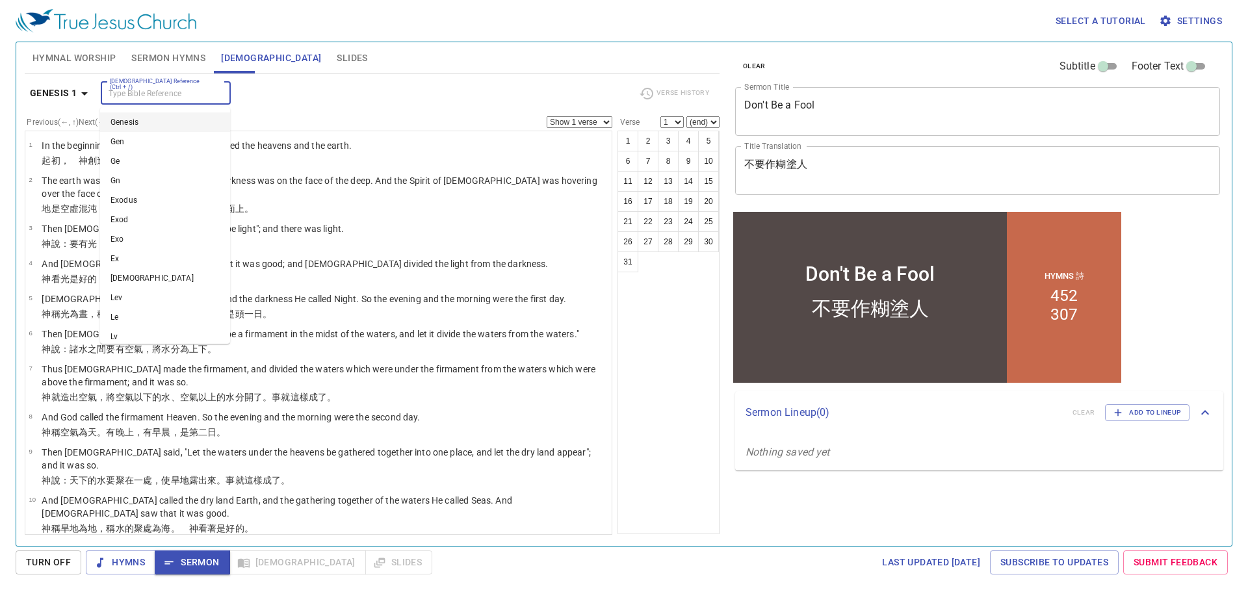
click at [189, 94] on input "[DEMOGRAPHIC_DATA] Reference (Ctrl + /)" at bounding box center [155, 93] width 101 height 15
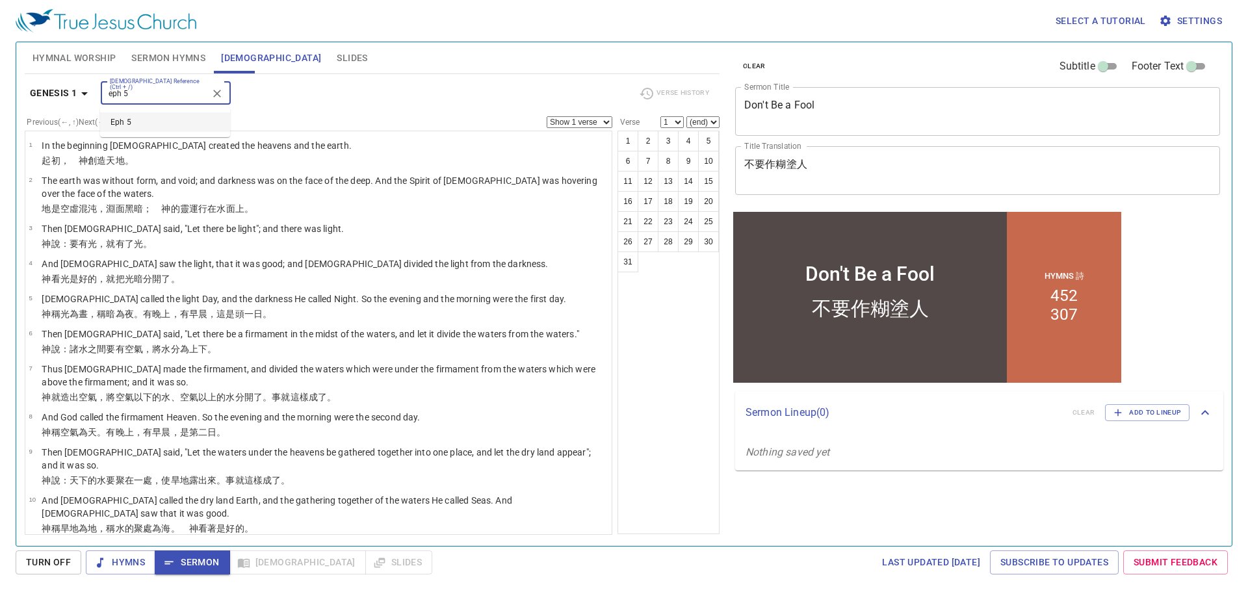
type input "eph 5"
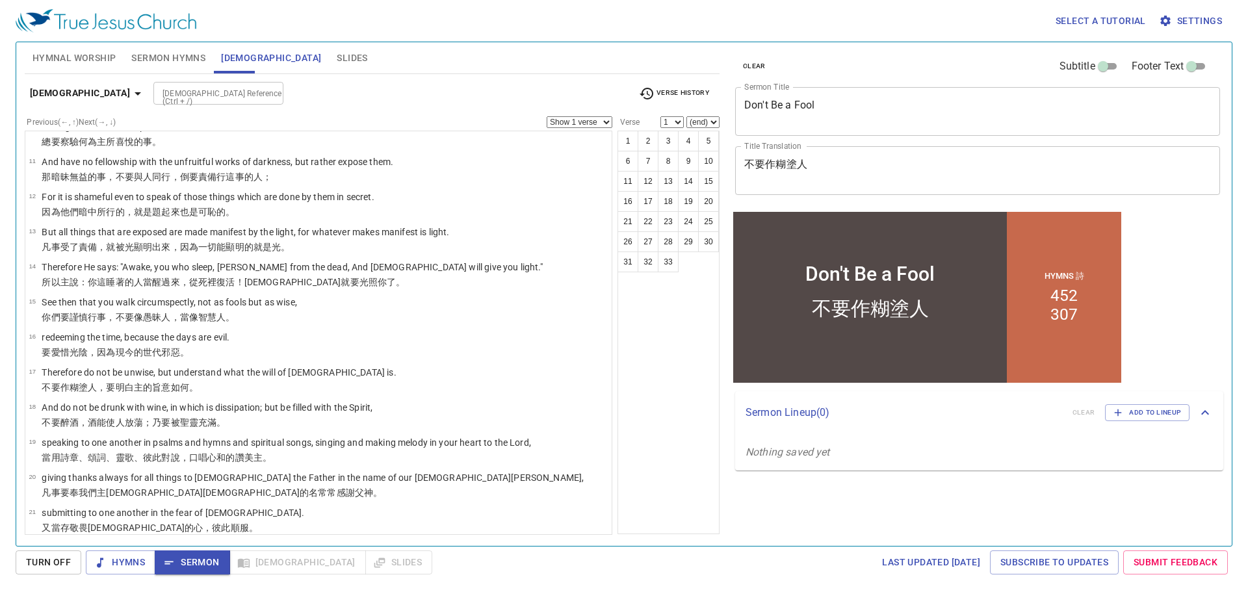
scroll to position [390, 0]
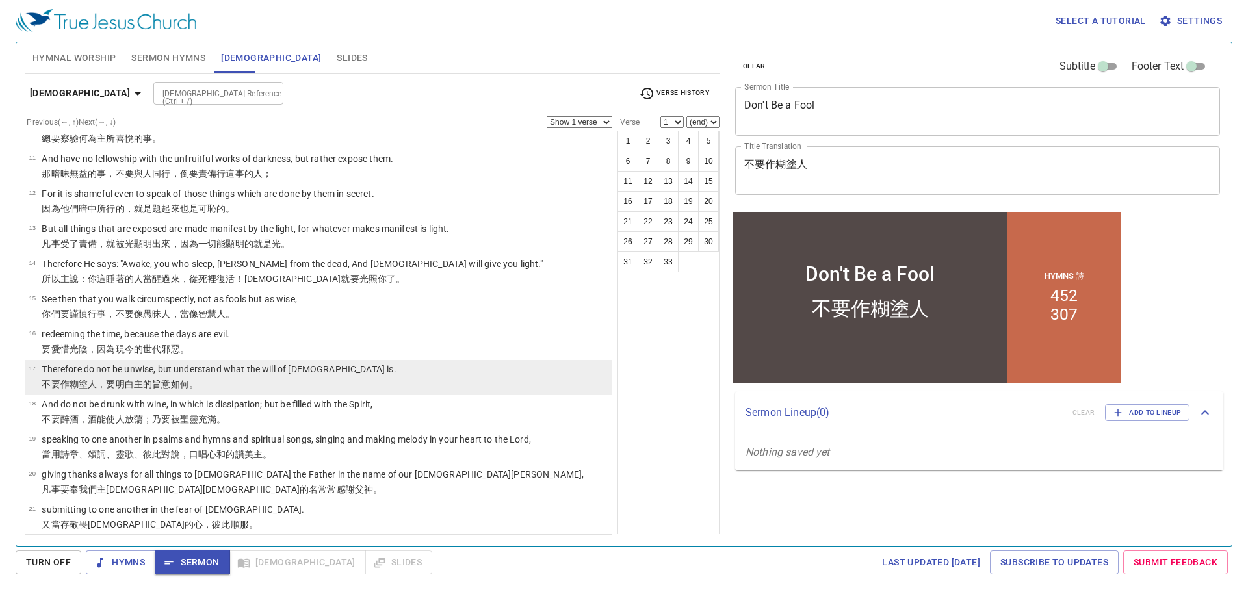
click at [153, 360] on li "17 Therefore do not be unwise, but understand what the will of [DEMOGRAPHIC_DAT…" at bounding box center [318, 377] width 586 height 35
select select "17"
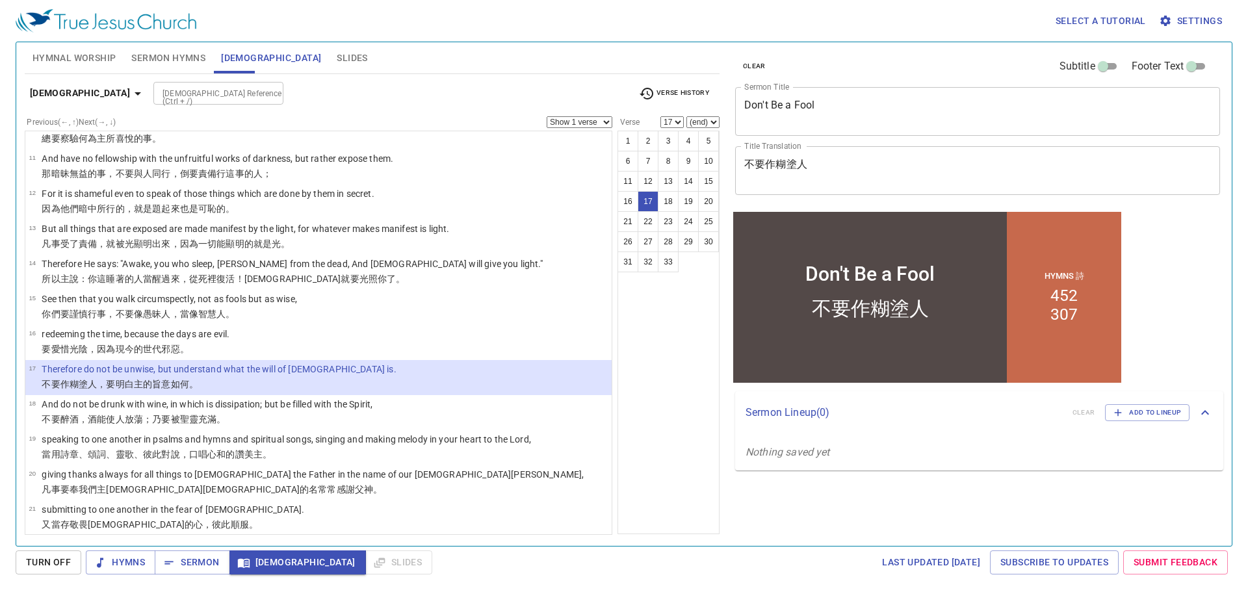
click at [598, 117] on select "Show 1 verse Show 2 verses Show 3 verses Show 4 verses Show 5 verses" at bounding box center [579, 122] width 66 height 12
click at [546, 116] on select "Show 1 verse Show 2 verses Show 3 verses Show 4 verses Show 5 verses" at bounding box center [579, 122] width 66 height 12
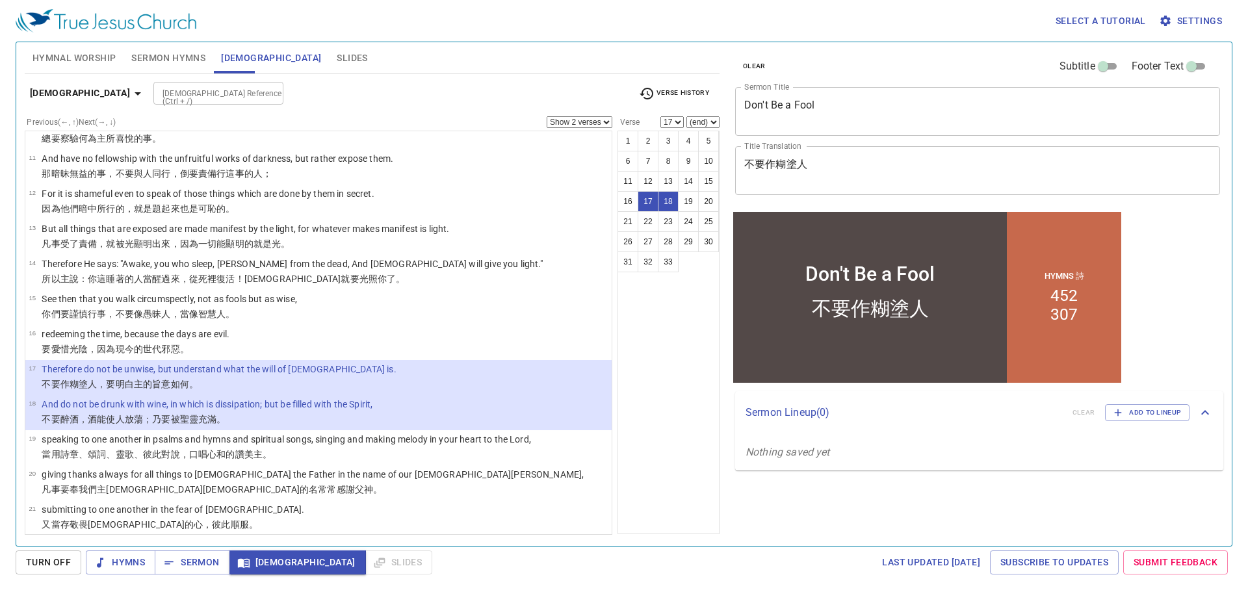
click at [504, 88] on div "[DEMOGRAPHIC_DATA] Reference (Ctrl + /) [DEMOGRAPHIC_DATA] Reference (Ctrl + /)" at bounding box center [390, 93] width 474 height 23
click at [87, 90] on b "[DEMOGRAPHIC_DATA]" at bounding box center [80, 93] width 100 height 16
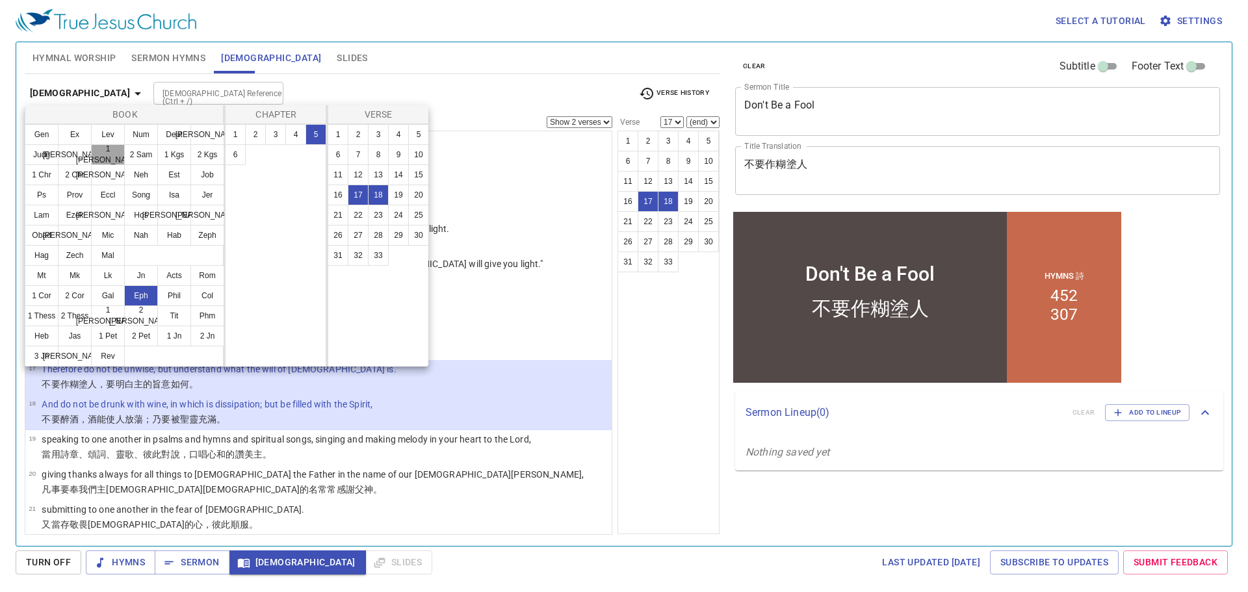
click at [111, 153] on button "1 [PERSON_NAME]" at bounding box center [108, 154] width 34 height 21
select select "1"
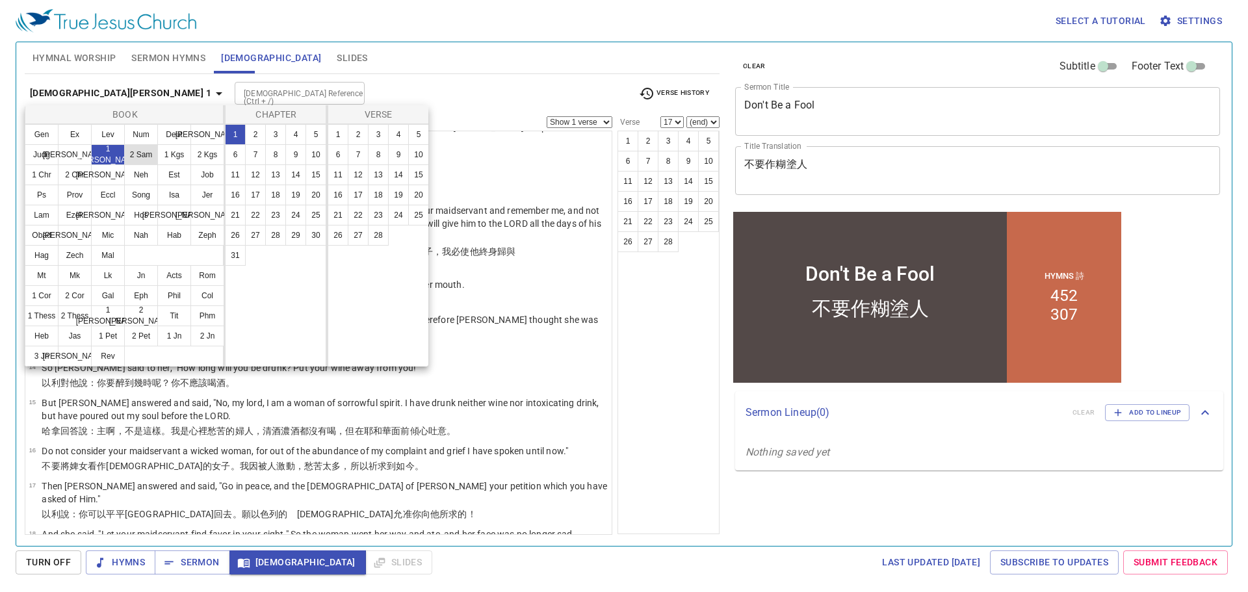
scroll to position [0, 0]
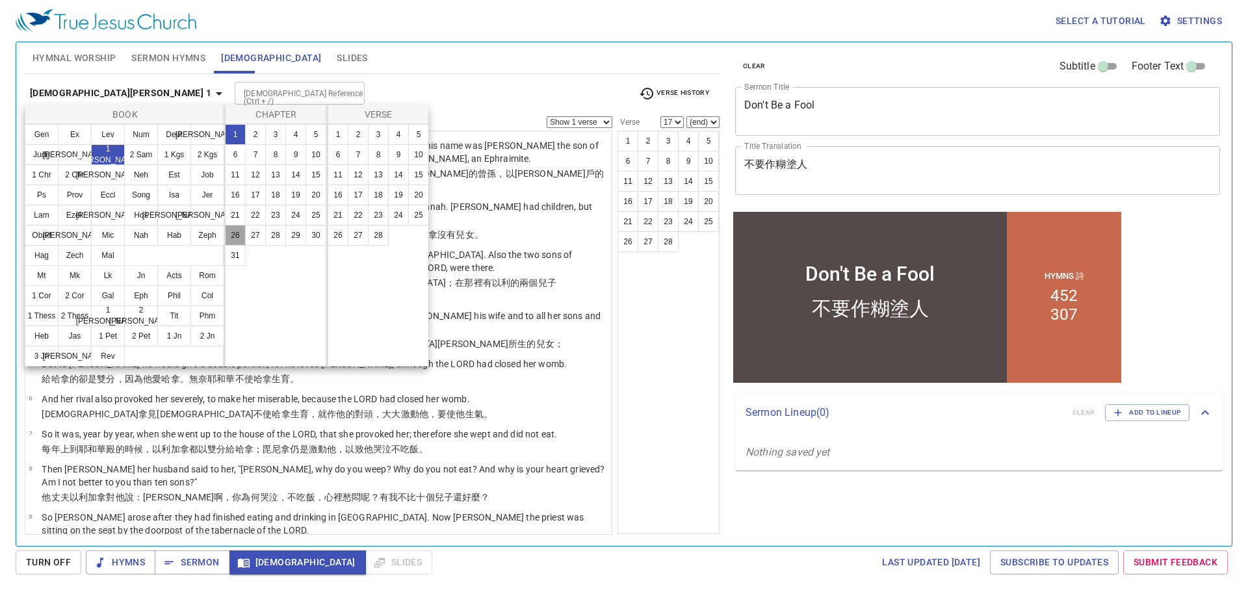
click at [236, 231] on button "26" at bounding box center [235, 235] width 21 height 21
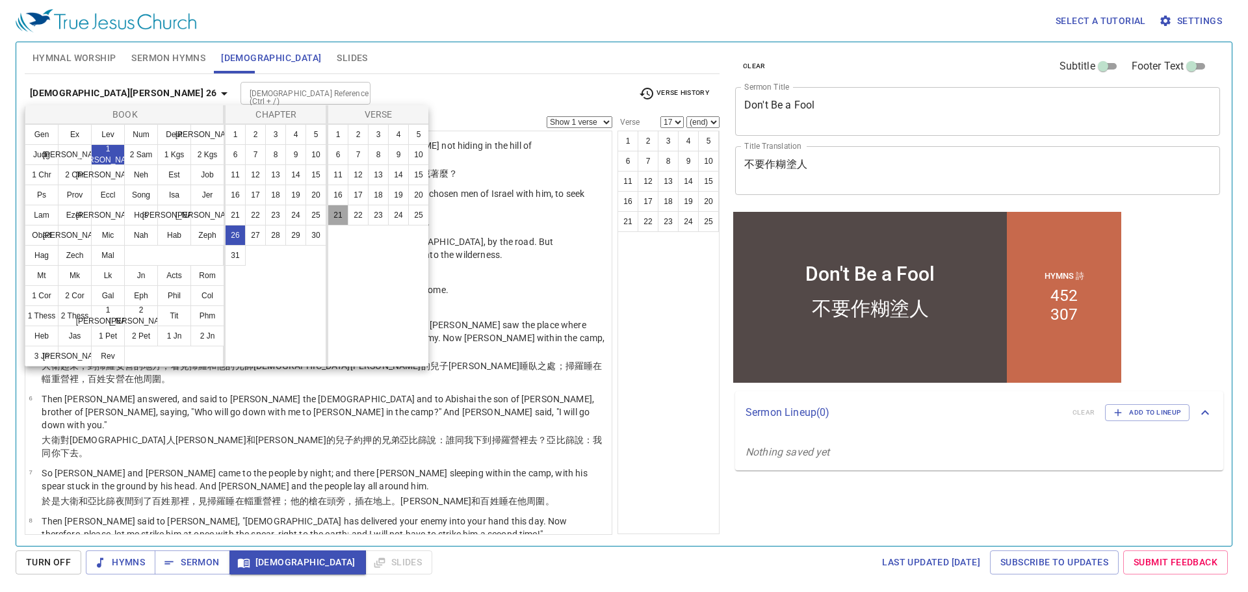
click at [339, 213] on button "21" at bounding box center [337, 215] width 21 height 21
select select "21"
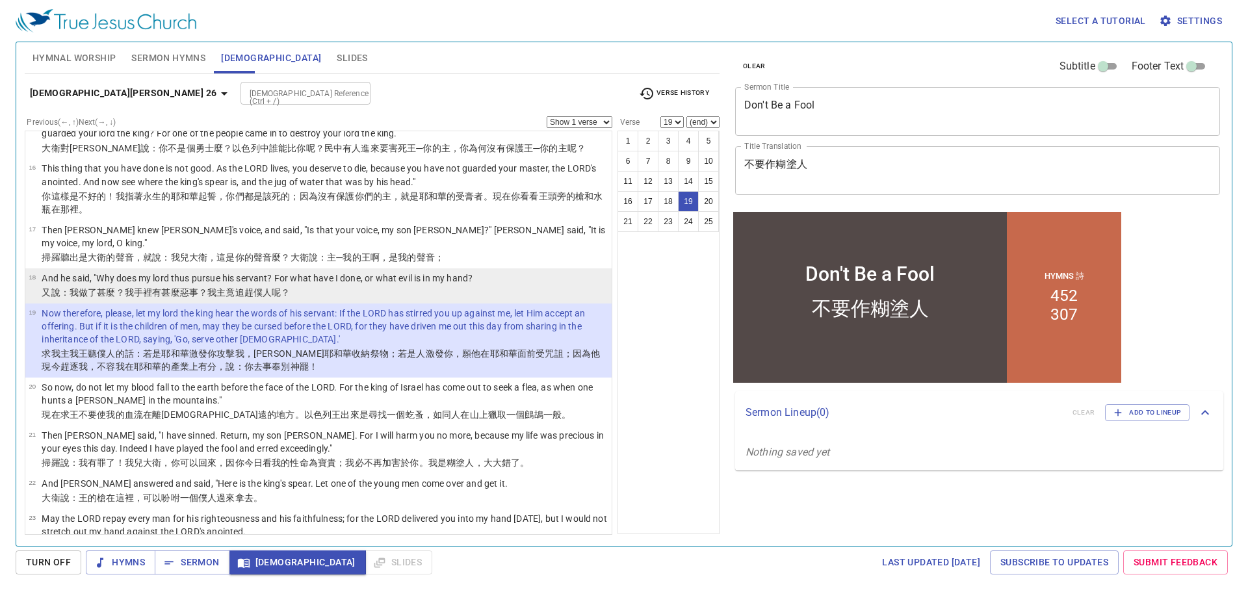
scroll to position [686, 0]
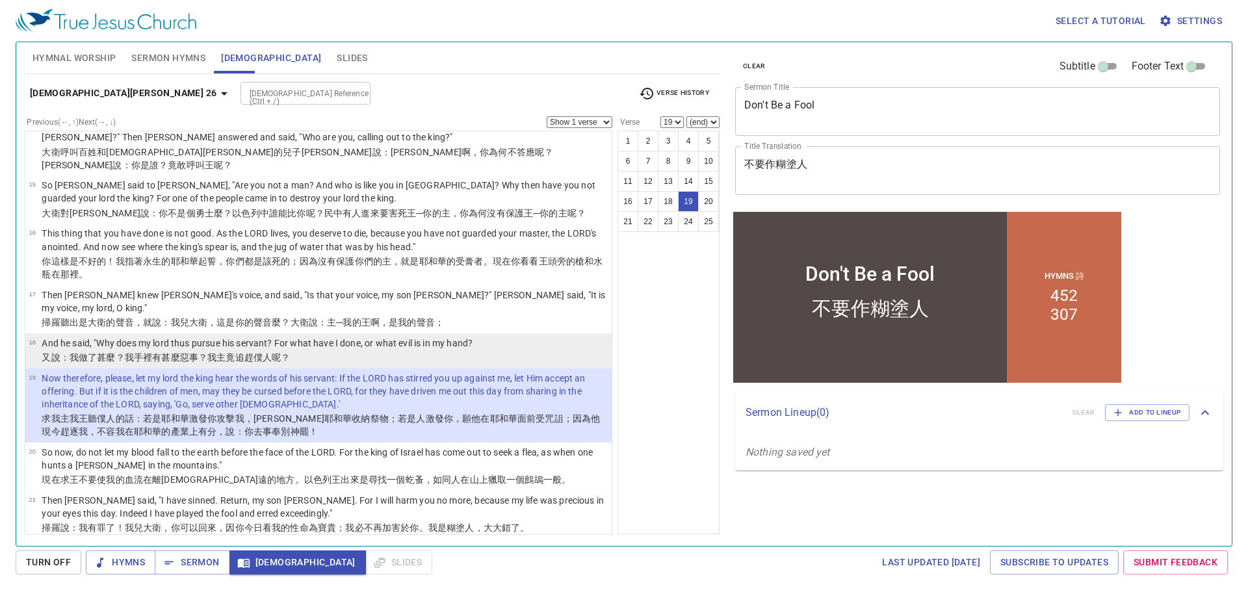
click at [138, 337] on td "And he said, "Why does my lord thus pursue his servant? For what have I done, o…" at bounding box center [257, 344] width 431 height 15
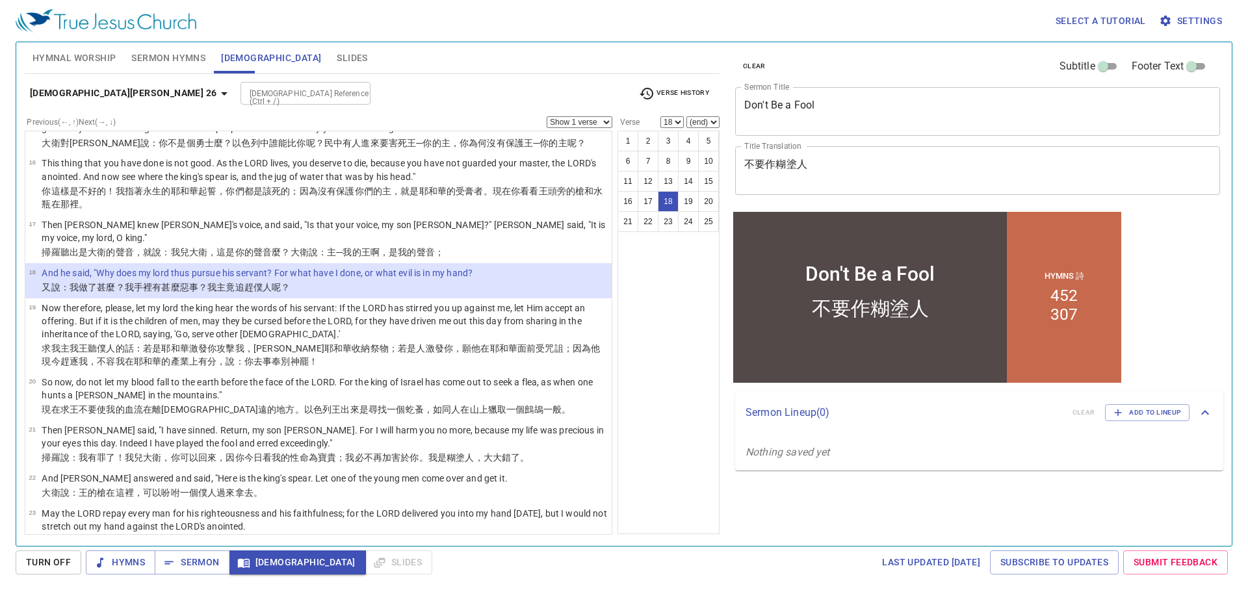
scroll to position [758, 0]
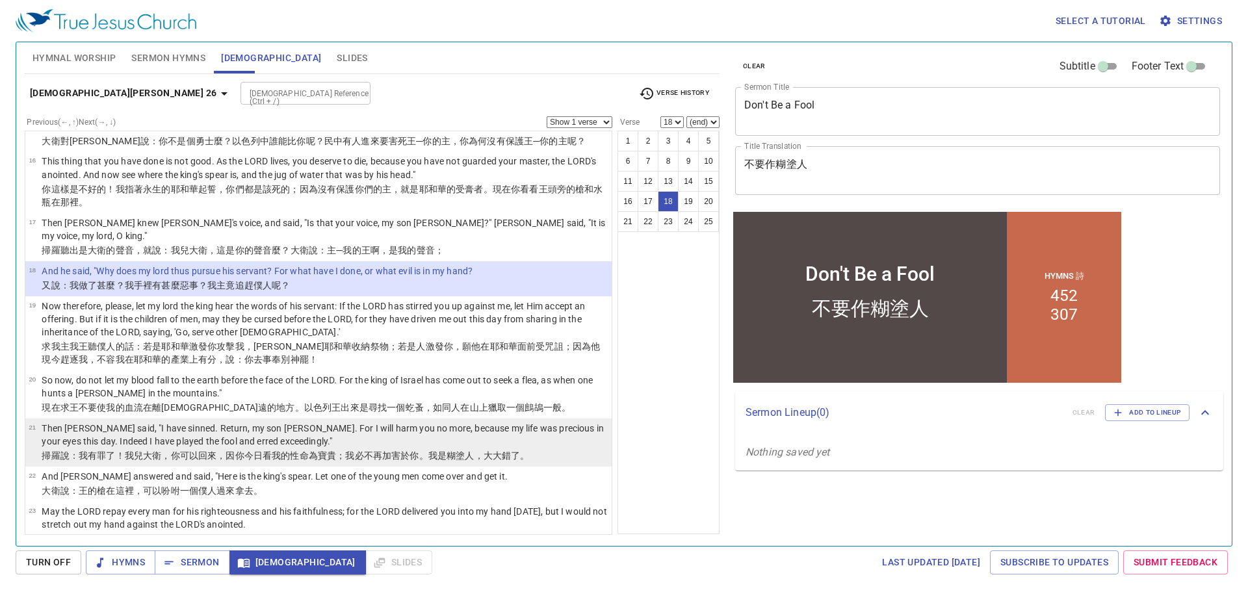
click at [284, 422] on p "Then [PERSON_NAME] said, "I have sinned. Return, my son [PERSON_NAME]. For I wi…" at bounding box center [325, 435] width 566 height 26
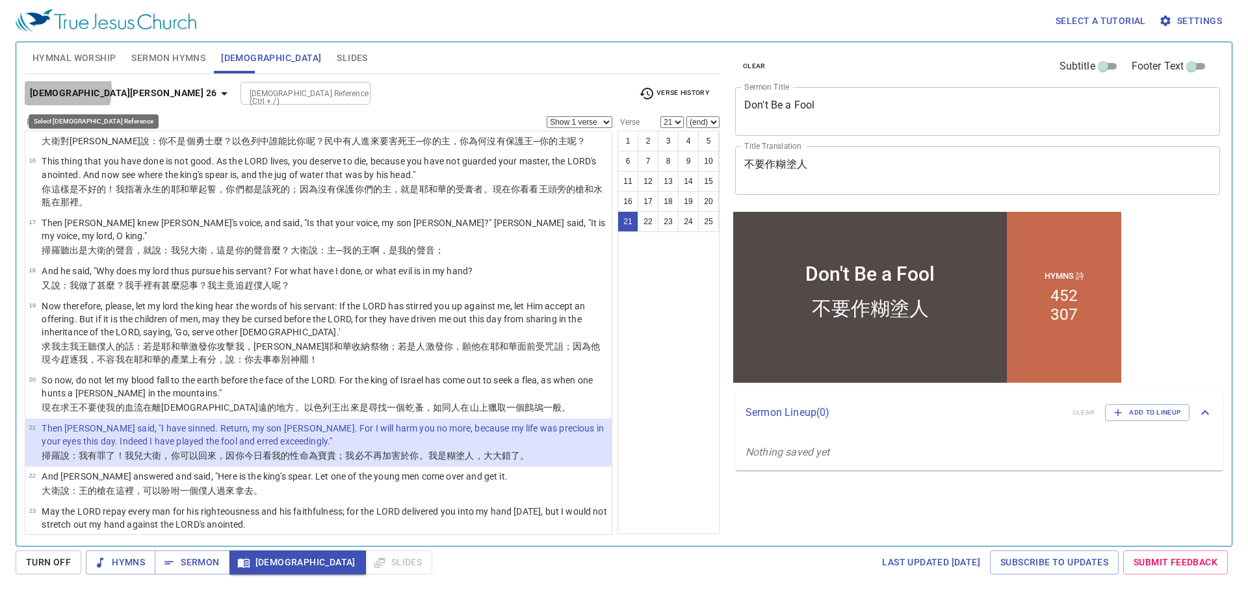
click at [49, 89] on b "[DEMOGRAPHIC_DATA][PERSON_NAME] 26" at bounding box center [123, 93] width 187 height 16
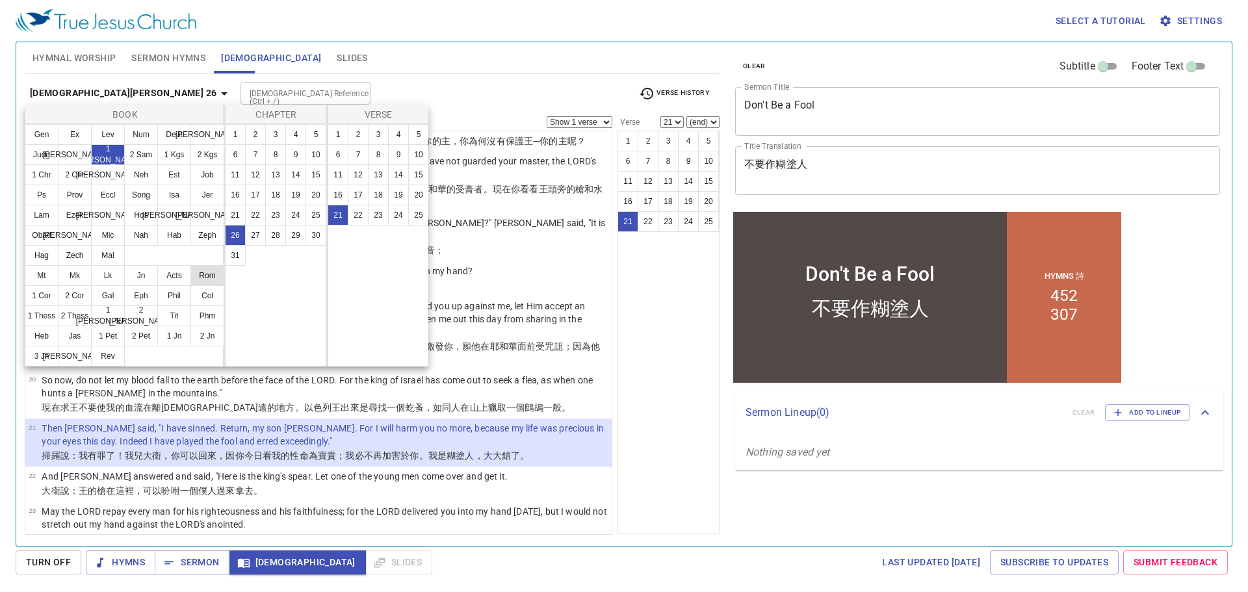
click at [203, 274] on button "Rom" at bounding box center [207, 275] width 34 height 21
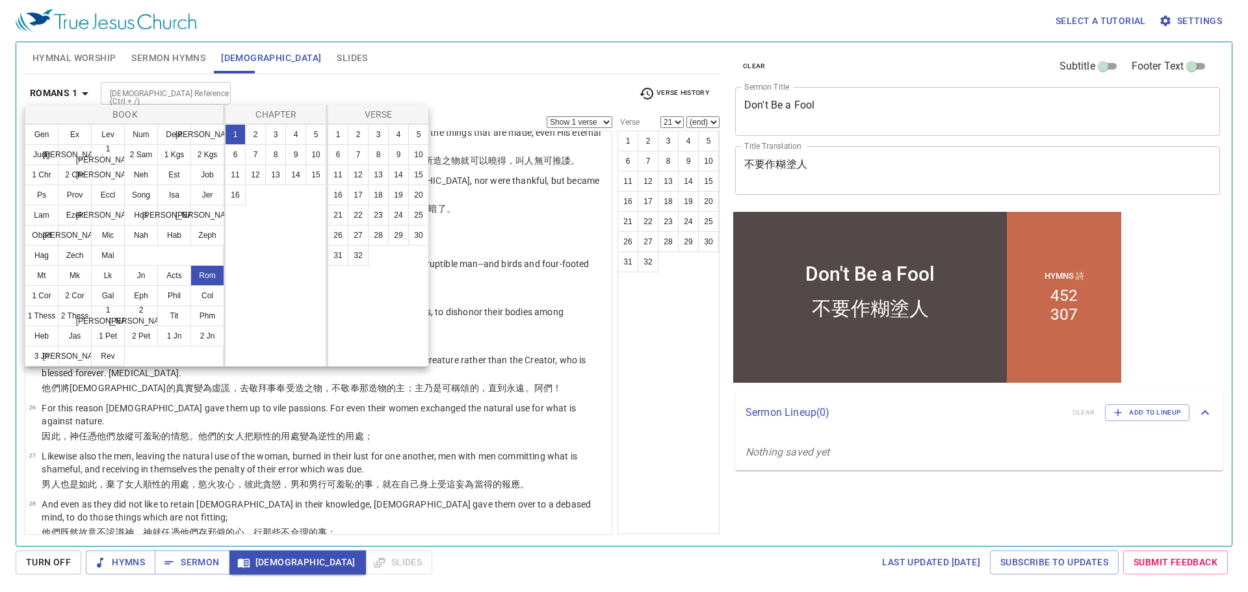
scroll to position [0, 0]
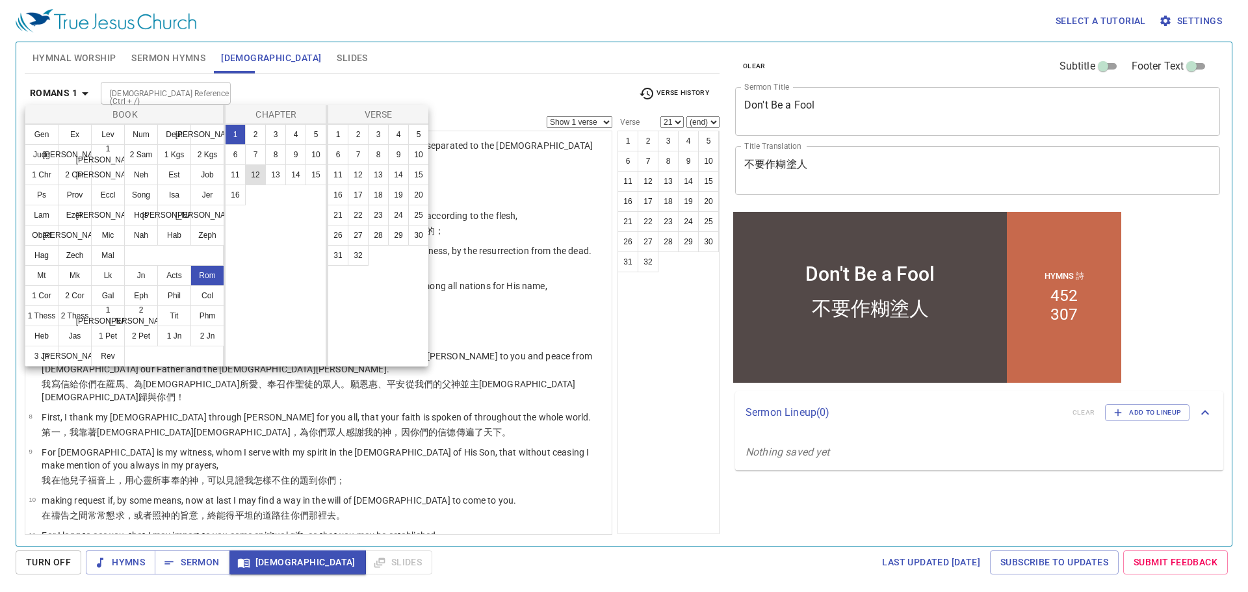
click at [257, 179] on button "12" at bounding box center [255, 174] width 21 height 21
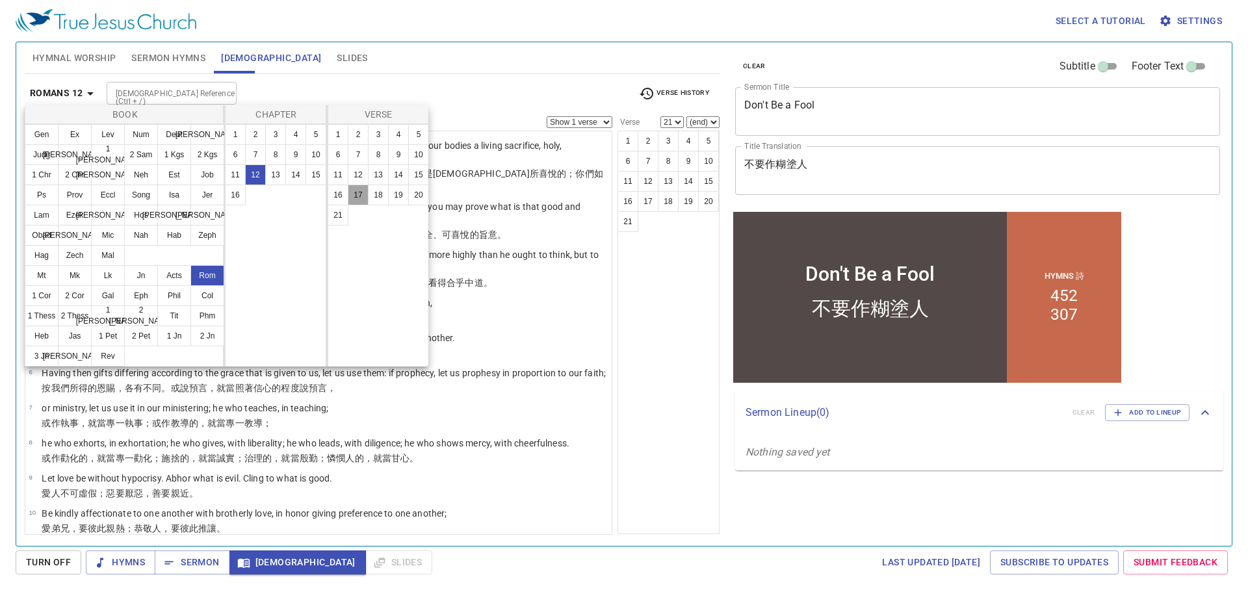
click at [353, 192] on button "17" at bounding box center [358, 195] width 21 height 21
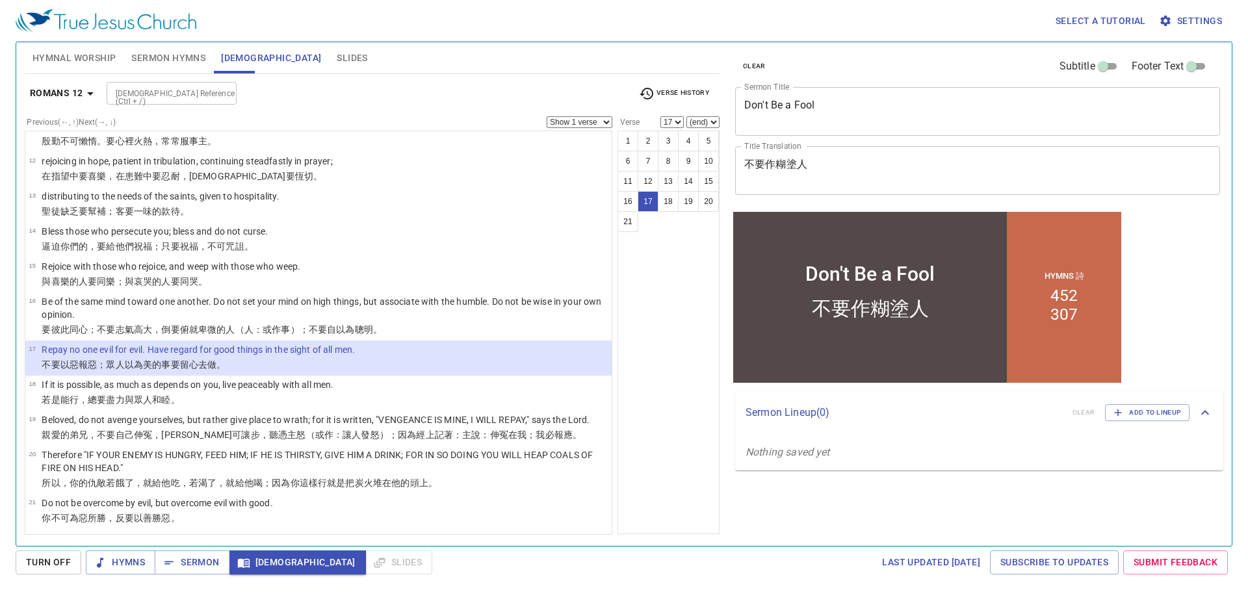
click at [602, 123] on select "Show 1 verse Show 2 verses Show 3 verses Show 4 verses Show 5 verses" at bounding box center [579, 122] width 66 height 12
click at [507, 101] on div "[DEMOGRAPHIC_DATA] Reference (Ctrl + /) [DEMOGRAPHIC_DATA] Reference (Ctrl + /)" at bounding box center [368, 93] width 522 height 23
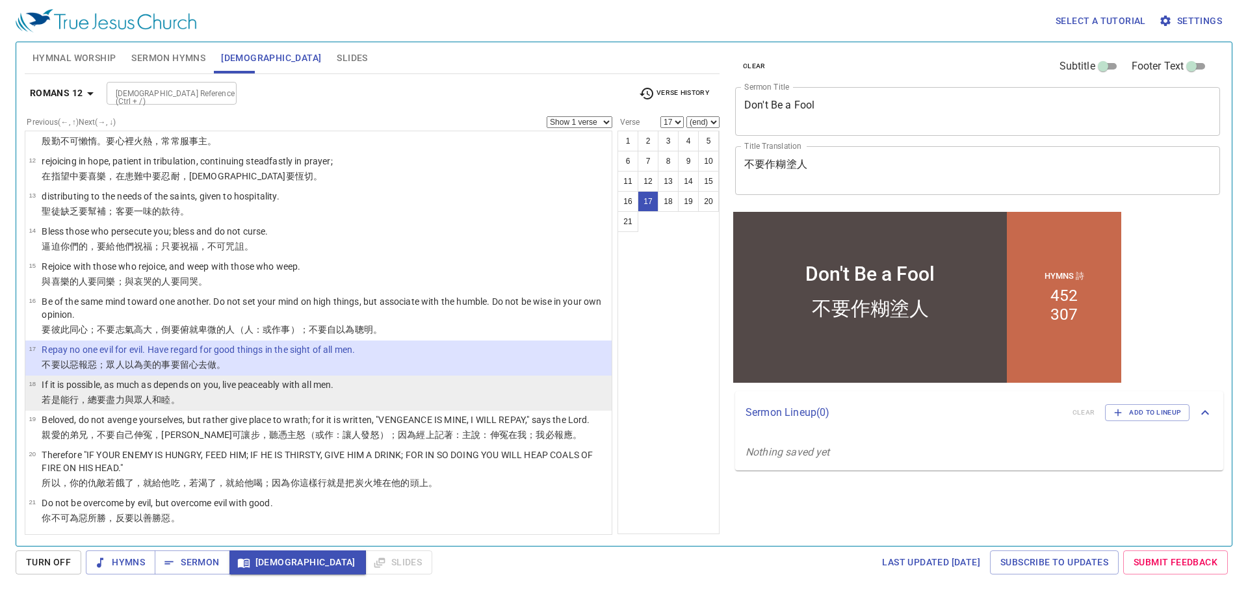
click at [199, 376] on li "18 If it is possible, as much as depends on you, live peaceably with all men. 若…" at bounding box center [318, 393] width 586 height 35
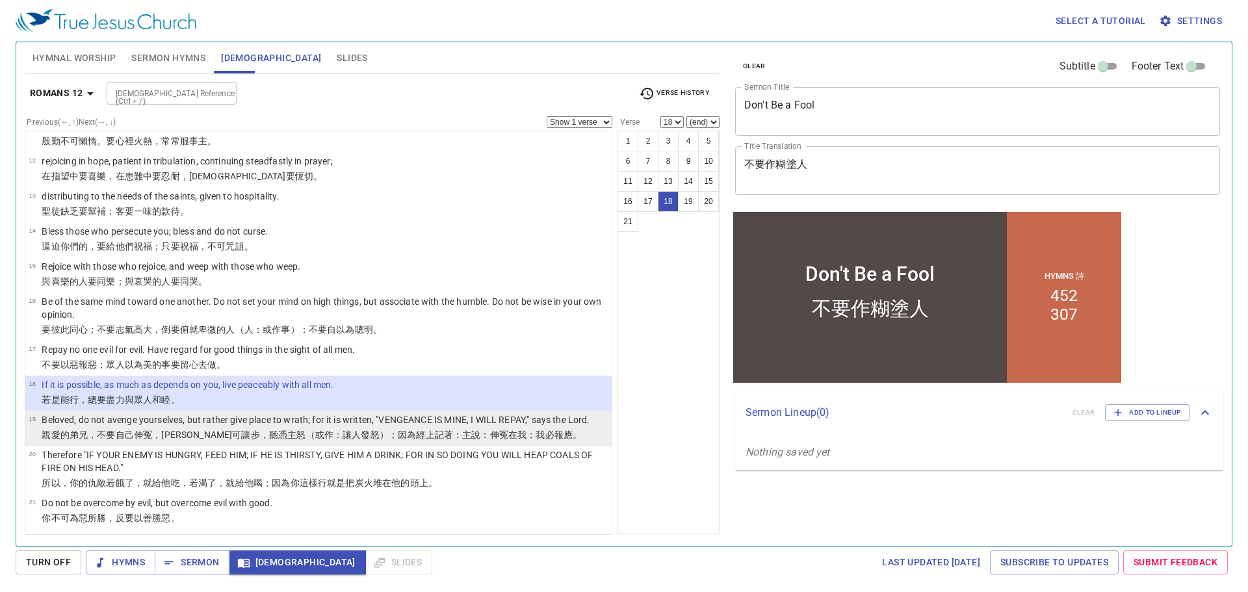
click at [203, 418] on p "Beloved, do not avenge yourselves, but rather give place to wrath; for it is wr…" at bounding box center [316, 419] width 548 height 13
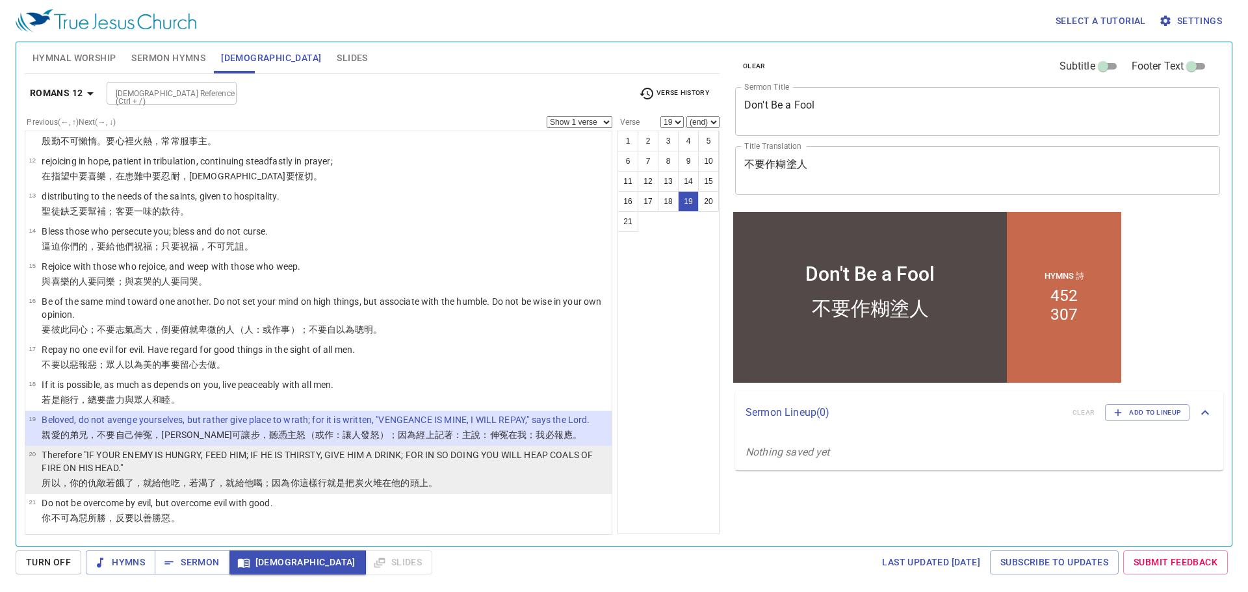
click at [181, 463] on p "Therefore "IF YOUR ENEMY IS HUNGRY, FEED HIM; IF HE IS THIRSTY, GIVE HIM A DRIN…" at bounding box center [325, 461] width 566 height 26
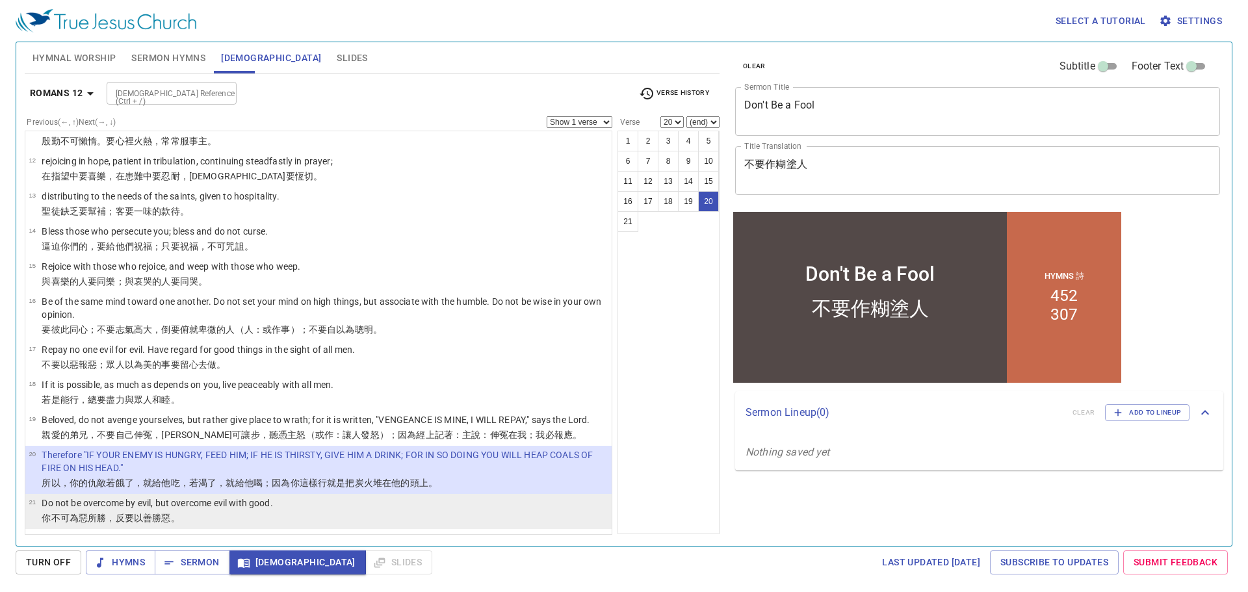
click at [168, 506] on p "Do not be overcome by evil, but overcome evil with good." at bounding box center [157, 502] width 231 height 13
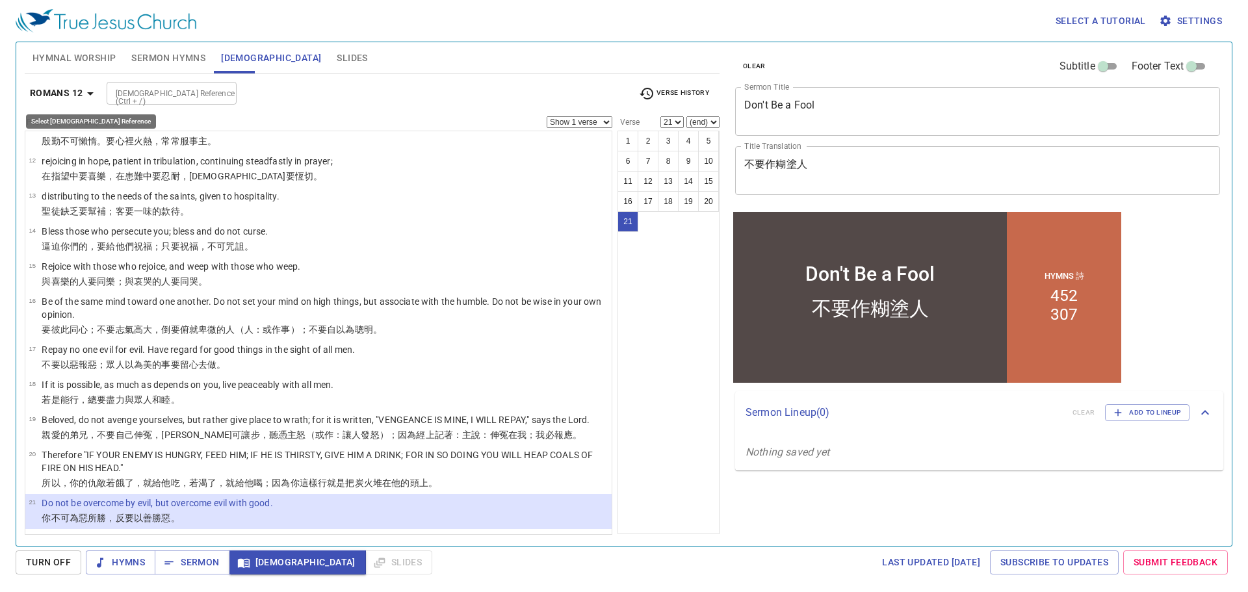
click at [80, 86] on b "Romans 12" at bounding box center [56, 93] width 53 height 16
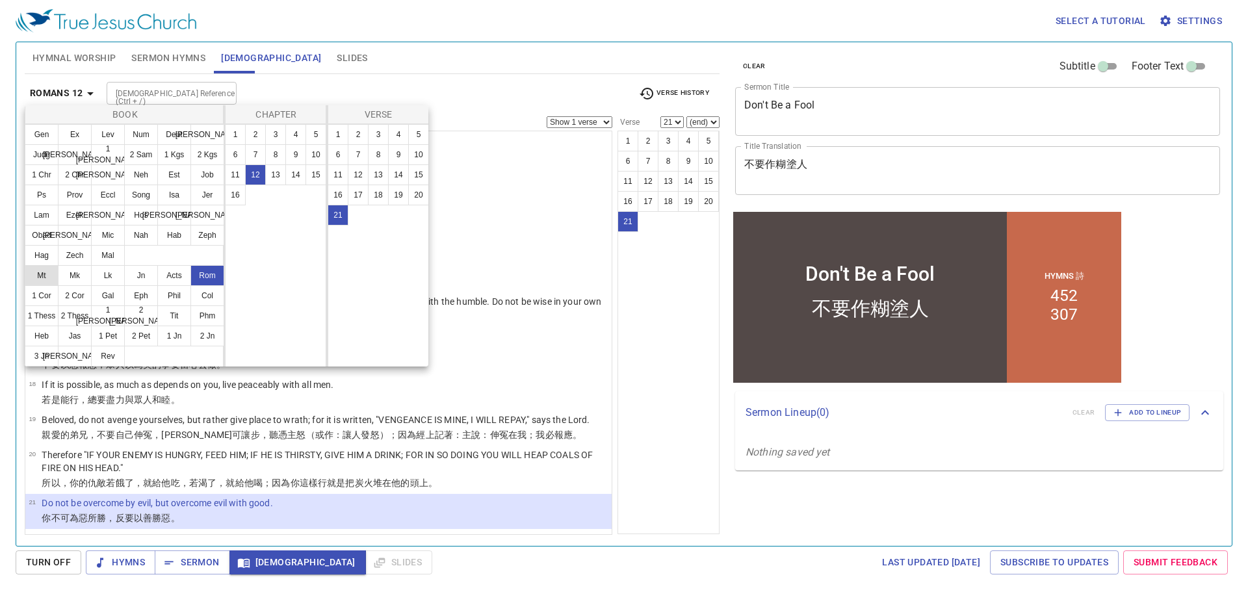
click at [44, 273] on button "Mt" at bounding box center [42, 275] width 34 height 21
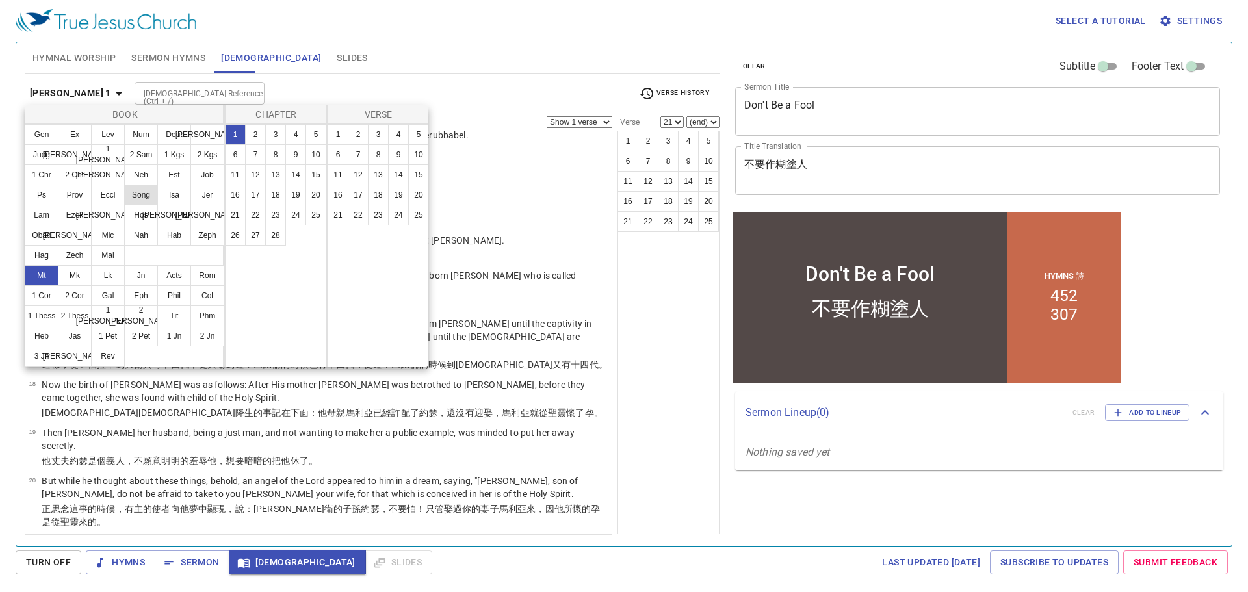
scroll to position [0, 0]
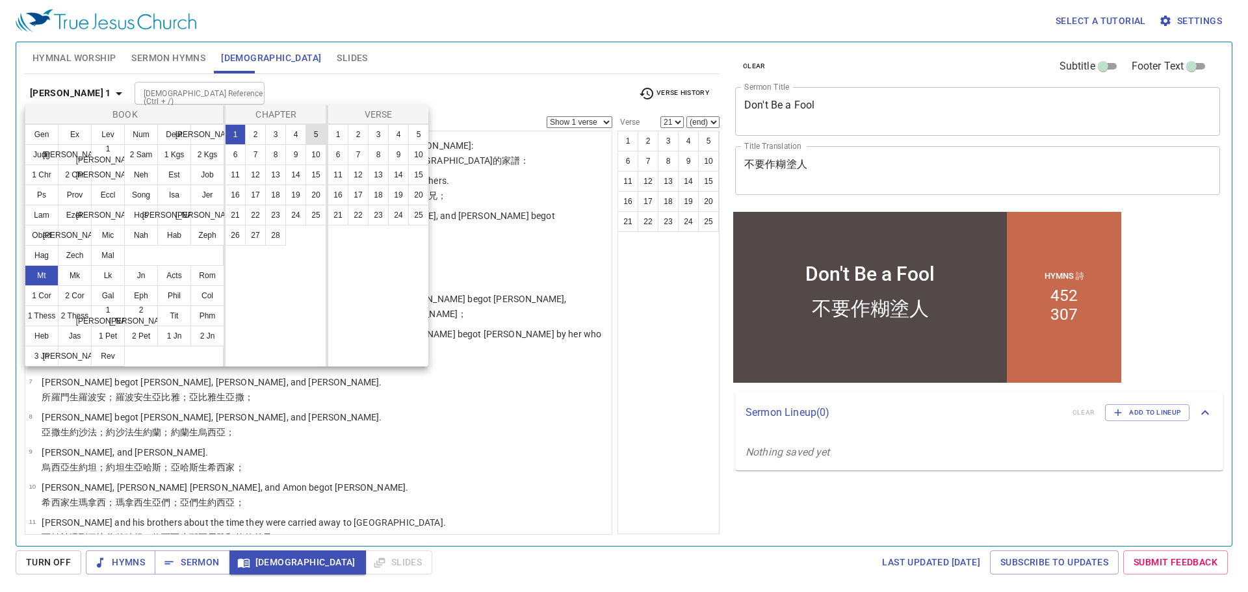
click at [314, 131] on button "5" at bounding box center [315, 134] width 21 height 21
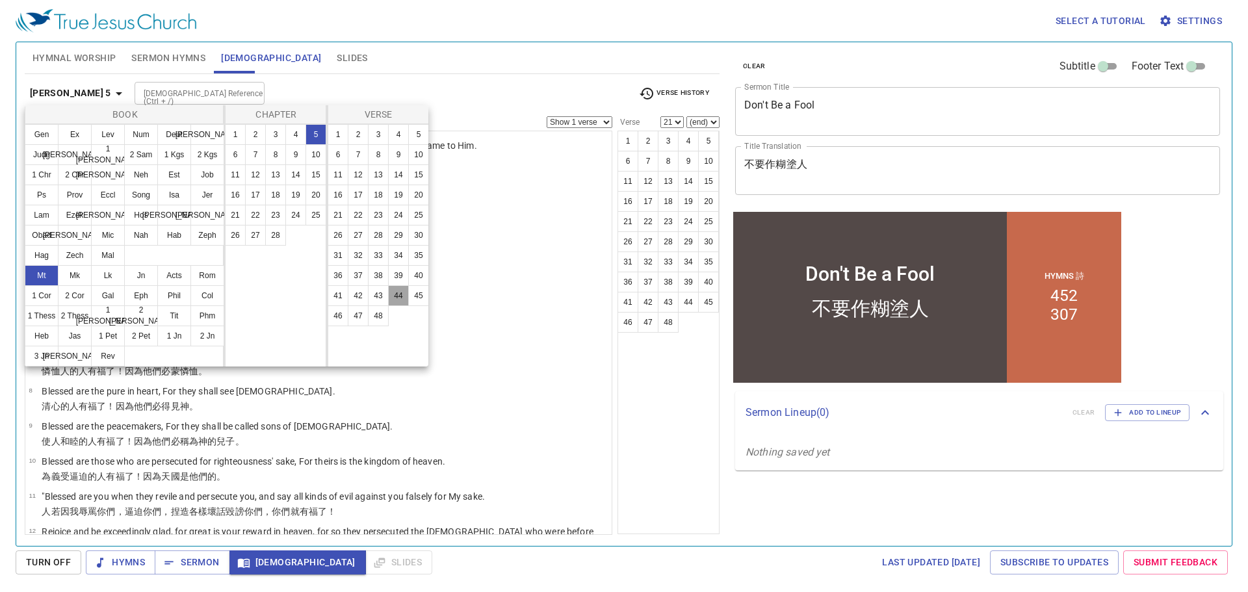
click at [394, 294] on button "44" at bounding box center [398, 295] width 21 height 21
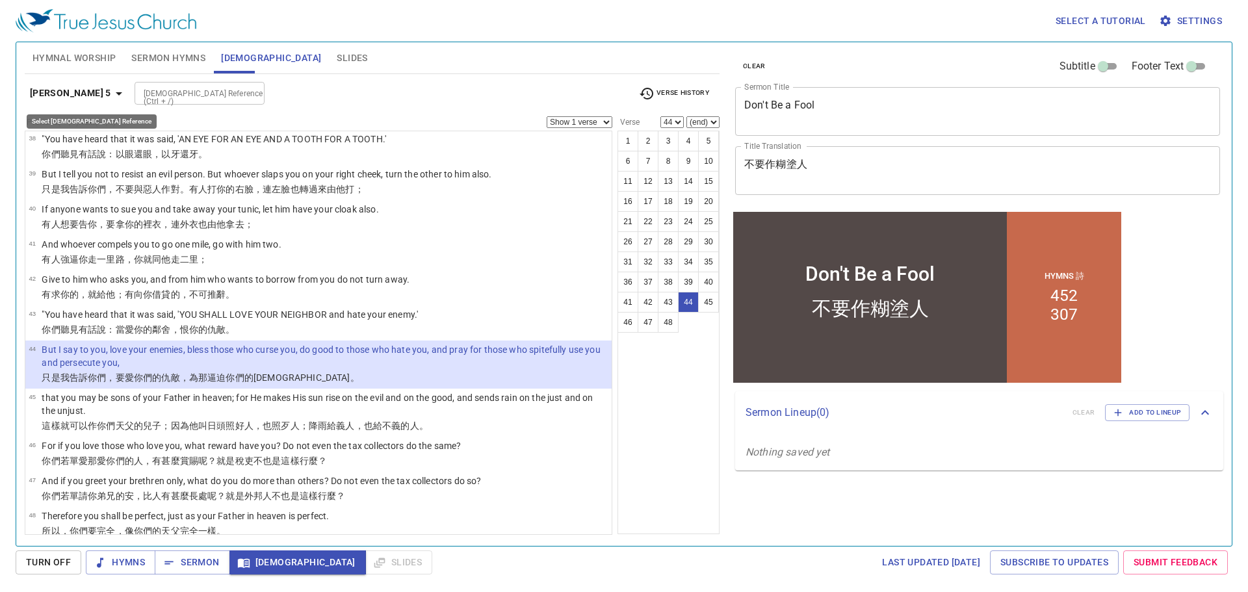
click at [83, 88] on b "[PERSON_NAME] 5" at bounding box center [70, 93] width 81 height 16
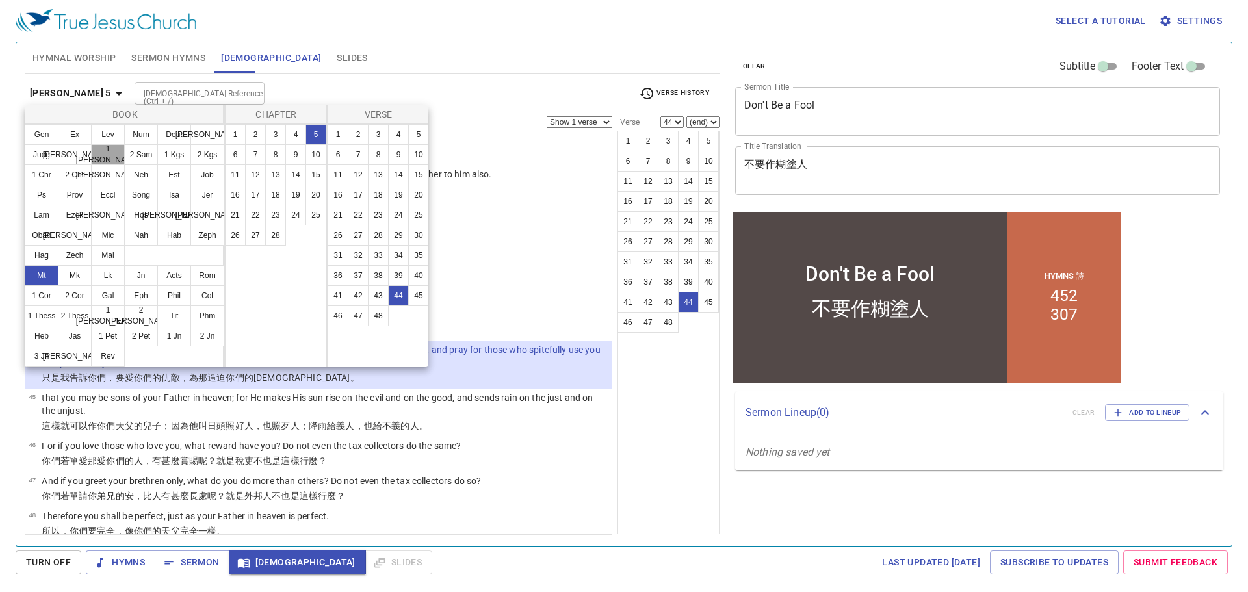
click at [113, 155] on button "1 [PERSON_NAME]" at bounding box center [108, 154] width 34 height 21
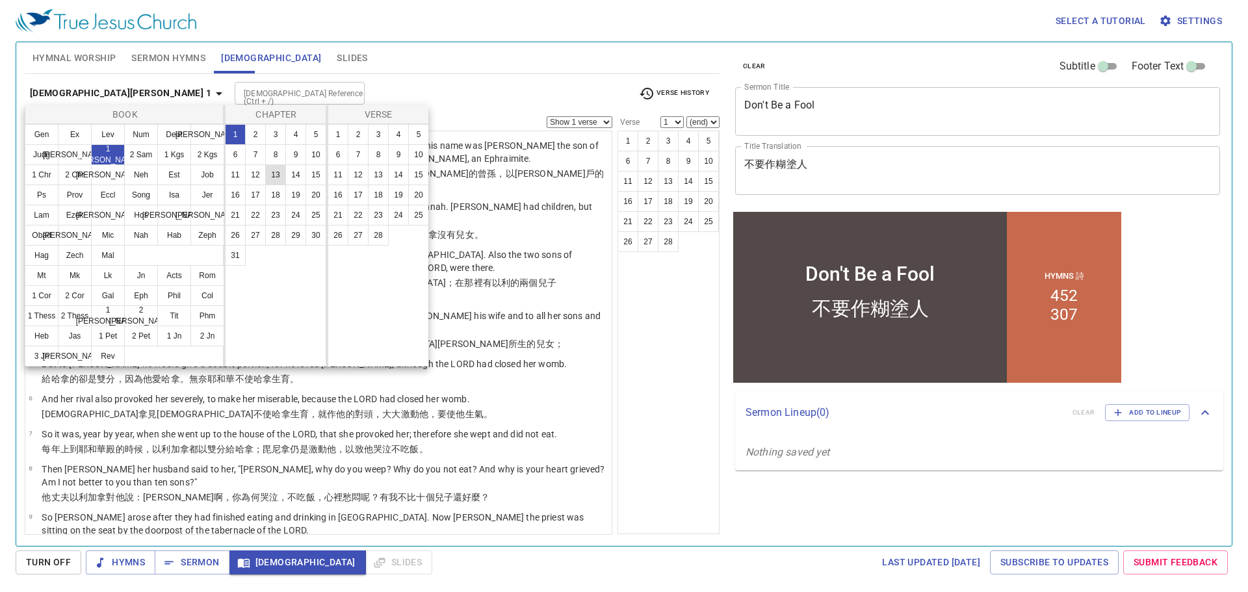
click at [272, 176] on button "13" at bounding box center [275, 174] width 21 height 21
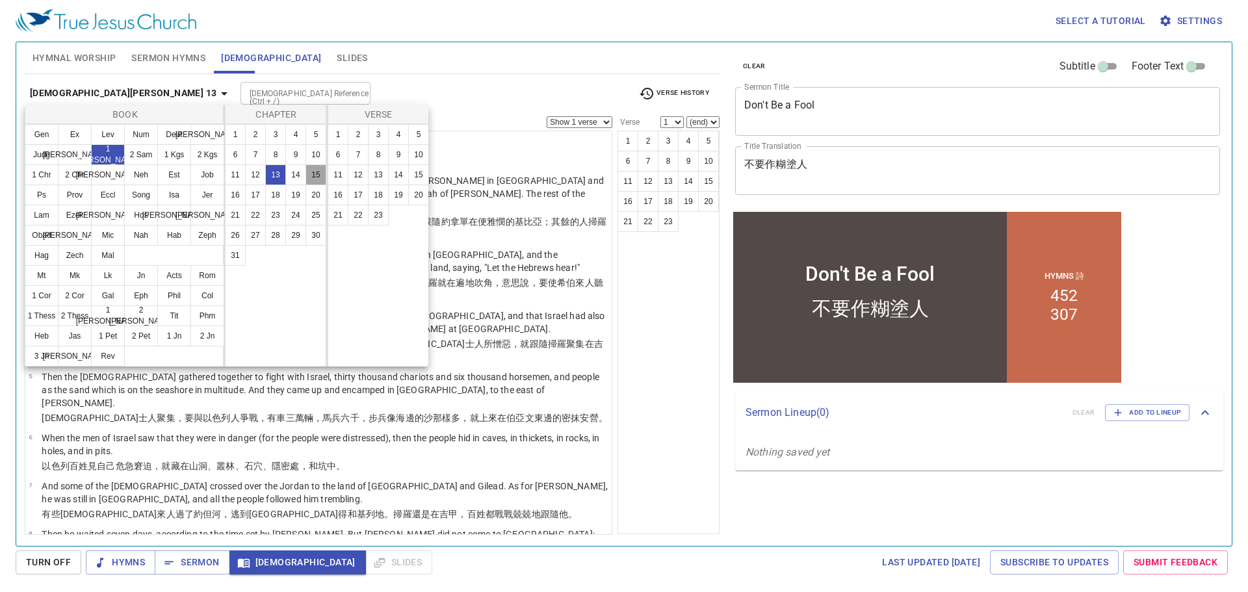
click at [311, 175] on button "15" at bounding box center [315, 174] width 21 height 21
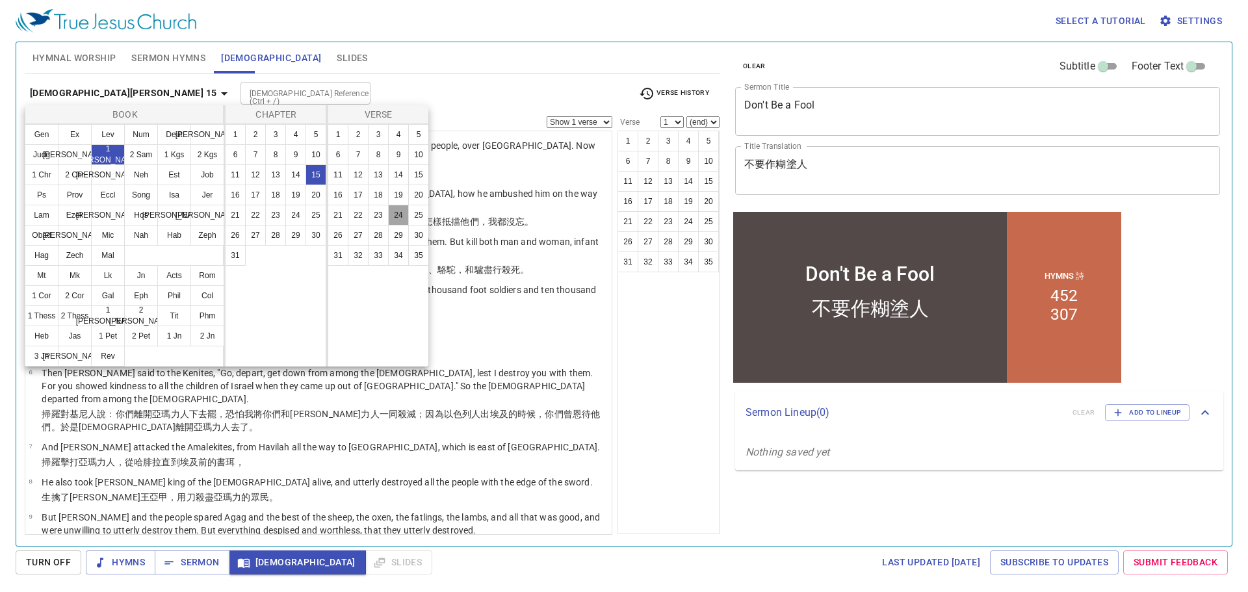
click at [394, 213] on button "24" at bounding box center [398, 215] width 21 height 21
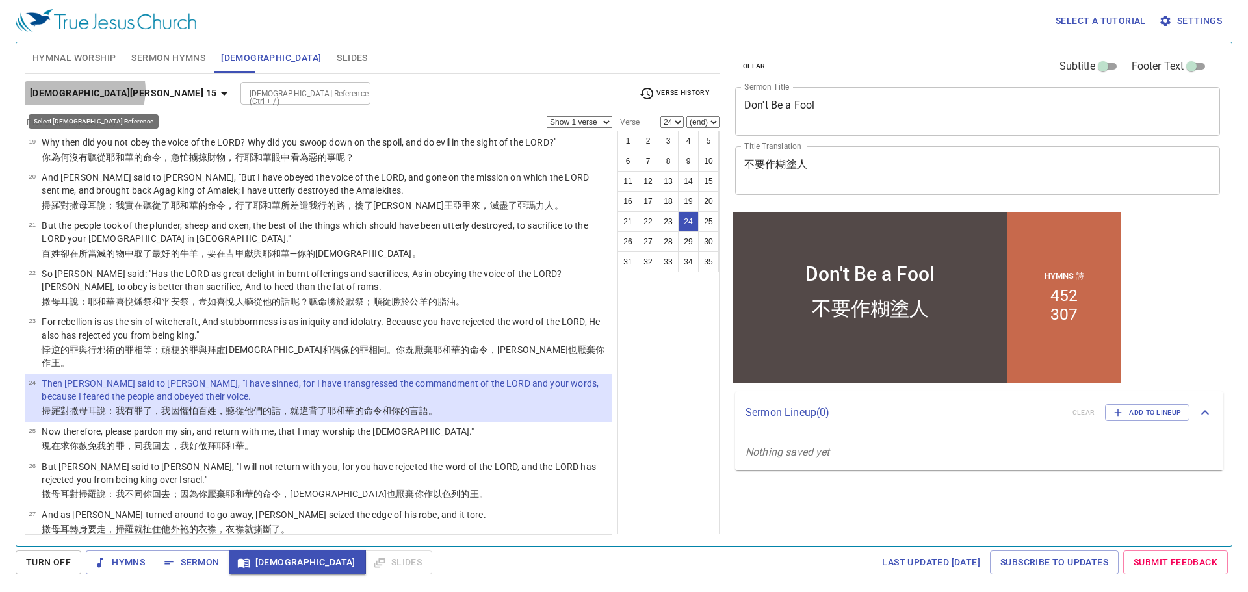
click at [84, 90] on b "1 Samuel 15" at bounding box center [123, 93] width 187 height 16
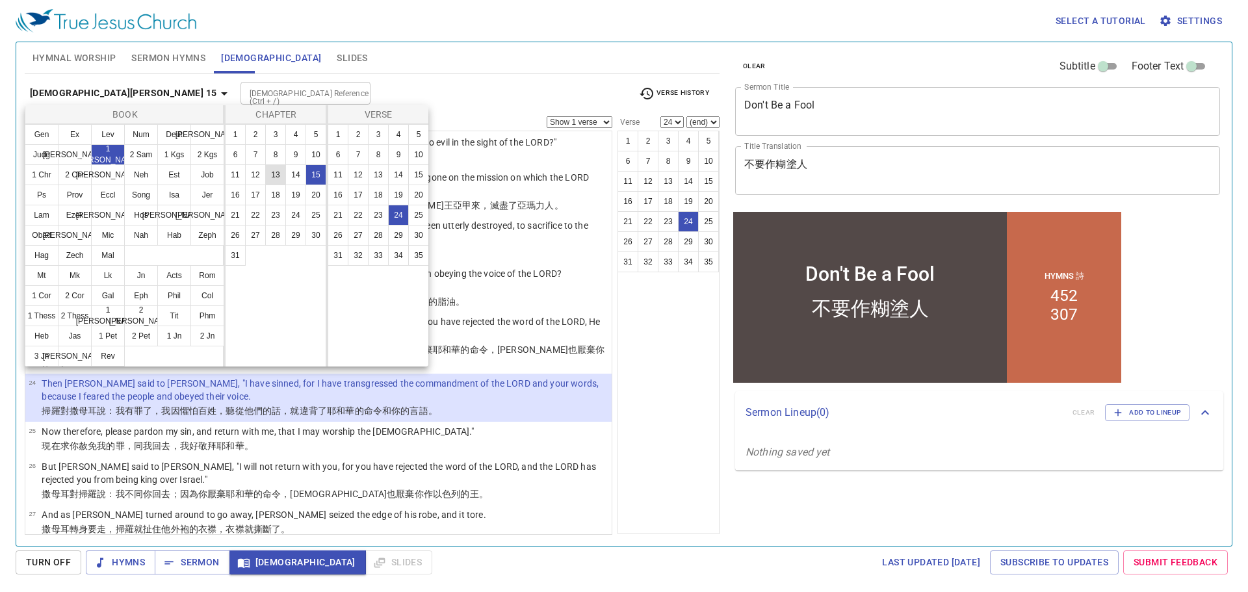
click at [274, 177] on button "13" at bounding box center [275, 174] width 21 height 21
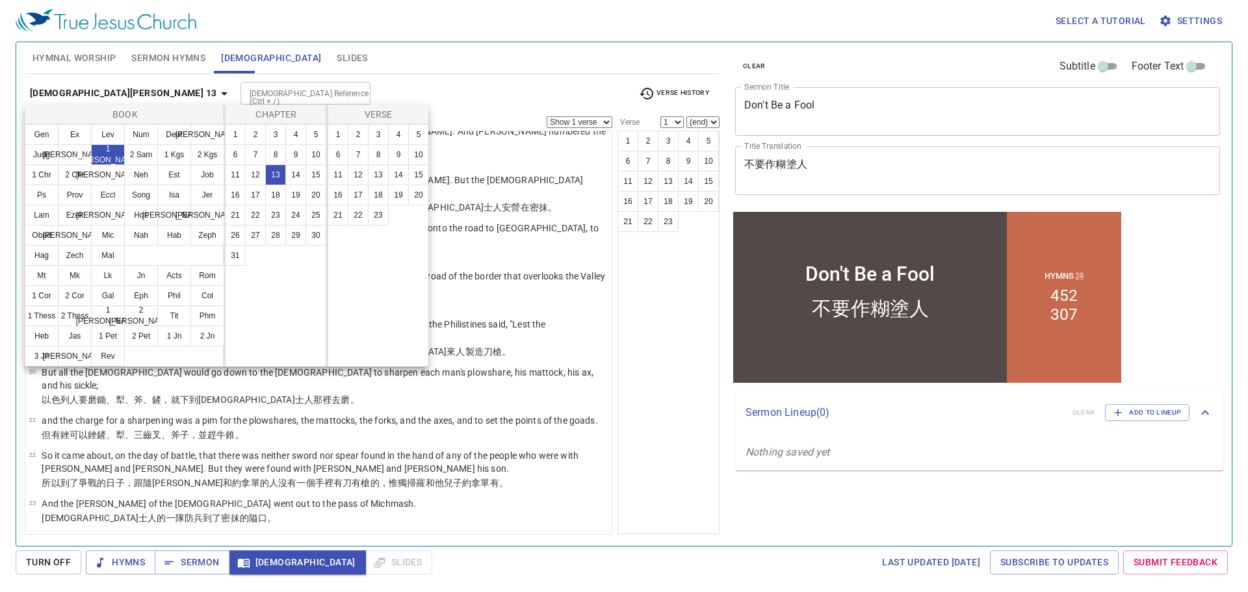
scroll to position [0, 0]
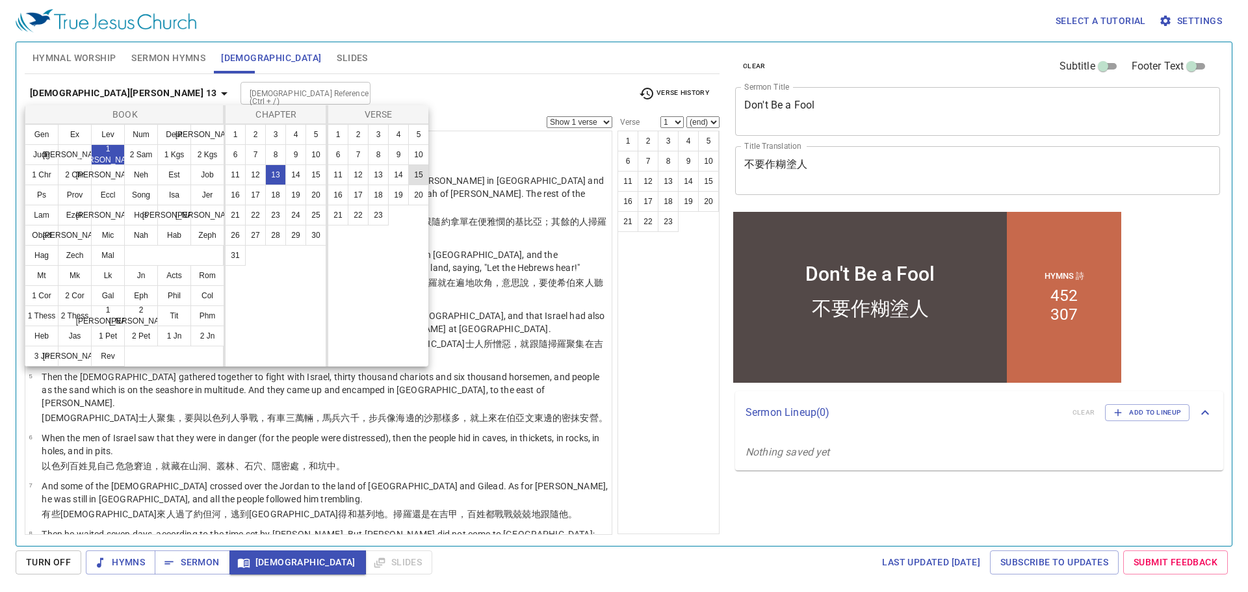
click at [418, 175] on button "15" at bounding box center [418, 174] width 21 height 21
select select "15"
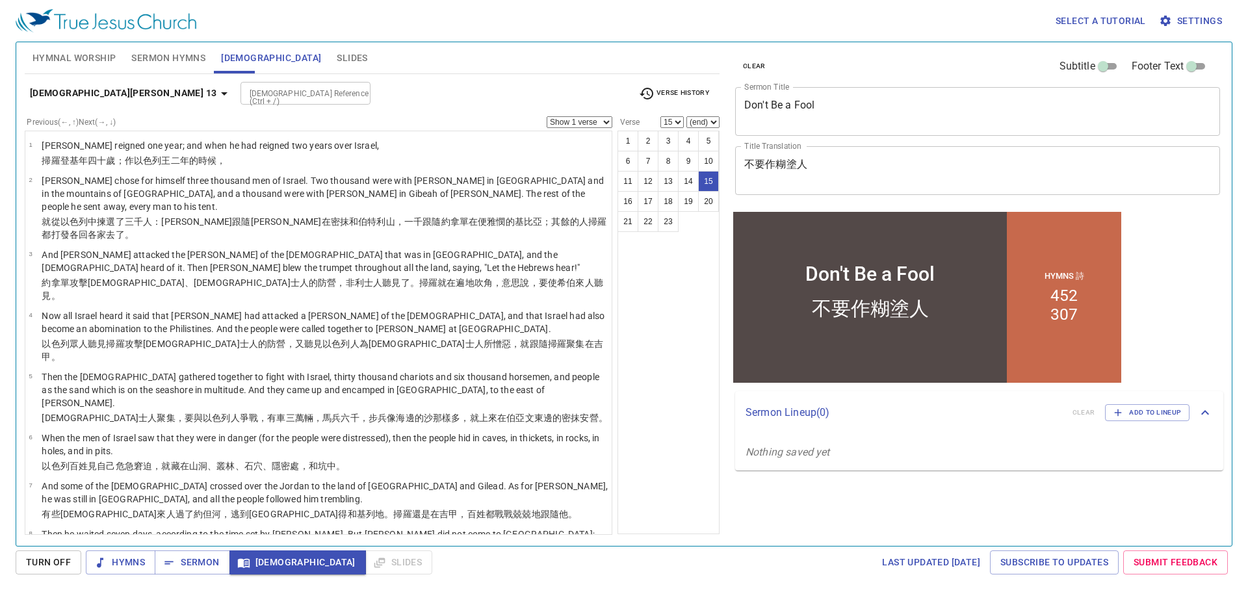
scroll to position [475, 0]
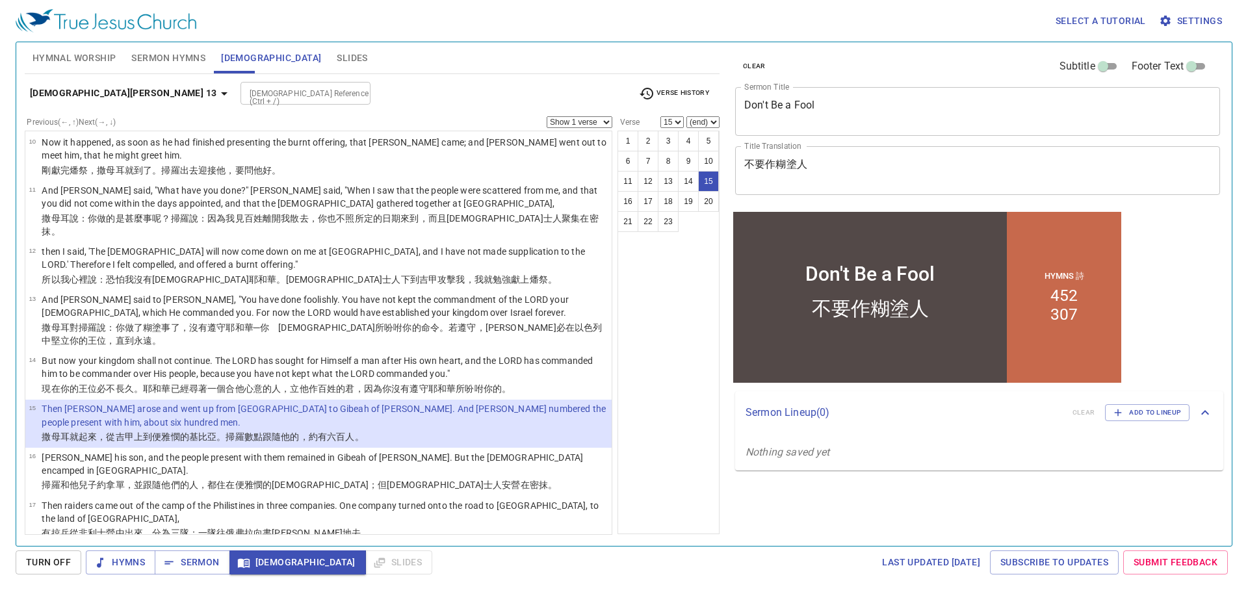
click at [596, 125] on select "Show 1 verse Show 2 verses Show 3 verses Show 4 verses Show 5 verses" at bounding box center [579, 122] width 66 height 12
click at [546, 116] on select "Show 1 verse Show 2 verses Show 3 verses Show 4 verses Show 5 verses" at bounding box center [579, 122] width 66 height 12
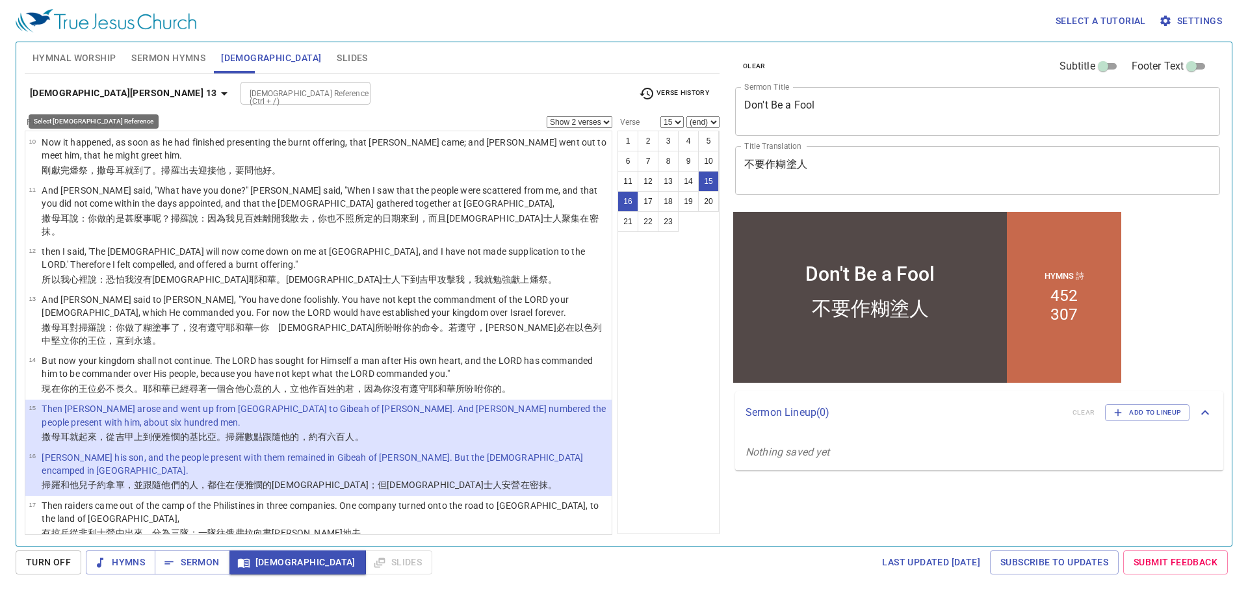
click at [216, 94] on icon "button" at bounding box center [224, 94] width 16 height 16
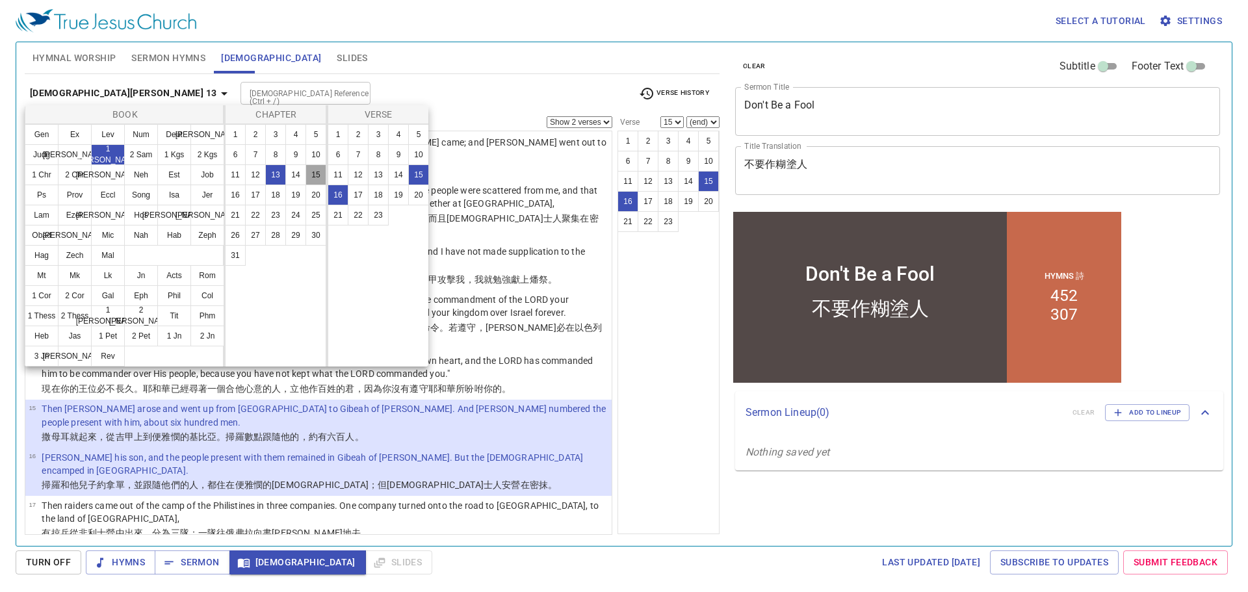
click at [318, 175] on button "15" at bounding box center [315, 174] width 21 height 21
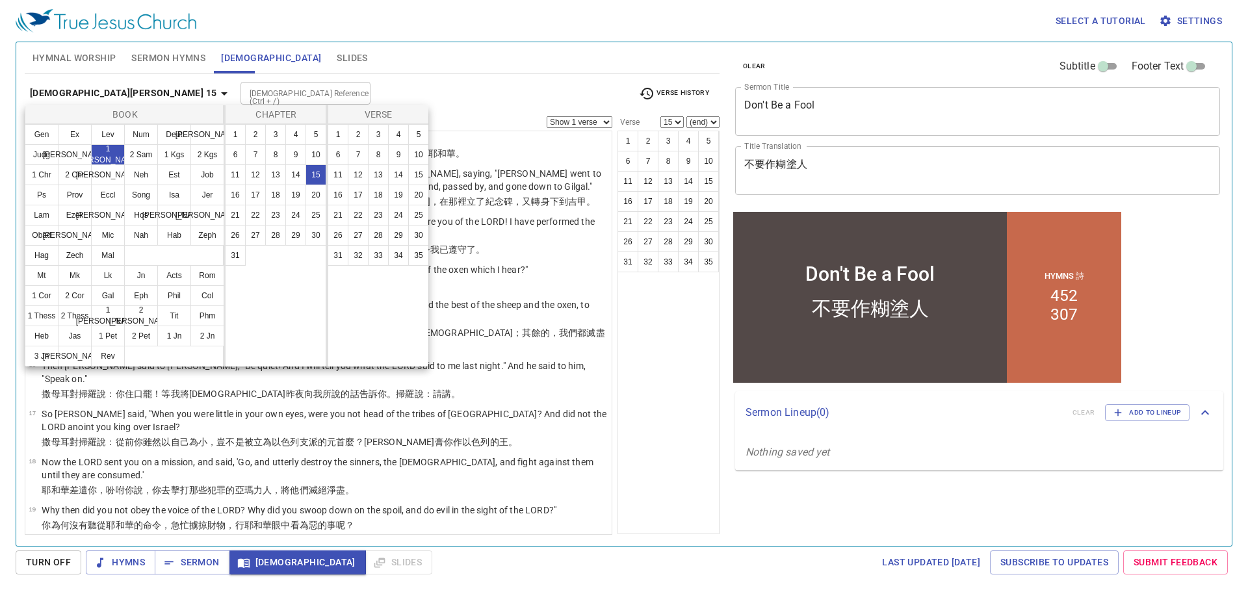
scroll to position [0, 0]
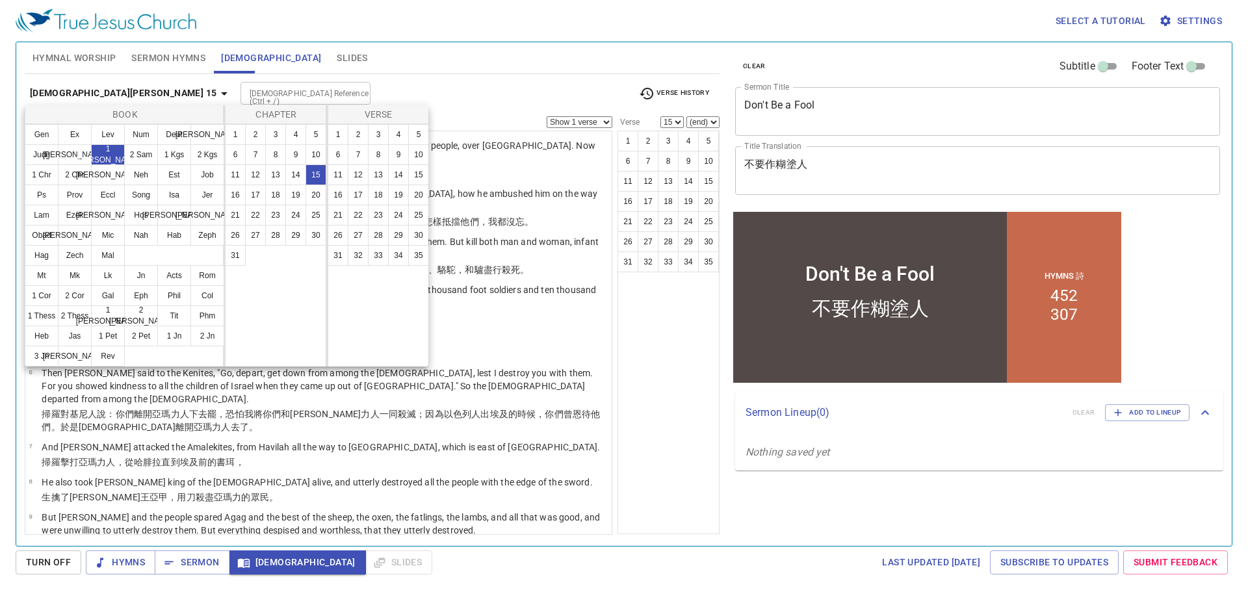
click at [703, 185] on div at bounding box center [624, 296] width 1248 height 592
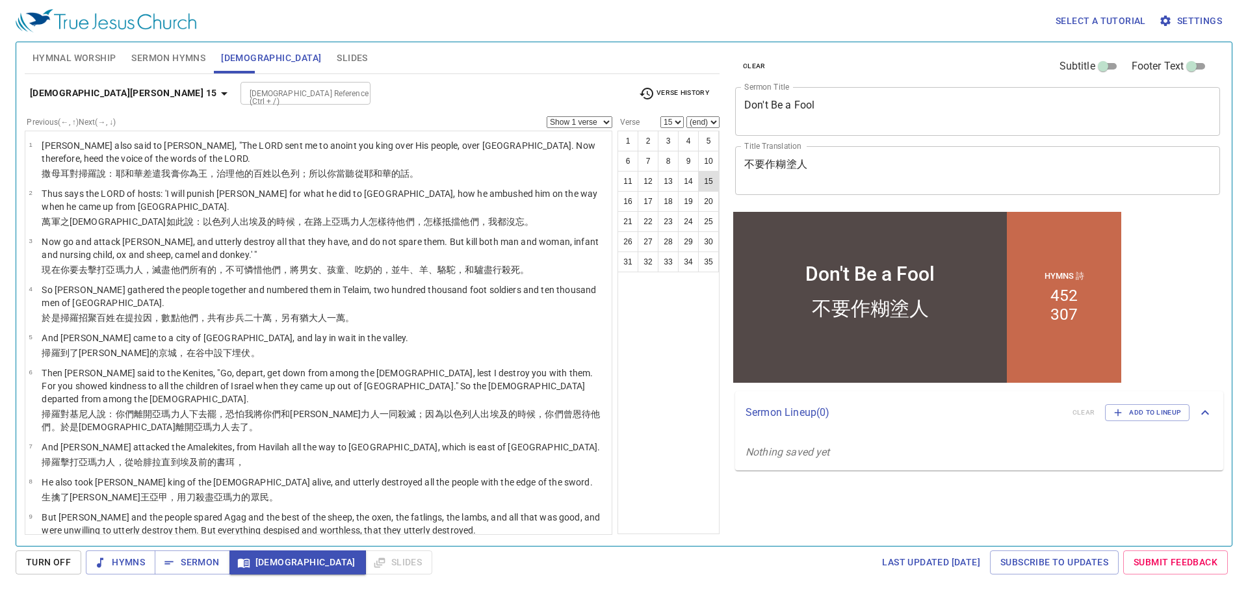
click at [710, 184] on button "15" at bounding box center [708, 181] width 21 height 21
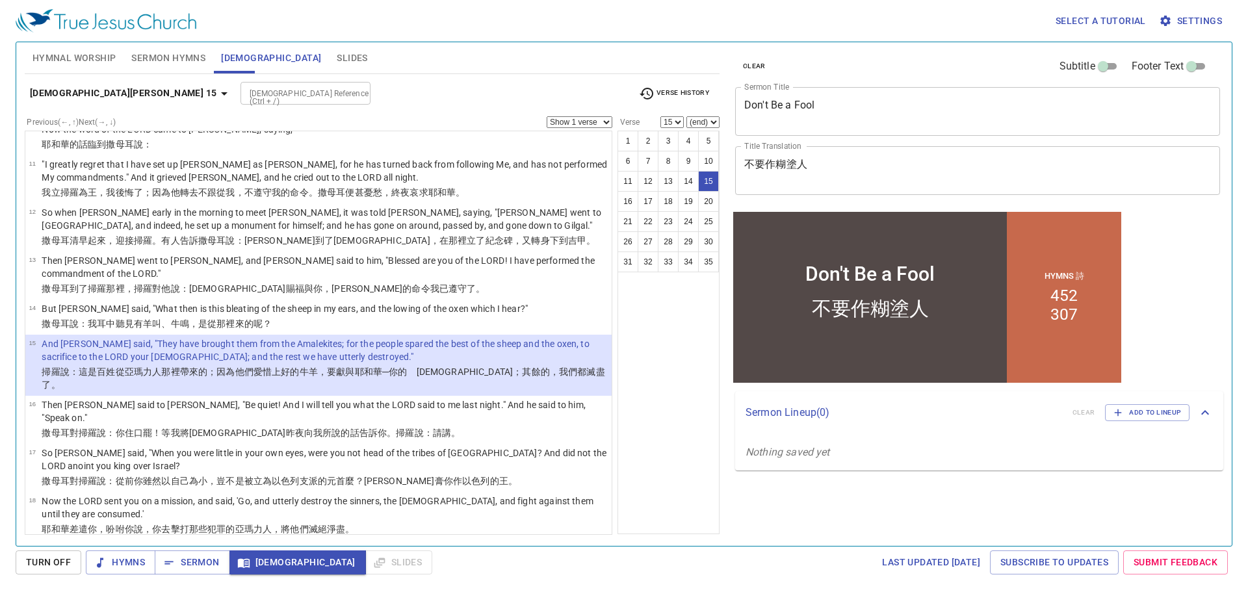
click at [576, 122] on select "Show 1 verse Show 2 verses Show 3 verses Show 4 verses Show 5 verses" at bounding box center [579, 122] width 66 height 12
select select "2"
click at [546, 116] on select "Show 1 verse Show 2 verses Show 3 verses Show 4 verses Show 5 verses" at bounding box center [579, 122] width 66 height 12
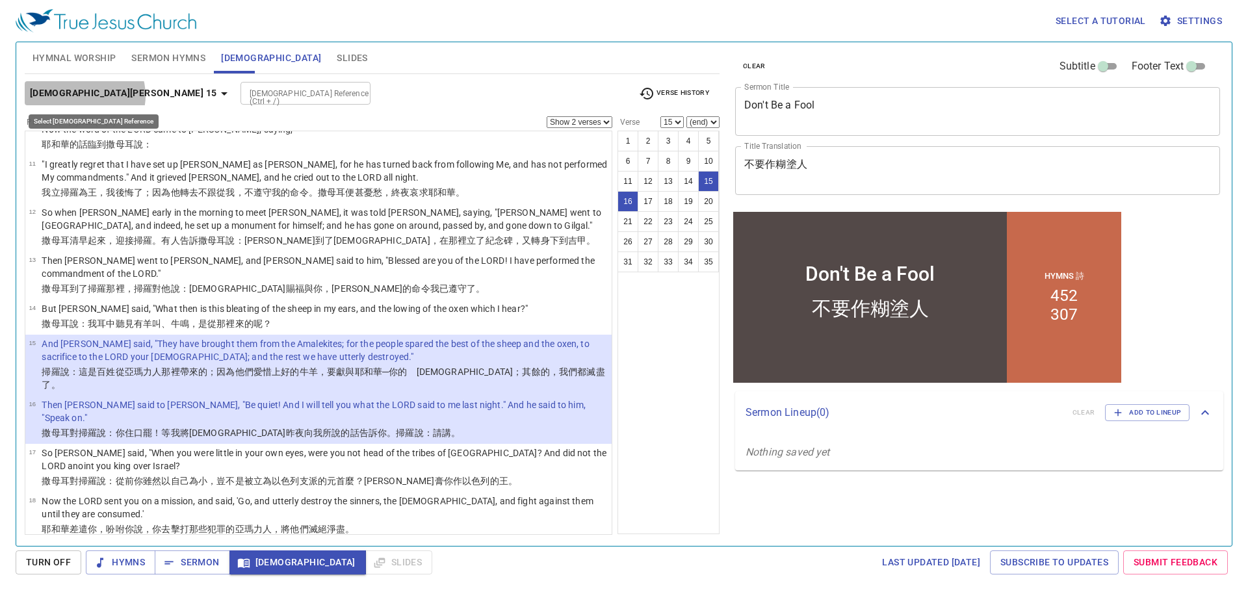
click at [84, 96] on b "1 Samuel 15" at bounding box center [123, 93] width 187 height 16
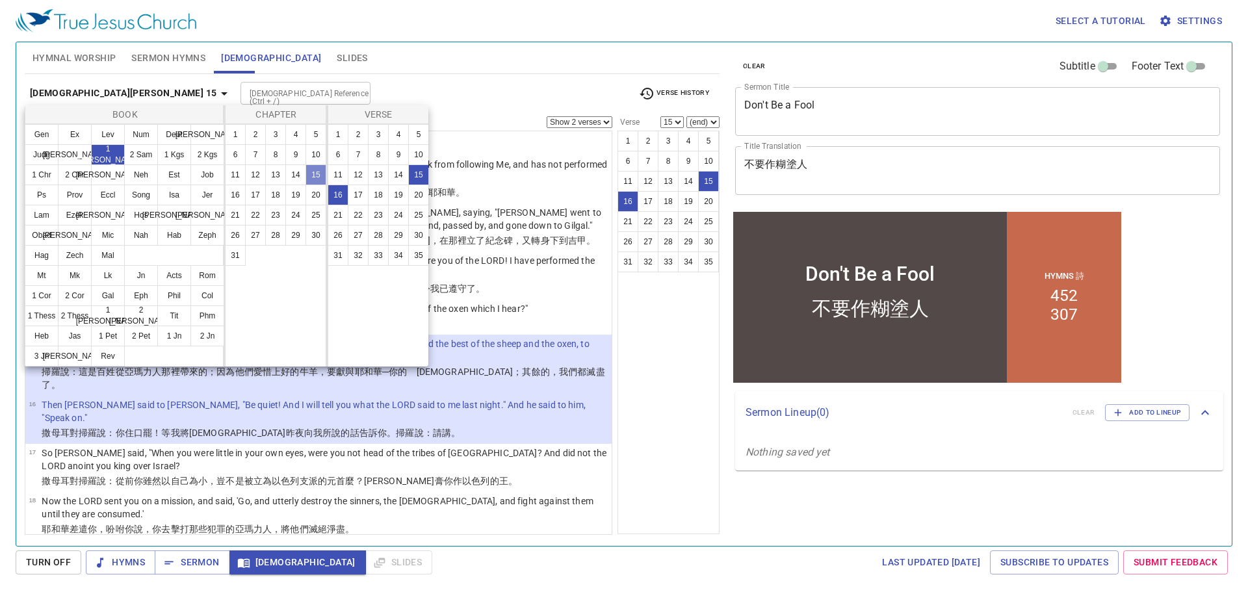
click at [314, 174] on button "15" at bounding box center [315, 174] width 21 height 21
click at [357, 216] on button "22" at bounding box center [358, 215] width 21 height 21
select select "22"
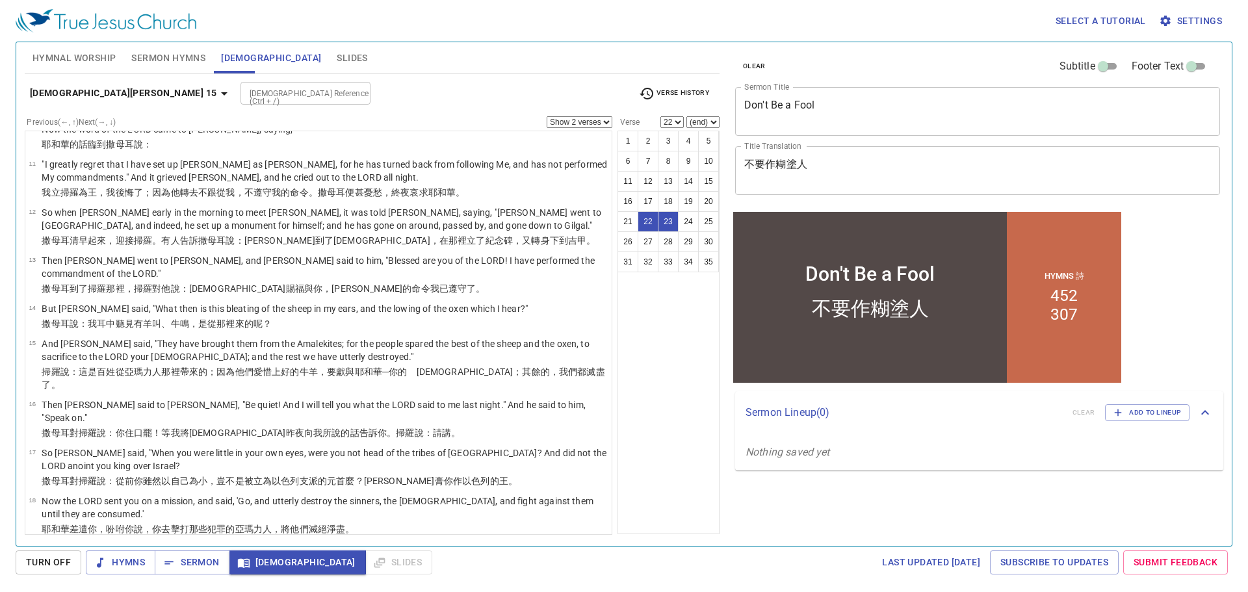
scroll to position [747, 0]
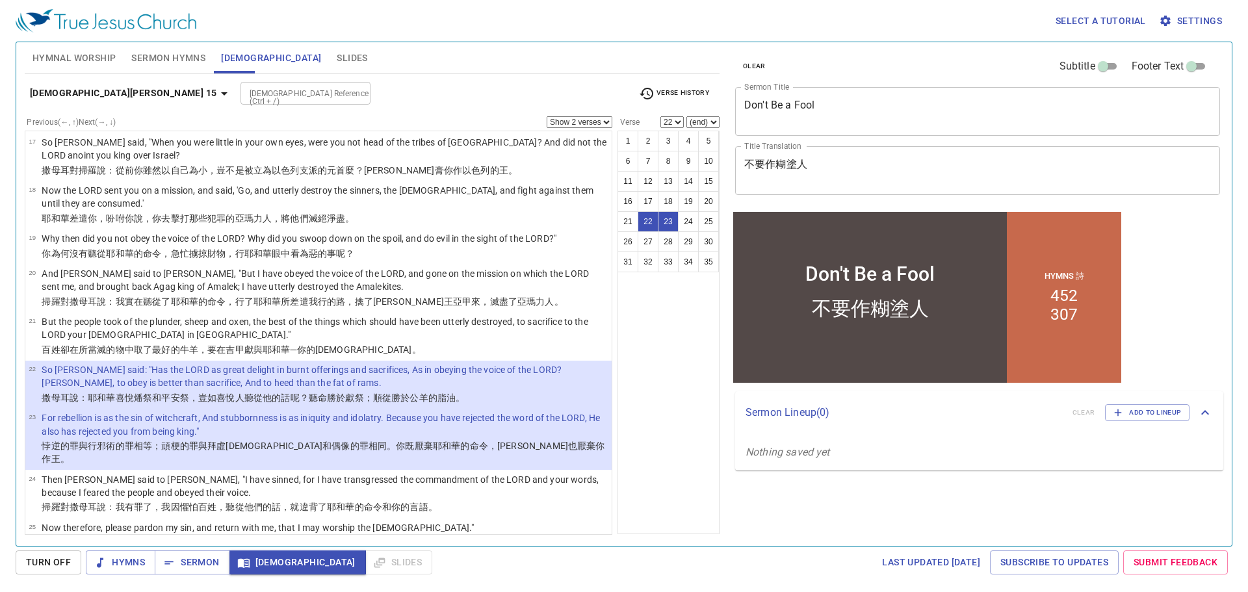
click at [572, 123] on select "Show 1 verse Show 2 verses Show 3 verses Show 4 verses Show 5 verses" at bounding box center [579, 122] width 66 height 12
select select "1"
click at [546, 116] on select "Show 1 verse Show 2 verses Show 3 verses Show 4 verses Show 5 verses" at bounding box center [579, 122] width 66 height 12
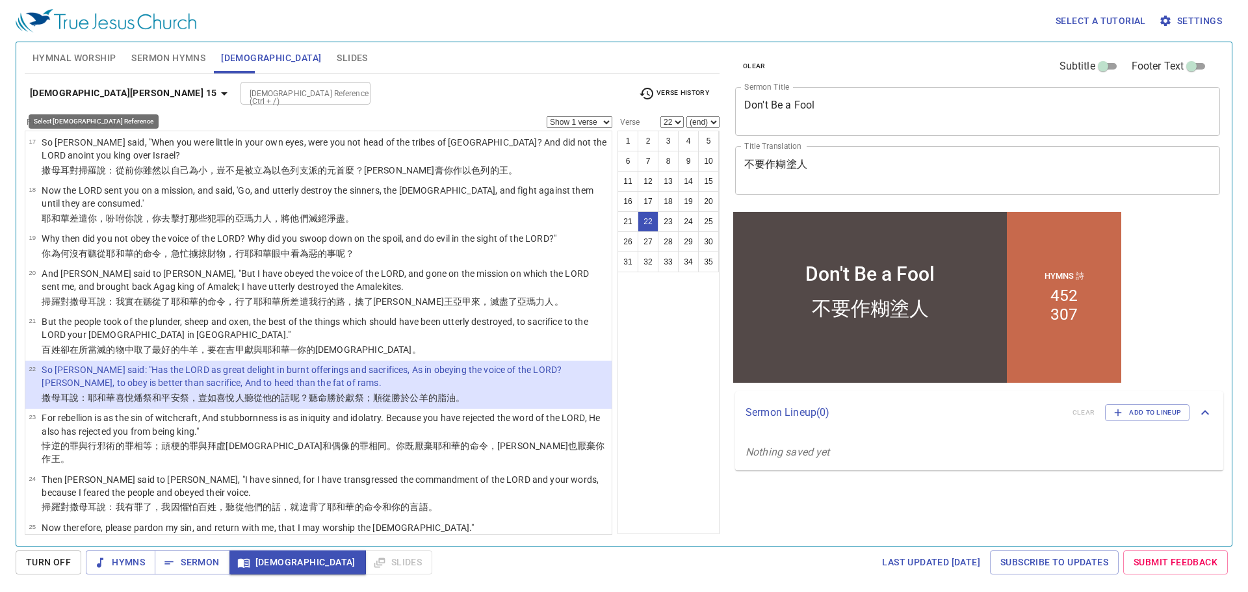
click at [66, 85] on b "1 Samuel 15" at bounding box center [123, 93] width 187 height 16
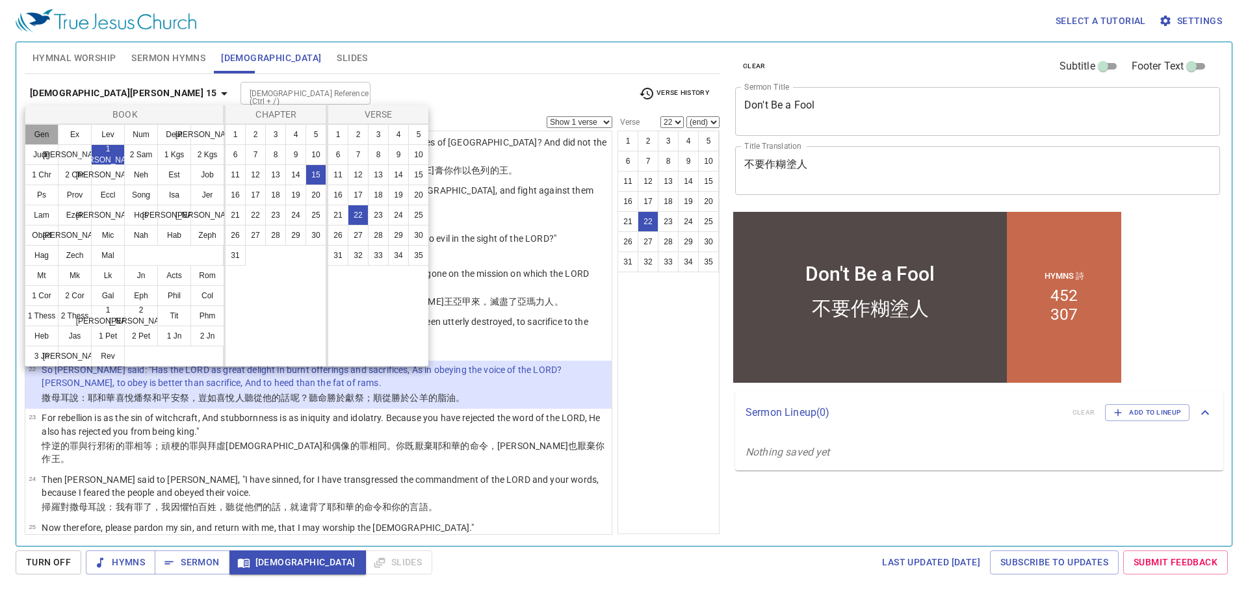
click at [42, 135] on button "Gen" at bounding box center [42, 134] width 34 height 21
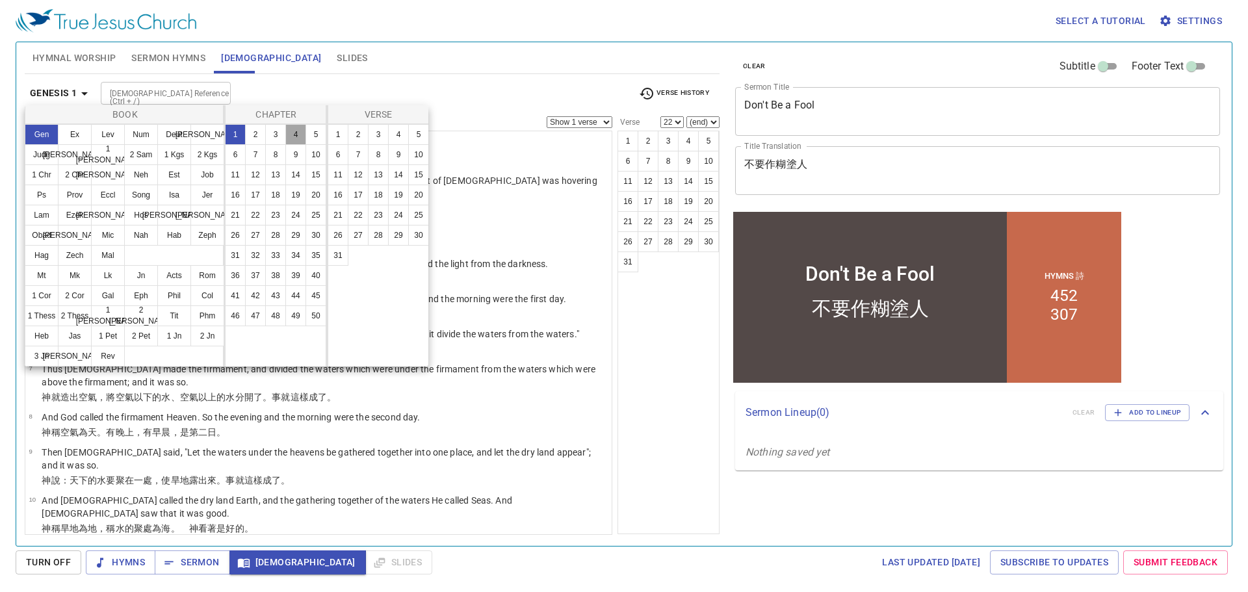
click at [294, 135] on button "4" at bounding box center [295, 134] width 21 height 21
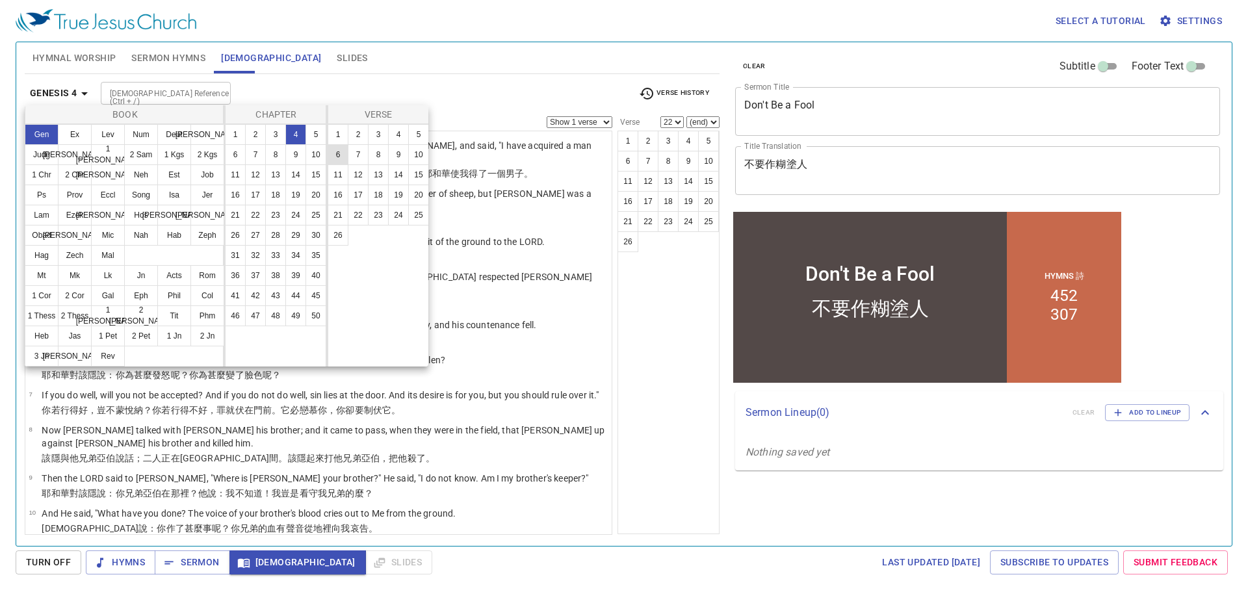
click at [334, 150] on button "6" at bounding box center [337, 154] width 21 height 21
select select "6"
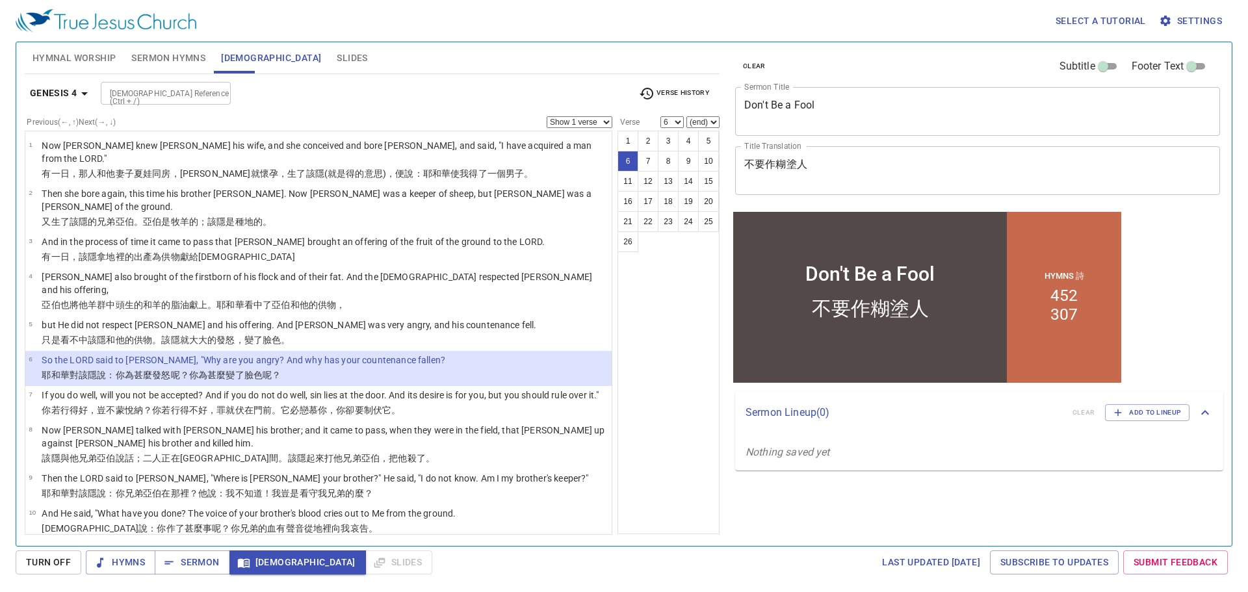
click at [591, 125] on select "Show 1 verse Show 2 verses Show 3 verses Show 4 verses Show 5 verses" at bounding box center [579, 122] width 66 height 12
select select "2"
click at [546, 116] on select "Show 1 verse Show 2 verses Show 3 verses Show 4 verses Show 5 verses" at bounding box center [579, 122] width 66 height 12
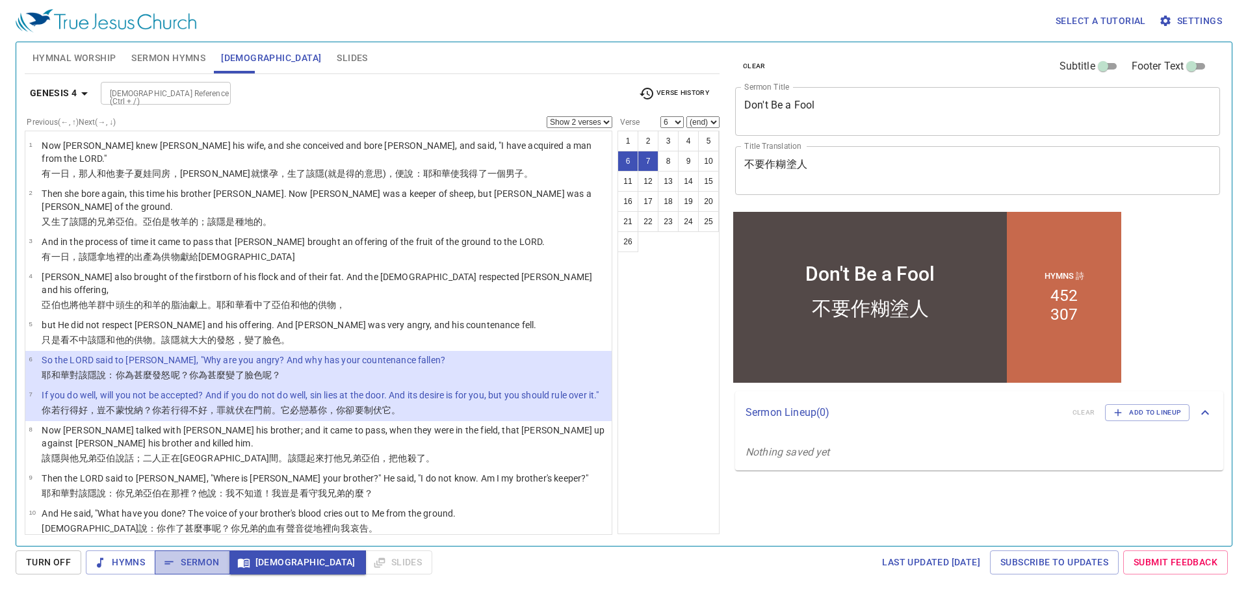
click at [181, 558] on span "Sermon" at bounding box center [192, 562] width 54 height 16
click at [175, 60] on span "Sermon Hymns" at bounding box center [168, 58] width 74 height 16
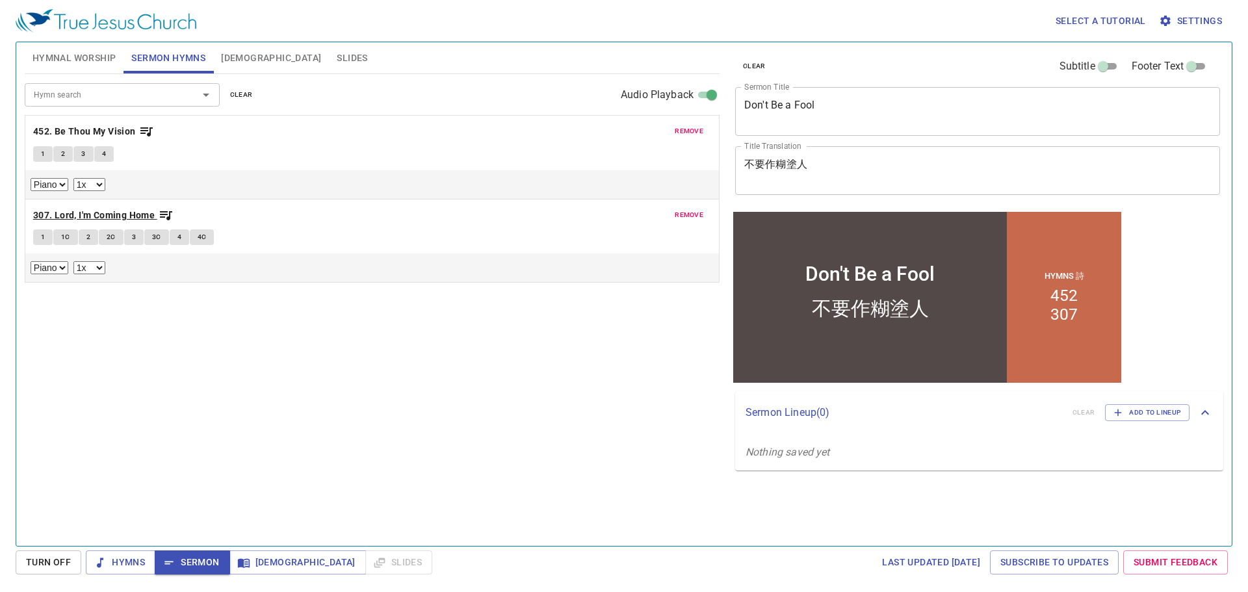
click at [110, 212] on b "307. Lord, I'm Coming Home" at bounding box center [94, 215] width 122 height 16
click at [47, 238] on button "1" at bounding box center [42, 237] width 19 height 16
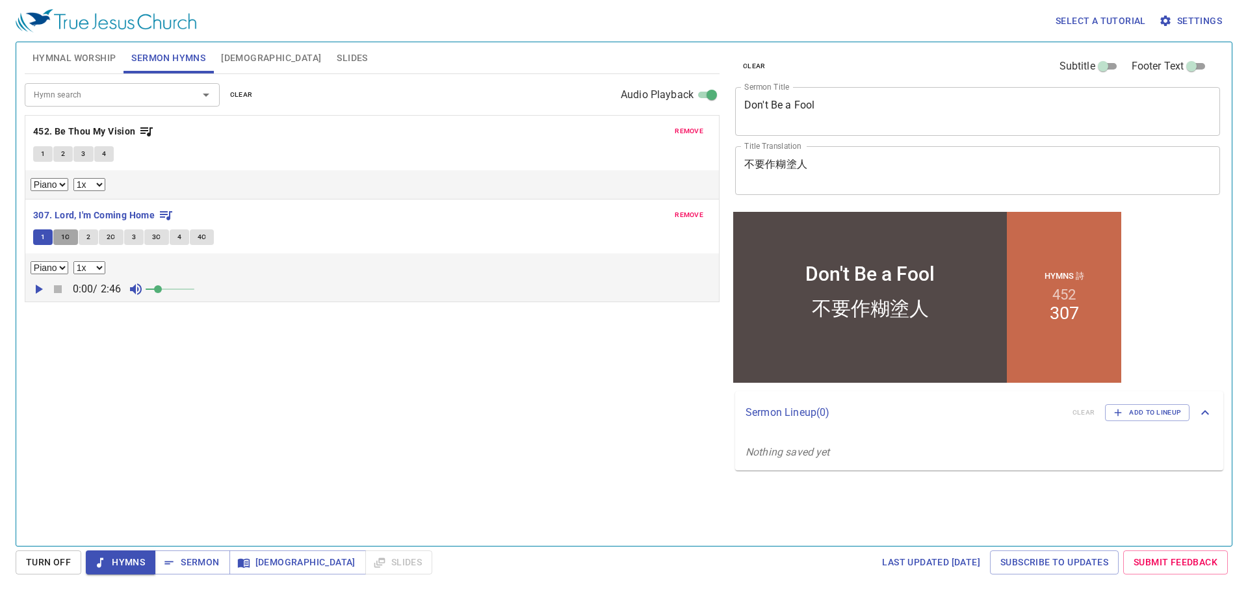
click at [68, 239] on span "1C" at bounding box center [65, 237] width 9 height 12
click at [90, 238] on button "2" at bounding box center [88, 237] width 19 height 16
click at [181, 238] on button "4" at bounding box center [179, 237] width 19 height 16
click at [205, 239] on span "4C" at bounding box center [202, 237] width 9 height 12
click at [184, 562] on span "Sermon" at bounding box center [192, 562] width 54 height 16
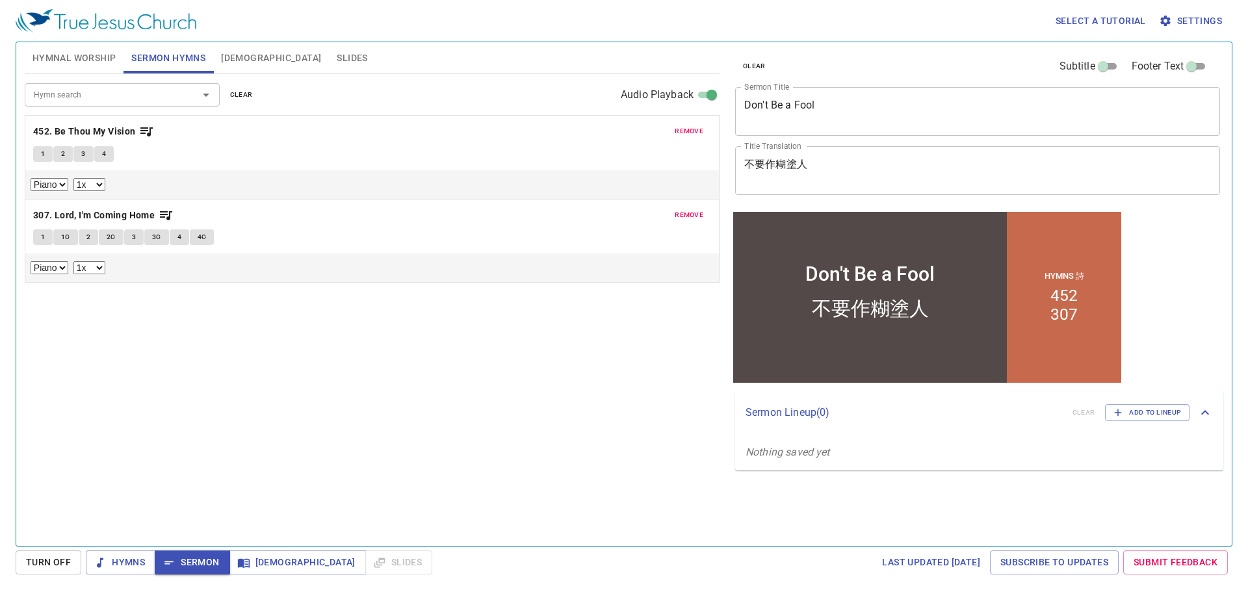
click at [337, 57] on span "Slides" at bounding box center [352, 58] width 31 height 16
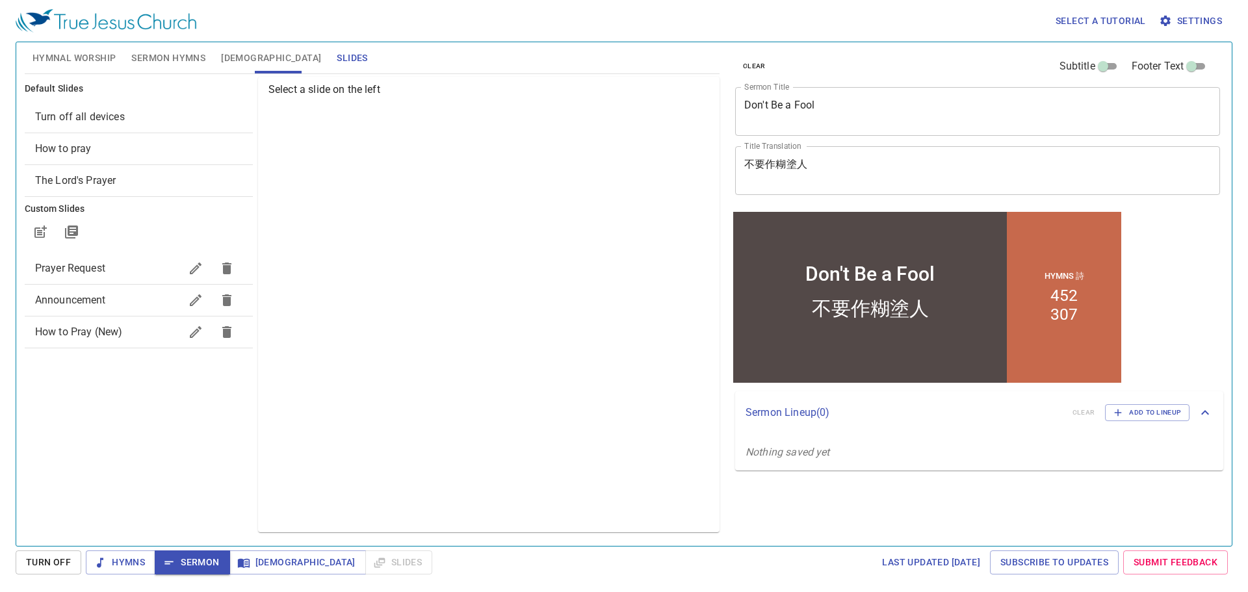
click at [94, 266] on span "Prayer Request" at bounding box center [70, 268] width 70 height 12
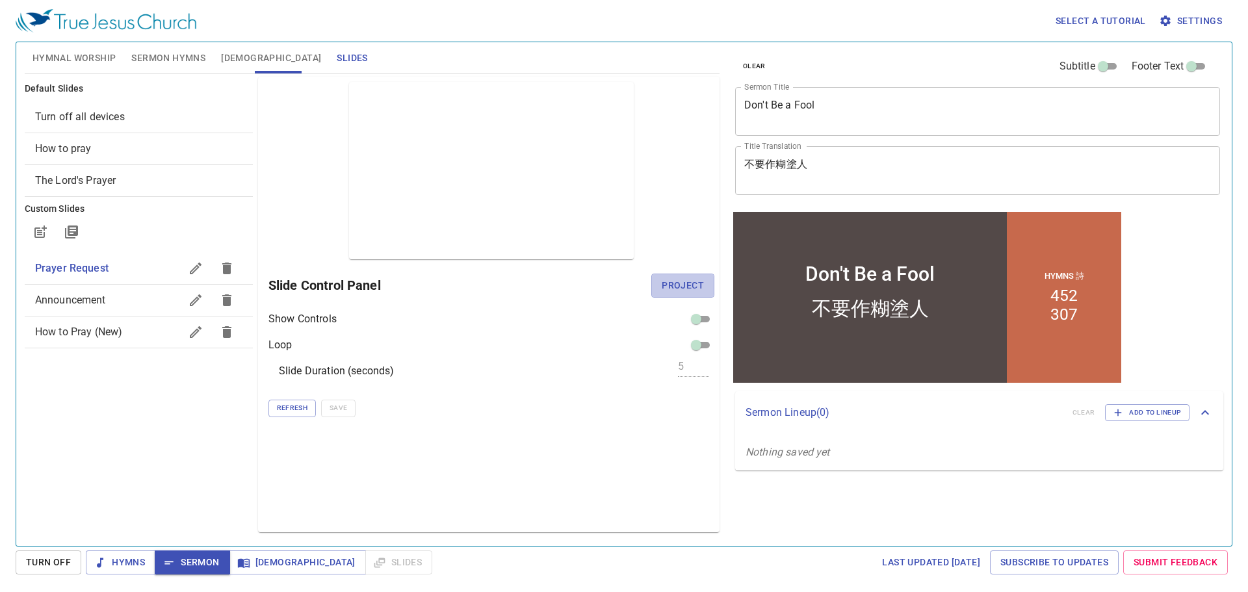
click at [699, 280] on span "Project" at bounding box center [682, 285] width 42 height 16
click at [102, 334] on span "How to Pray (New)" at bounding box center [79, 332] width 88 height 12
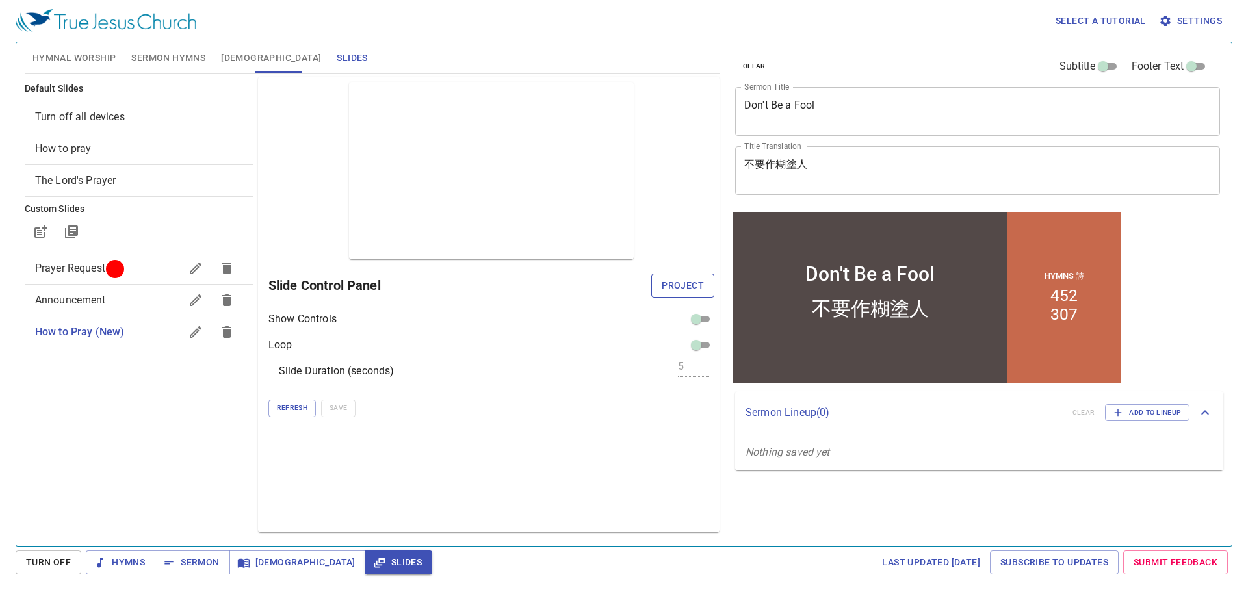
click at [674, 289] on span "Project" at bounding box center [682, 285] width 42 height 16
click at [53, 296] on span "Announcement" at bounding box center [70, 300] width 71 height 12
click at [684, 290] on span "Project" at bounding box center [682, 285] width 42 height 16
click at [84, 268] on span "Prayer Request" at bounding box center [70, 268] width 70 height 12
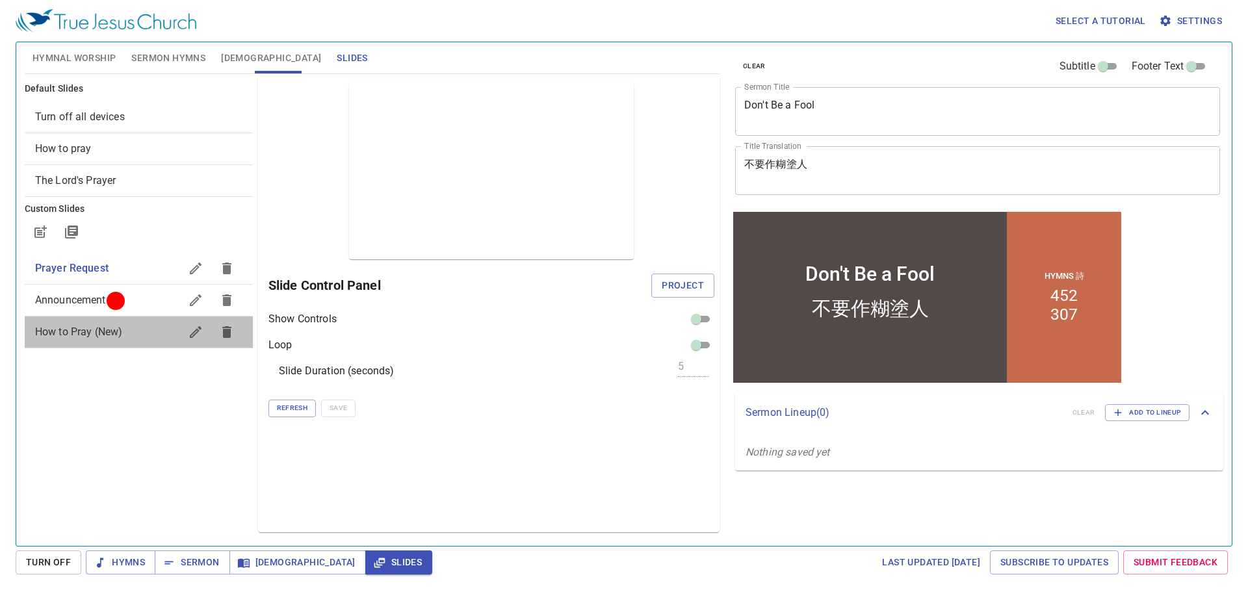
click at [82, 334] on span "How to Pray (New)" at bounding box center [79, 332] width 88 height 12
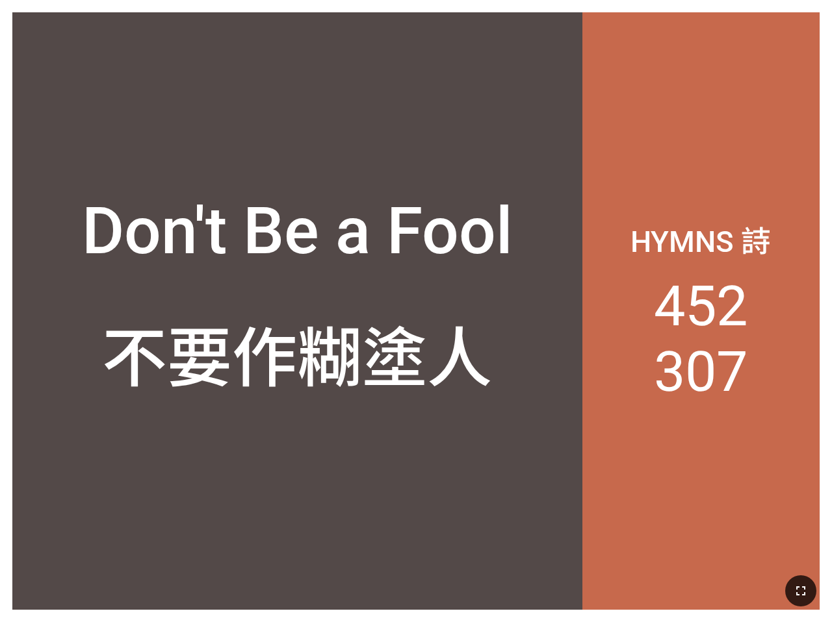
click at [812, 595] on button "button" at bounding box center [800, 591] width 31 height 31
